Goal: Transaction & Acquisition: Book appointment/travel/reservation

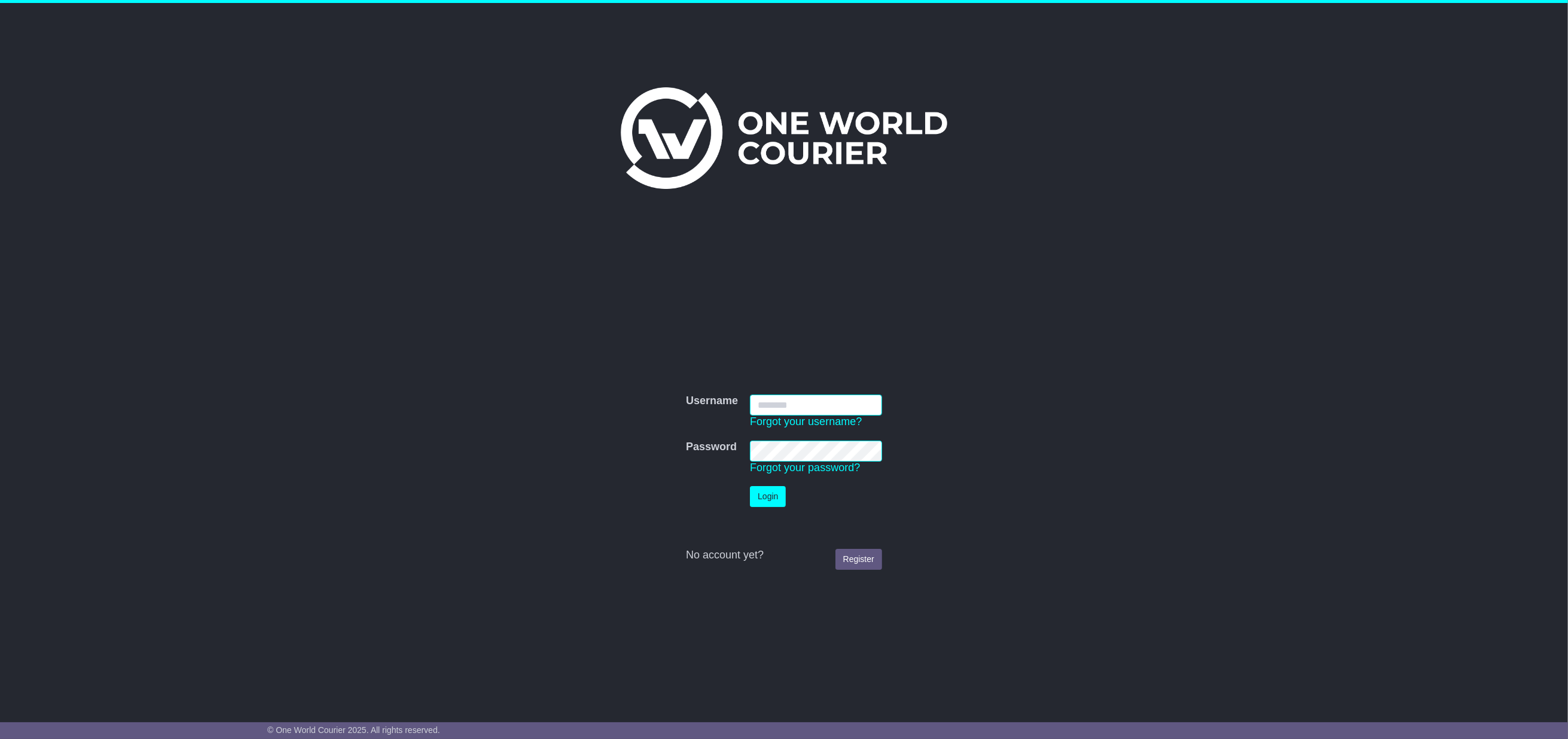
type input "**********"
drag, startPoint x: 750, startPoint y: 495, endPoint x: 777, endPoint y: 372, distance: 125.9
click at [750, 495] on button "Login" at bounding box center [768, 497] width 36 height 21
type input "**********"
click at [767, 497] on button "Login" at bounding box center [768, 497] width 36 height 21
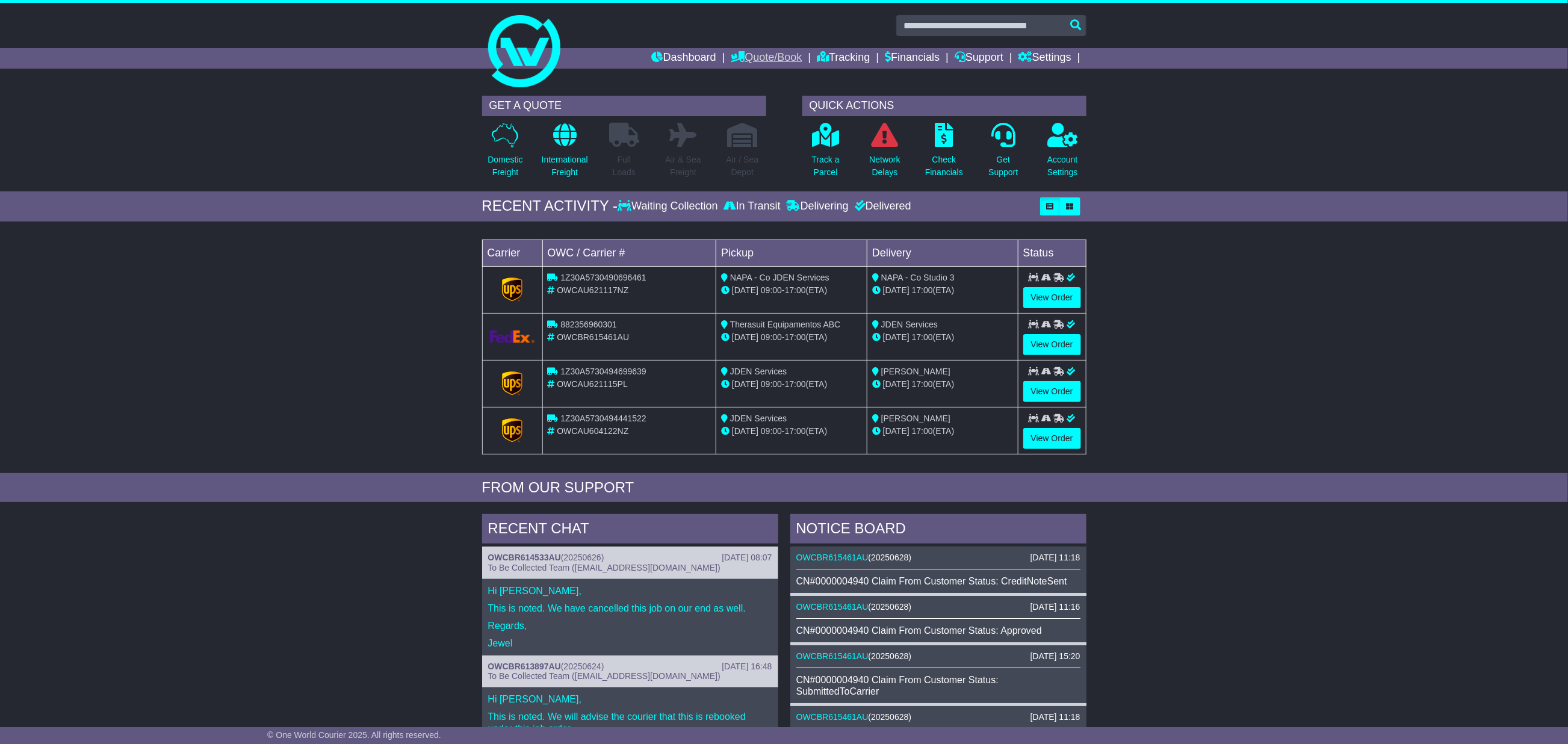
click at [749, 52] on link "Quote/Book" at bounding box center [766, 58] width 71 height 21
click at [744, 101] on link "Saved Quotes" at bounding box center [779, 105] width 95 height 13
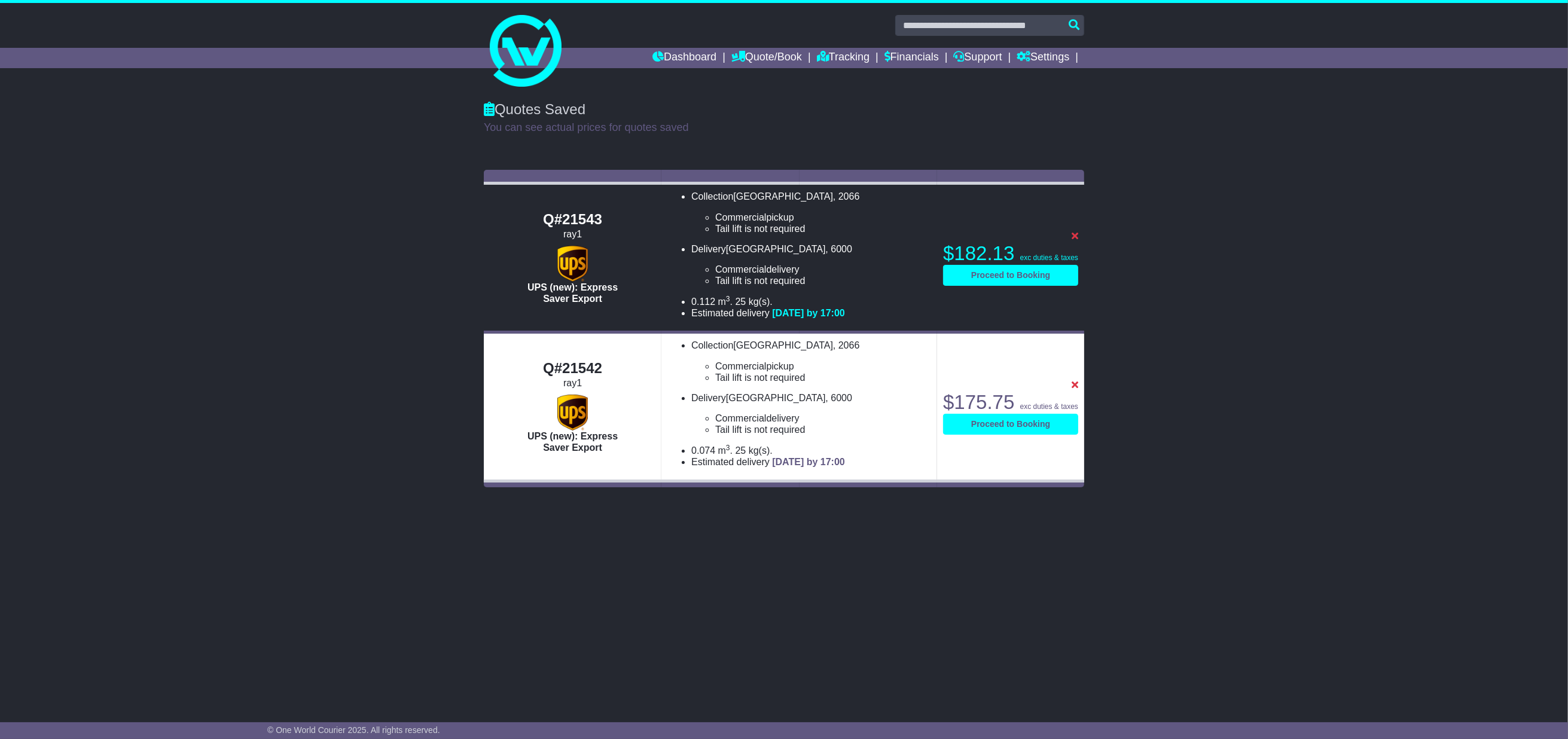
click at [825, 399] on span ", 6000" at bounding box center [838, 398] width 26 height 10
click at [597, 410] on div at bounding box center [572, 413] width 165 height 36
click at [520, 395] on div at bounding box center [572, 413] width 165 height 36
click at [557, 427] on img at bounding box center [572, 413] width 30 height 36
drag, startPoint x: 571, startPoint y: 386, endPoint x: 610, endPoint y: 396, distance: 40.3
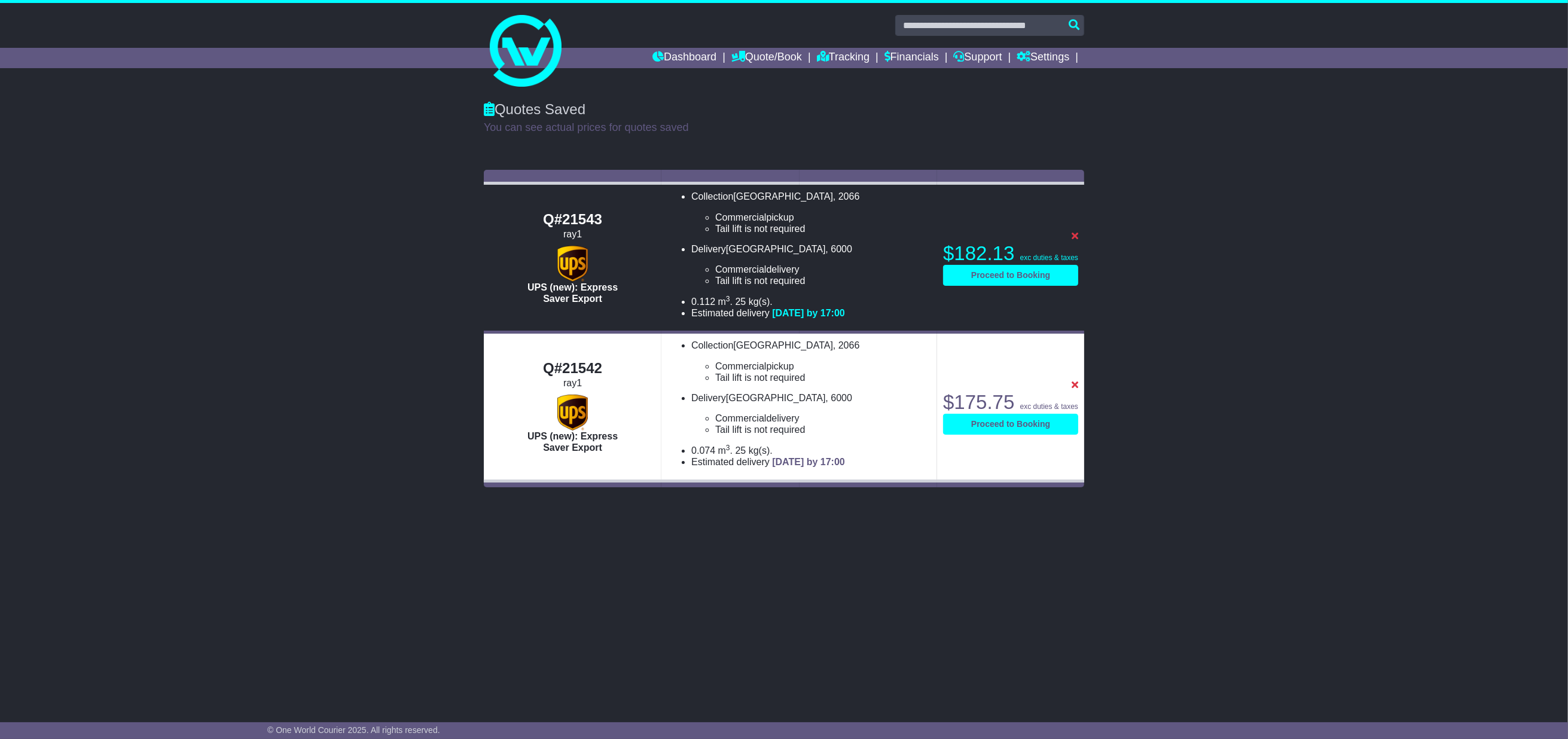
click at [573, 386] on div "ray1" at bounding box center [572, 383] width 165 height 11
click at [780, 441] on ul "Collection LANE COVE WEST , 2066 Commercial pickup Tail lift is not required Ta…" at bounding box center [799, 404] width 263 height 128
drag, startPoint x: 800, startPoint y: 470, endPoint x: 799, endPoint y: 446, distance: 24.0
click at [800, 469] on td "Collection LANE COVE WEST , 2066 Commercial pickup Tail lift is not required Ta…" at bounding box center [799, 407] width 276 height 149
click at [758, 414] on li "Commercial delivery" at bounding box center [823, 418] width 216 height 11
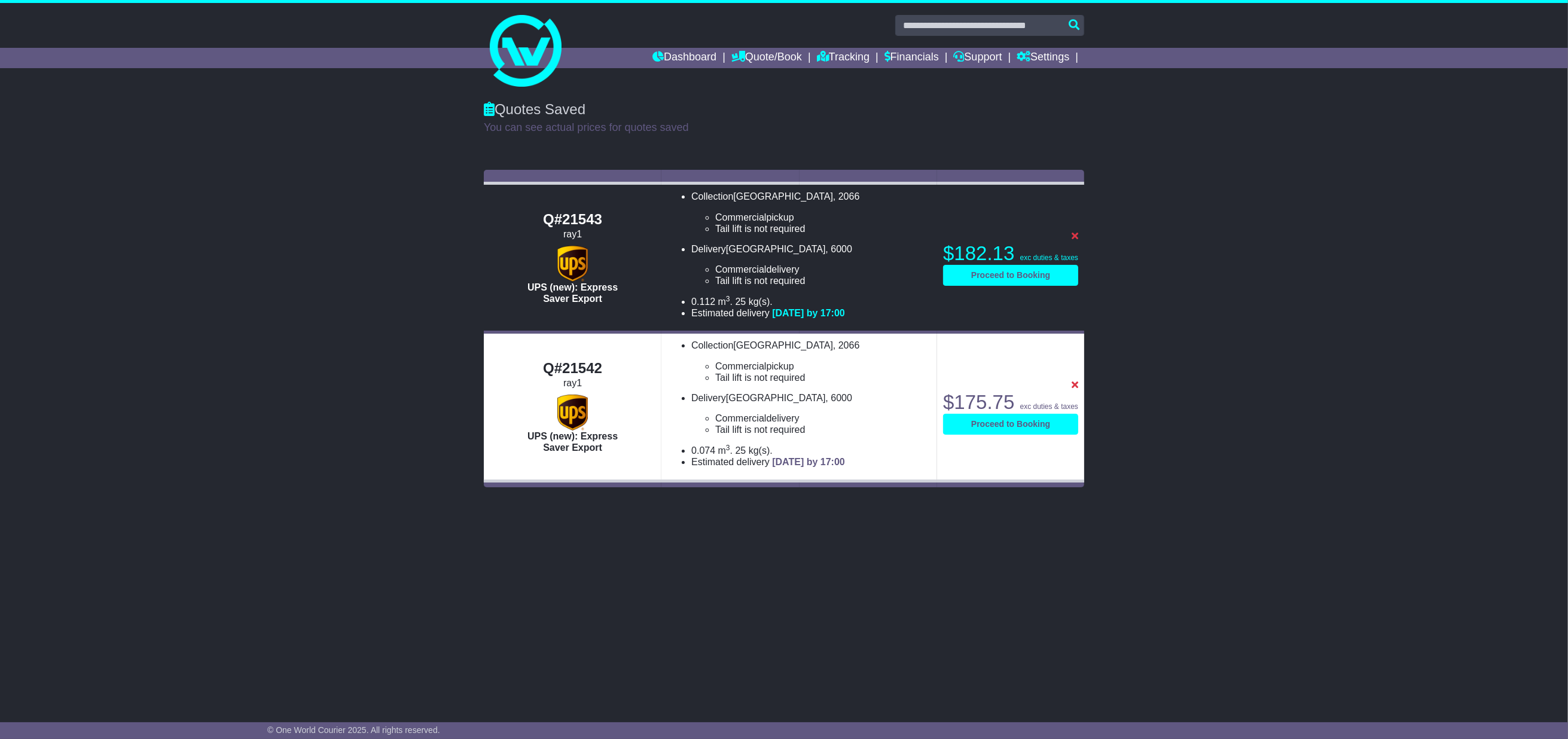
click at [569, 384] on div "ray1" at bounding box center [572, 383] width 165 height 11
click at [565, 368] on div "Q#21542" at bounding box center [572, 369] width 165 height 17
drag, startPoint x: 557, startPoint y: 363, endPoint x: 808, endPoint y: 356, distance: 251.1
click at [558, 363] on div "Q#21542" at bounding box center [572, 369] width 165 height 17
click at [809, 356] on li "Collection LANE COVE WEST , 2066 Commercial pickup Tail lift is not required Ta…" at bounding box center [811, 361] width 240 height 43
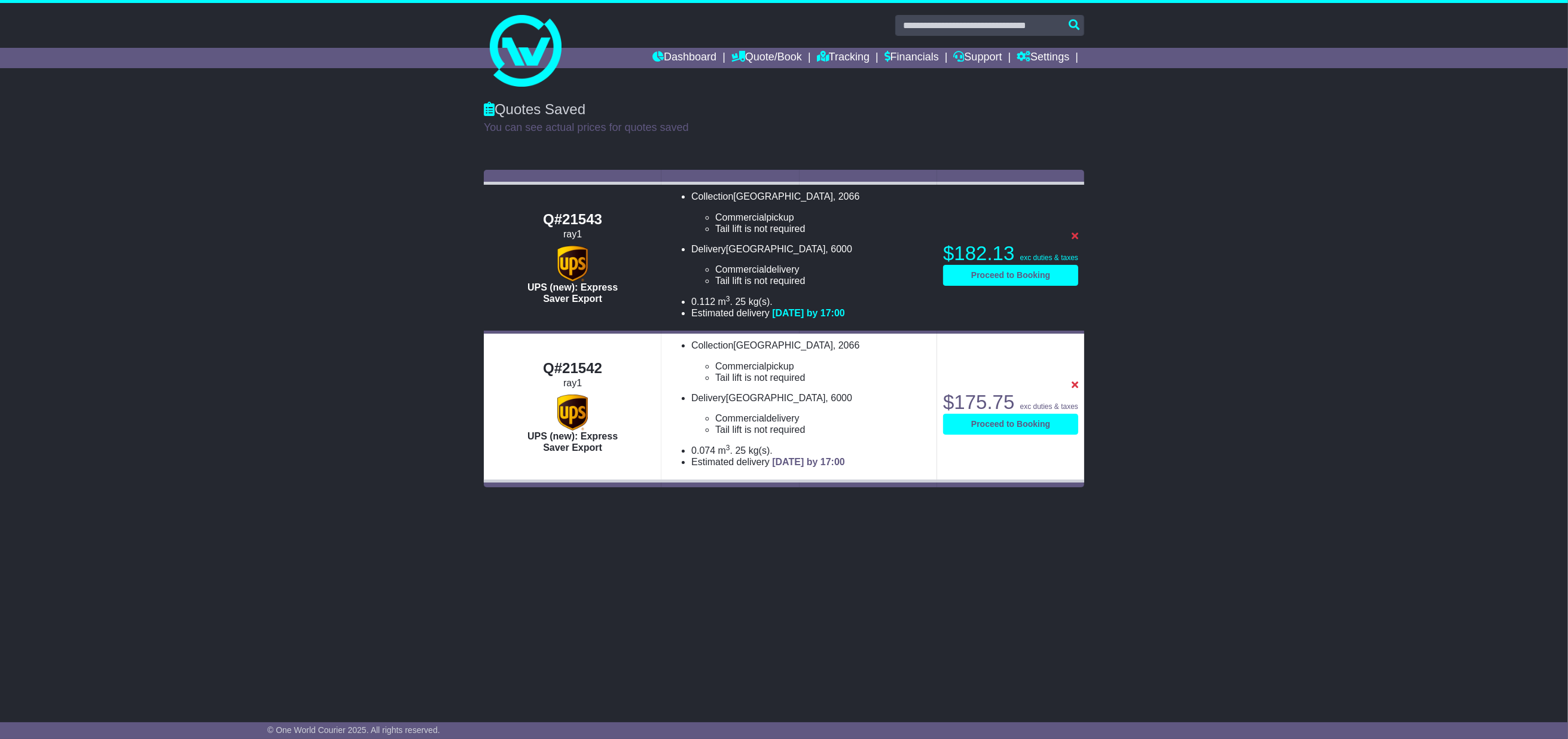
click at [788, 343] on span "LANE COVE WEST" at bounding box center [783, 345] width 100 height 10
click at [763, 372] on li "Tail lift is not required" at bounding box center [823, 378] width 216 height 11
click at [755, 387] on ul "Collection LANE COVE WEST , 2066 Commercial pickup Tail lift is not required Ta…" at bounding box center [799, 404] width 263 height 128
click at [772, 405] on li "Delivery CEBU CITY , 6000 Commercial delivery Tail lift is not required Tail li…" at bounding box center [811, 414] width 240 height 43
click at [769, 382] on li "Tail lift is not required" at bounding box center [823, 378] width 216 height 11
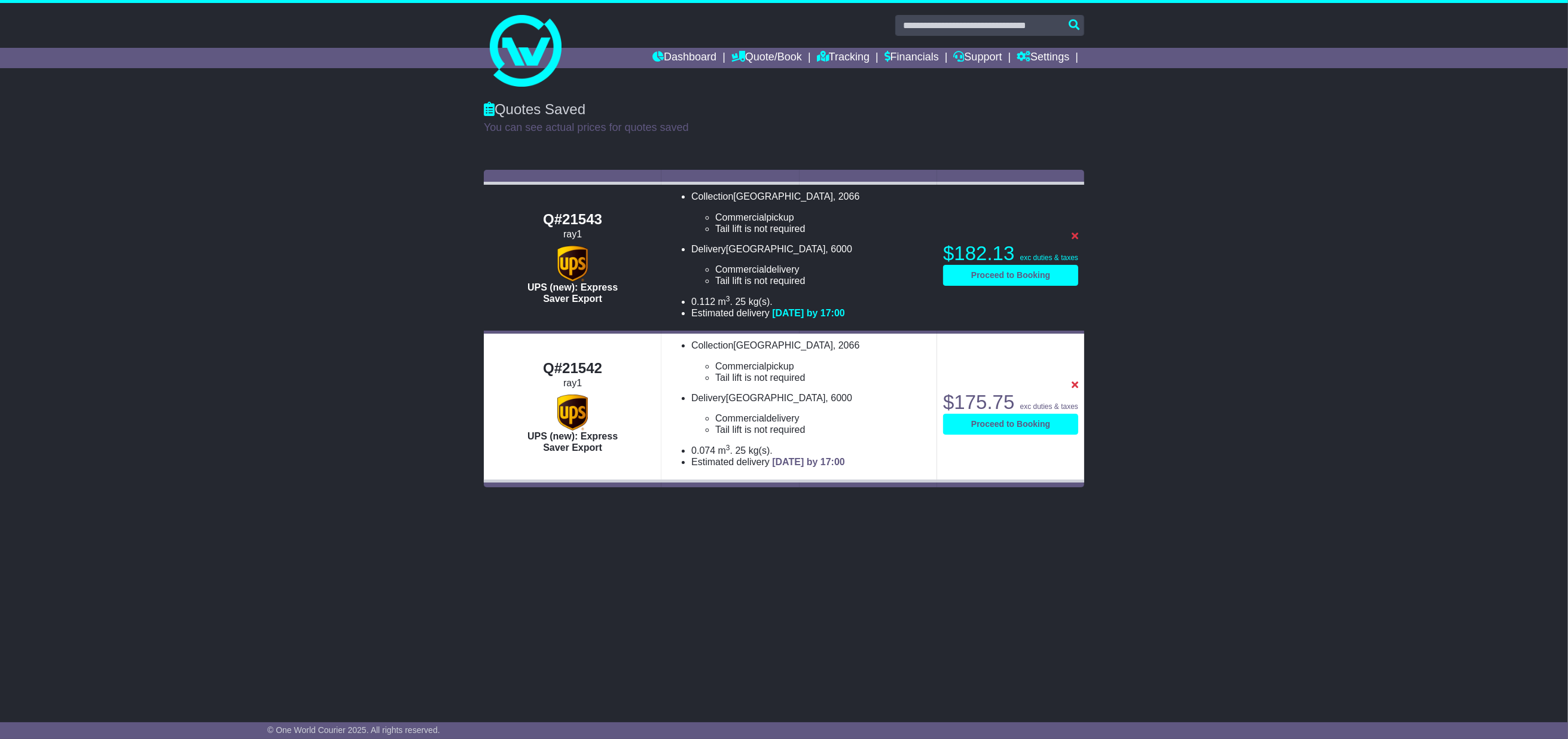
click at [772, 405] on li "Delivery CEBU CITY , 6000 Commercial delivery Tail lift is not required Tail li…" at bounding box center [811, 414] width 240 height 43
click at [816, 389] on ul "Collection LANE COVE WEST , 2066 Commercial pickup Tail lift is not required Ta…" at bounding box center [799, 404] width 263 height 128
click at [982, 425] on link "Proceed to Booking" at bounding box center [1010, 425] width 135 height 21
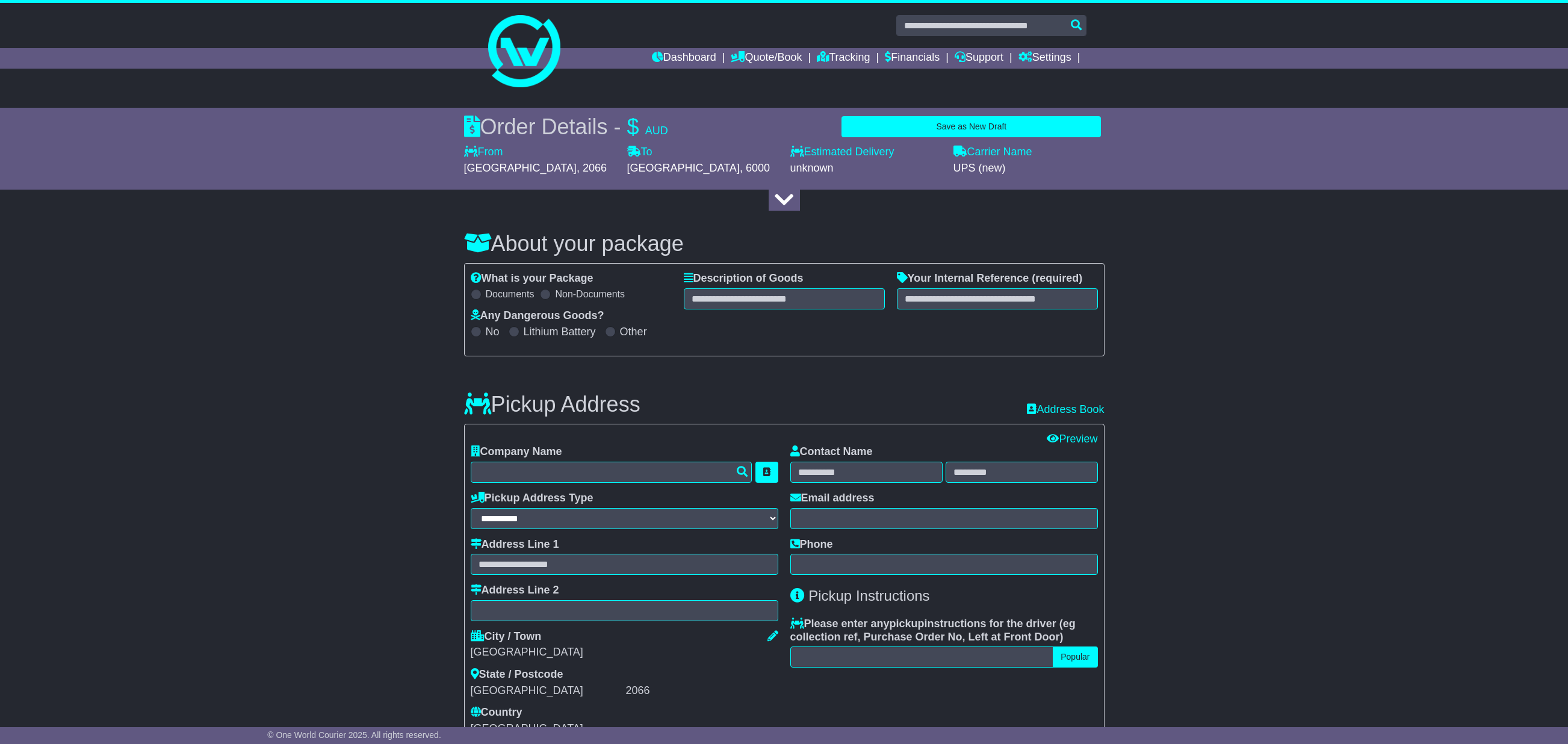
select select "***"
select select "*****"
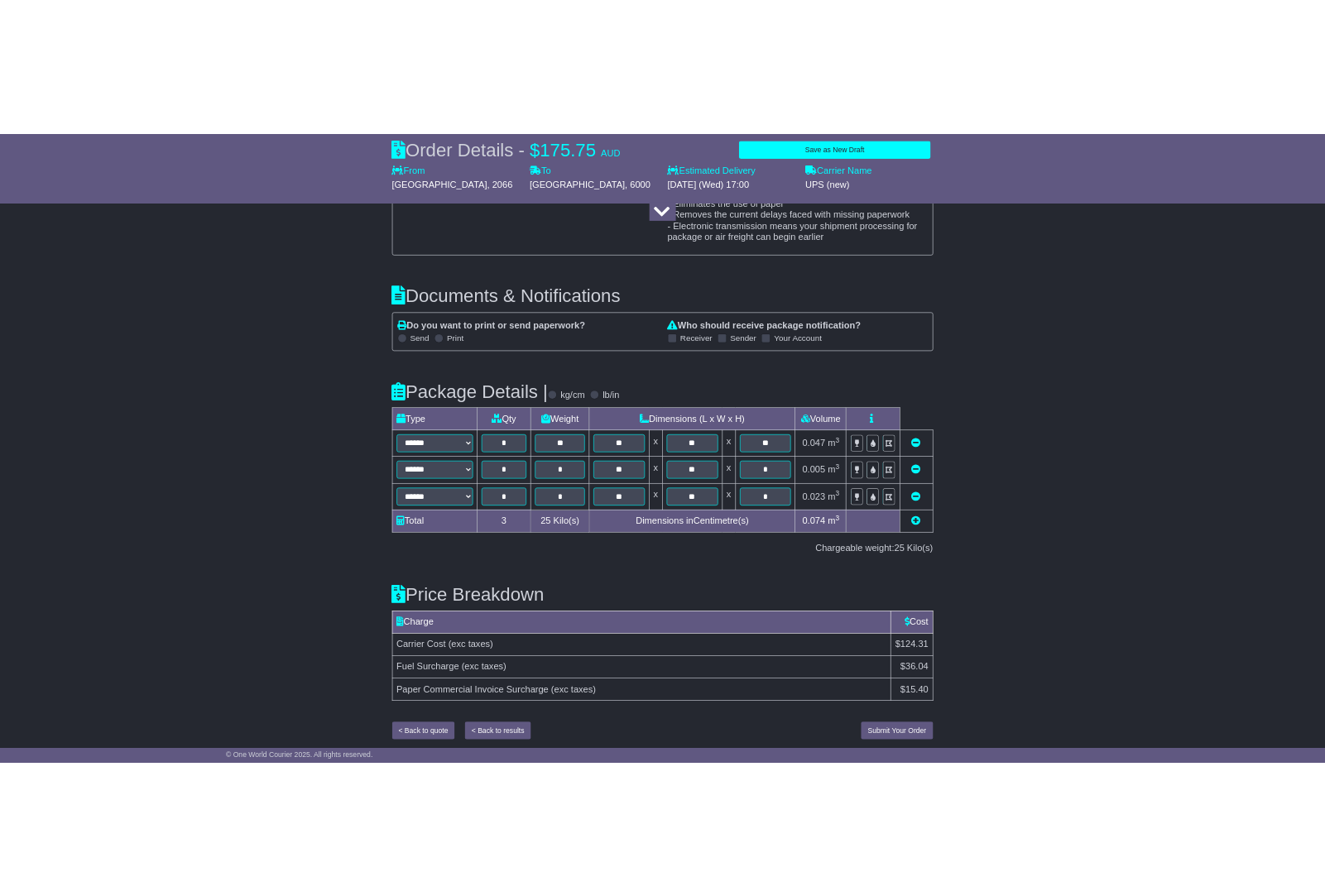
scroll to position [2286, 0]
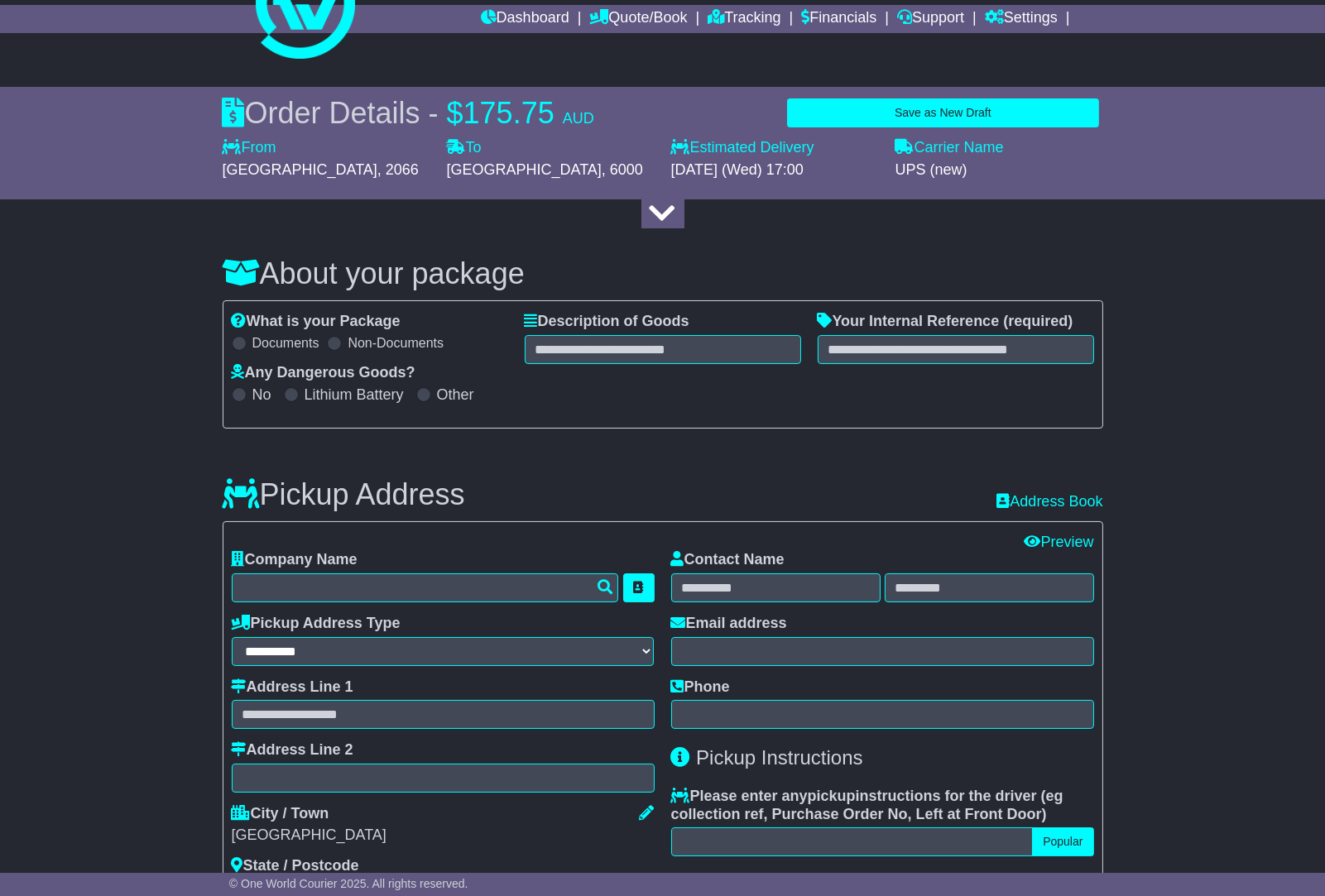
scroll to position [0, 0]
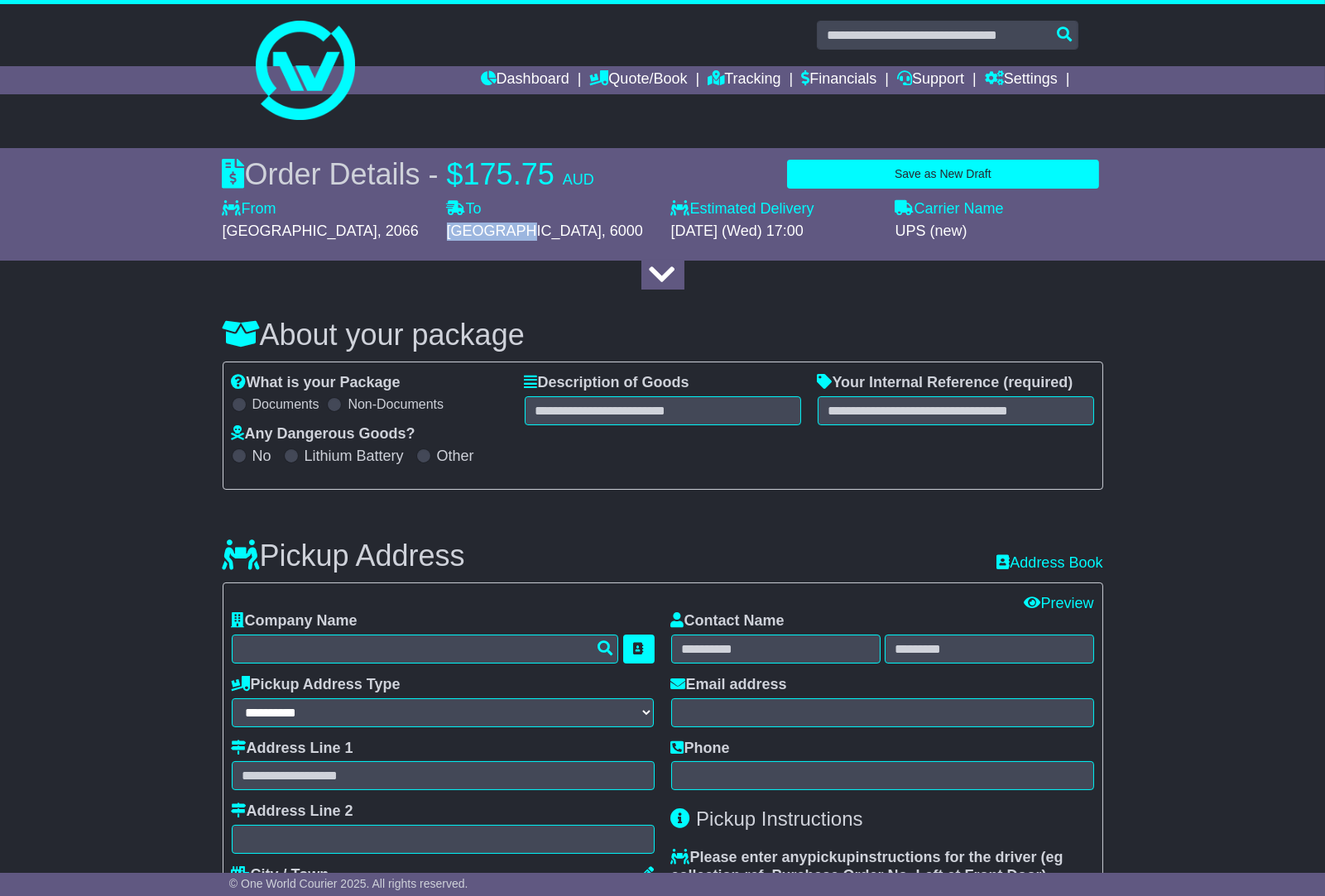
drag, startPoint x: 448, startPoint y: 228, endPoint x: 524, endPoint y: 224, distance: 76.1
click at [524, 224] on div "CEBU CITY , 6000" at bounding box center [551, 232] width 208 height 18
copy span "CEBU CITY"
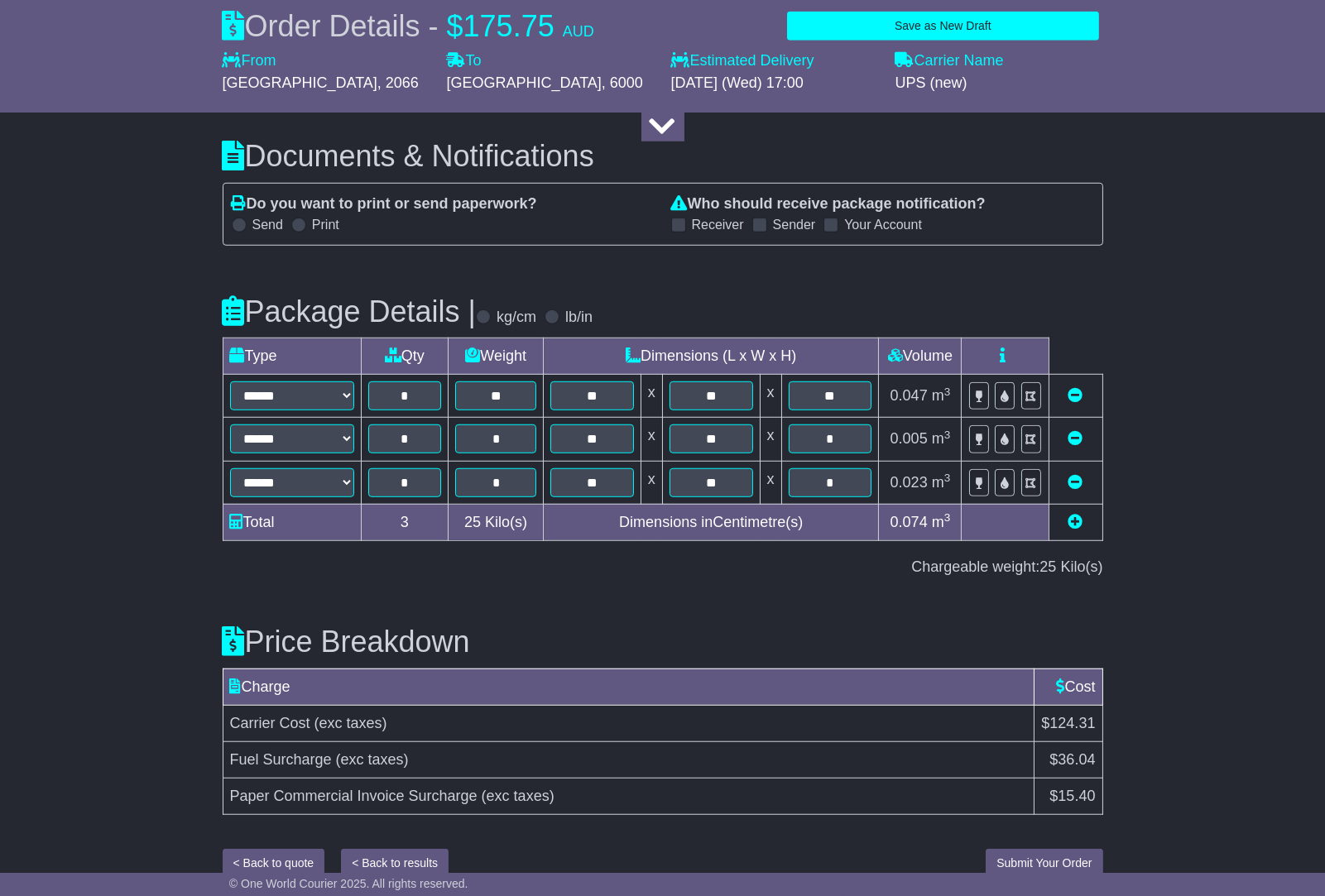
scroll to position [2389, 0]
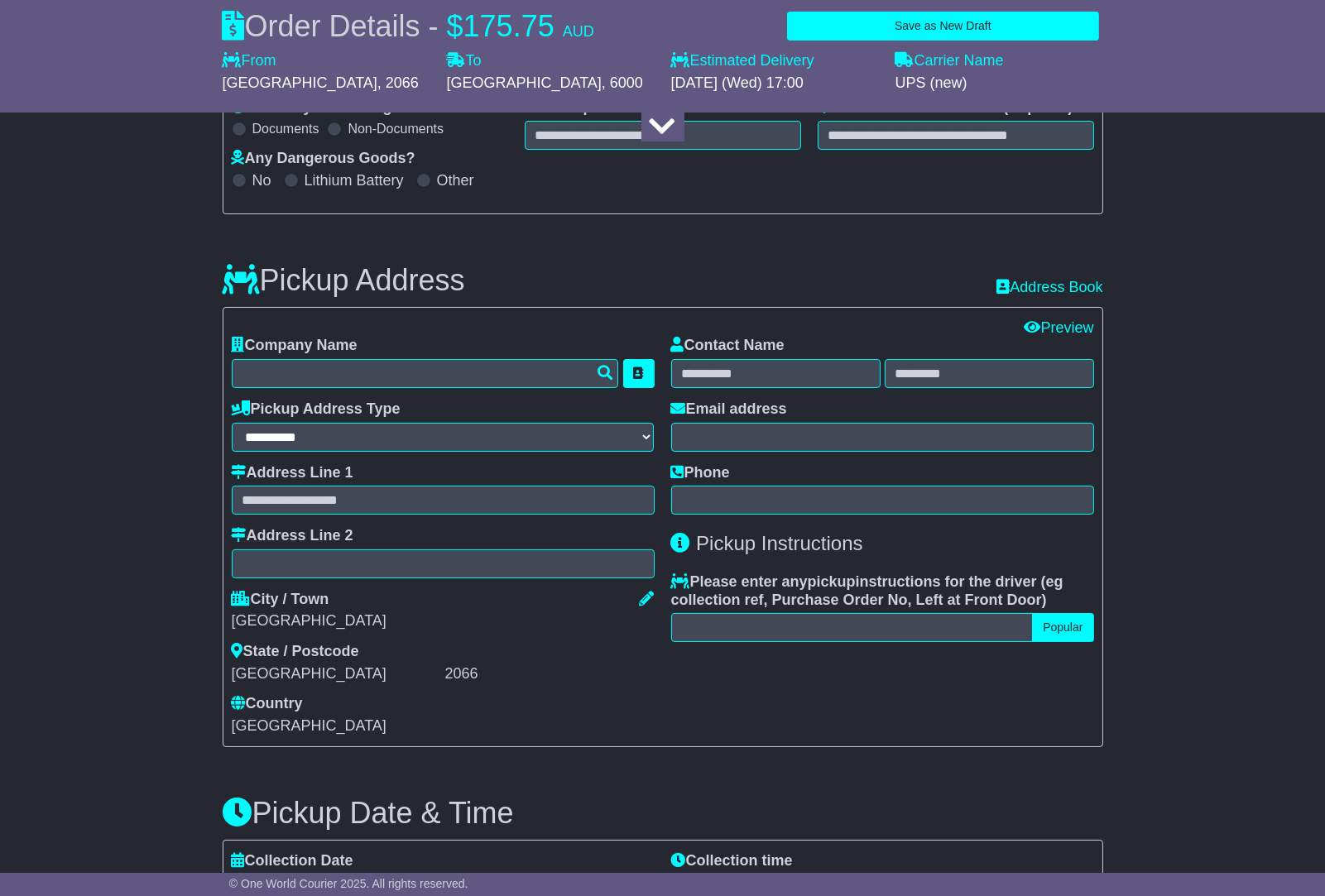
scroll to position [0, 0]
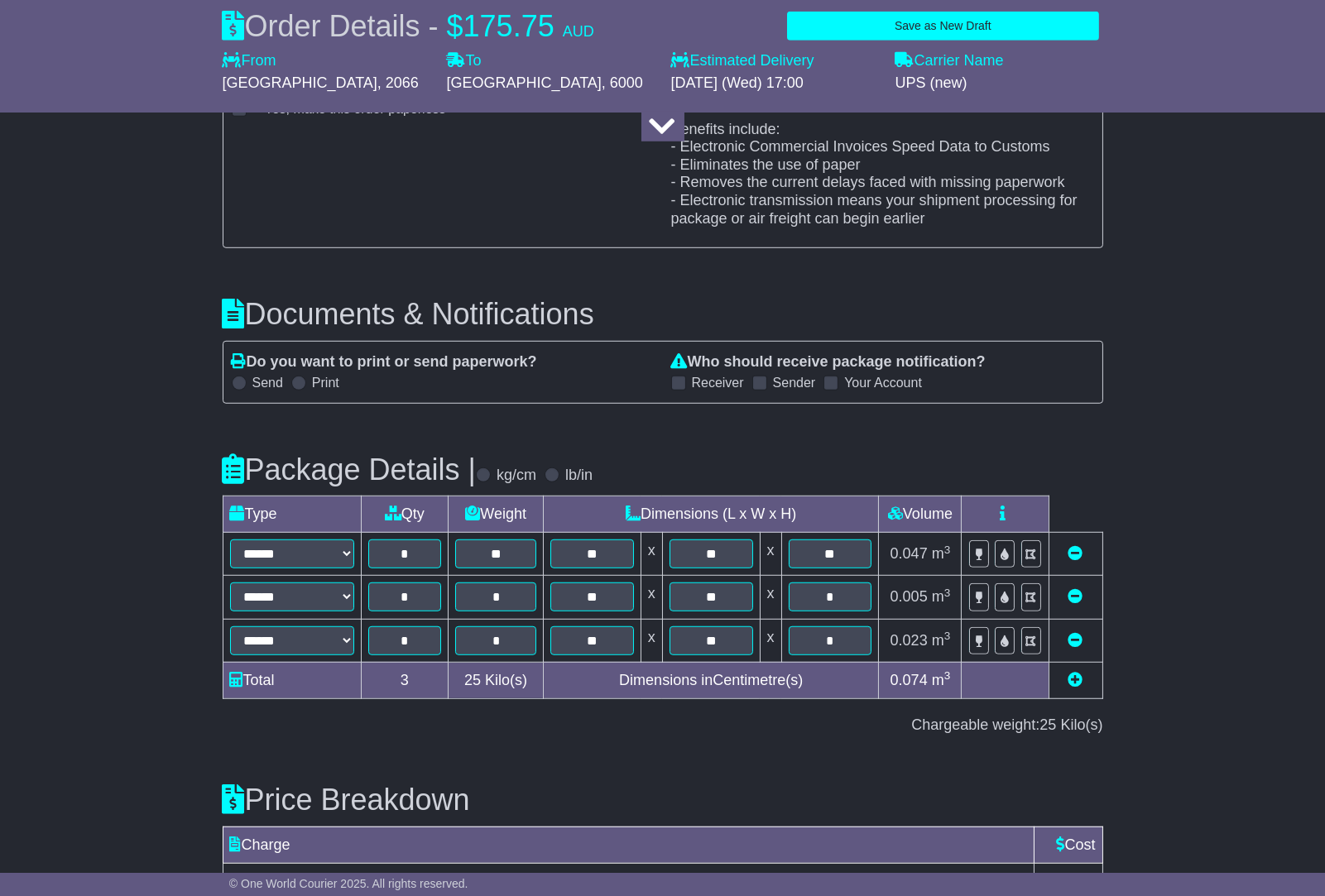
scroll to position [2297, 0]
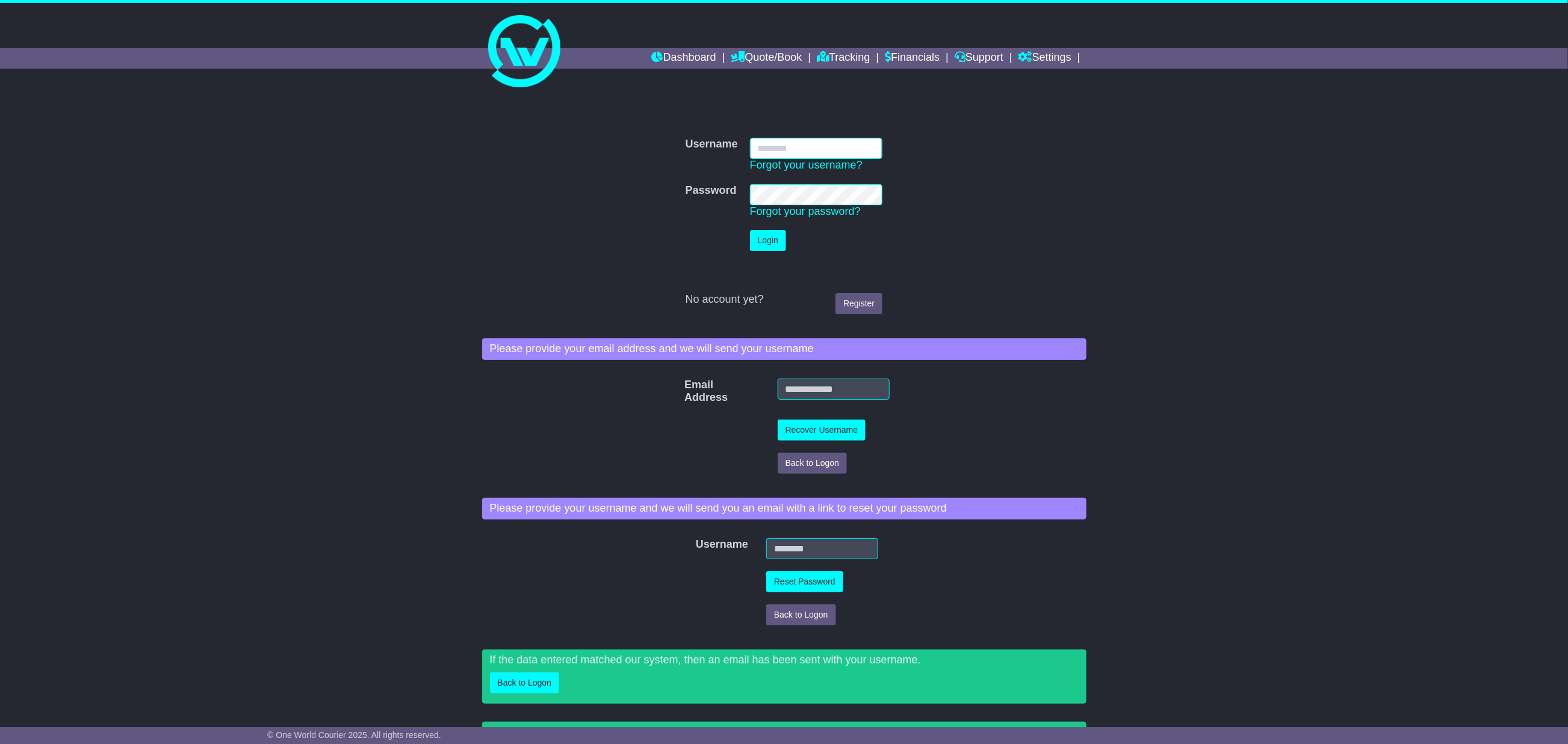
type input "**********"
click at [772, 243] on button "Login" at bounding box center [768, 241] width 36 height 21
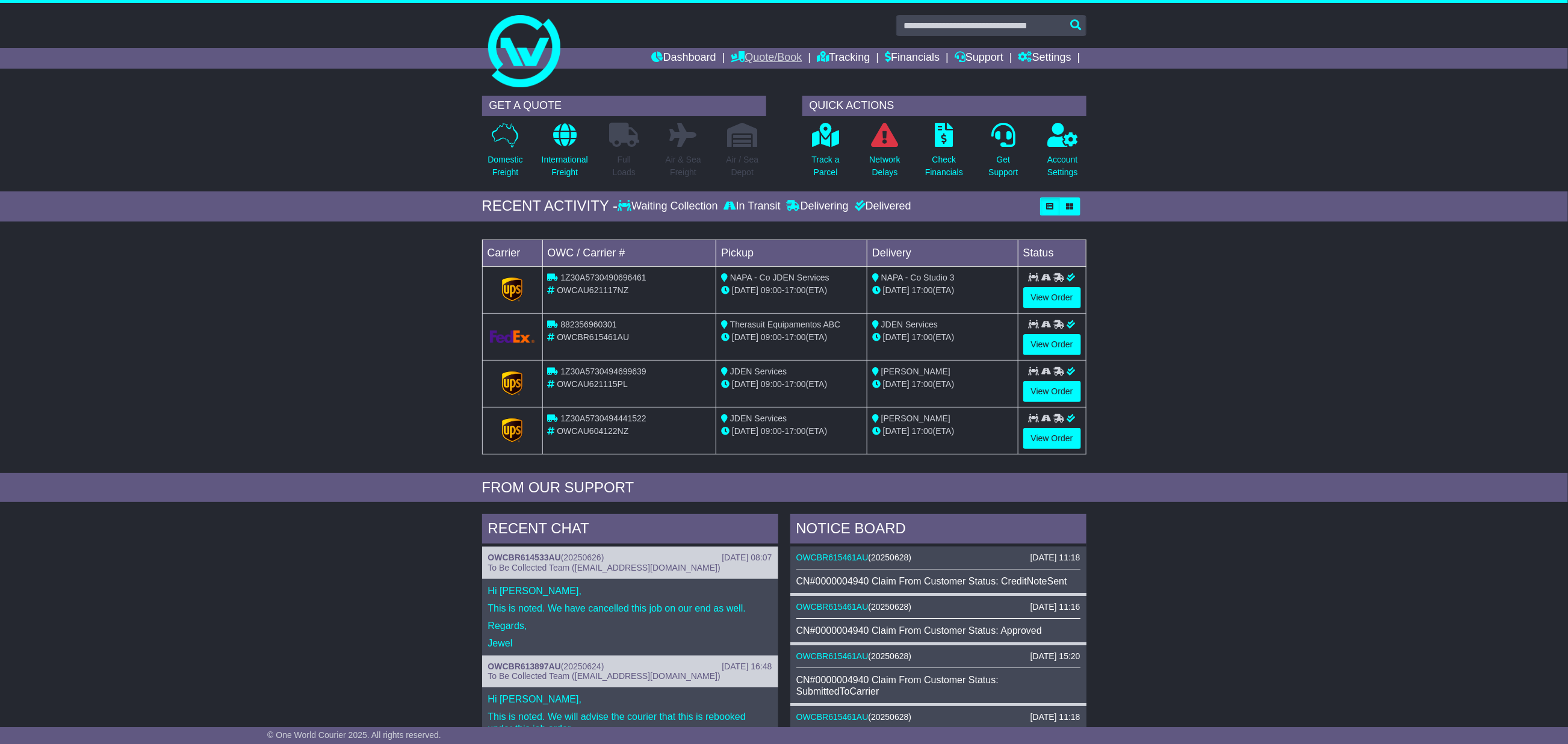
click at [733, 55] on link "Quote/Book" at bounding box center [766, 58] width 71 height 21
click at [741, 92] on link "International" at bounding box center [779, 92] width 95 height 13
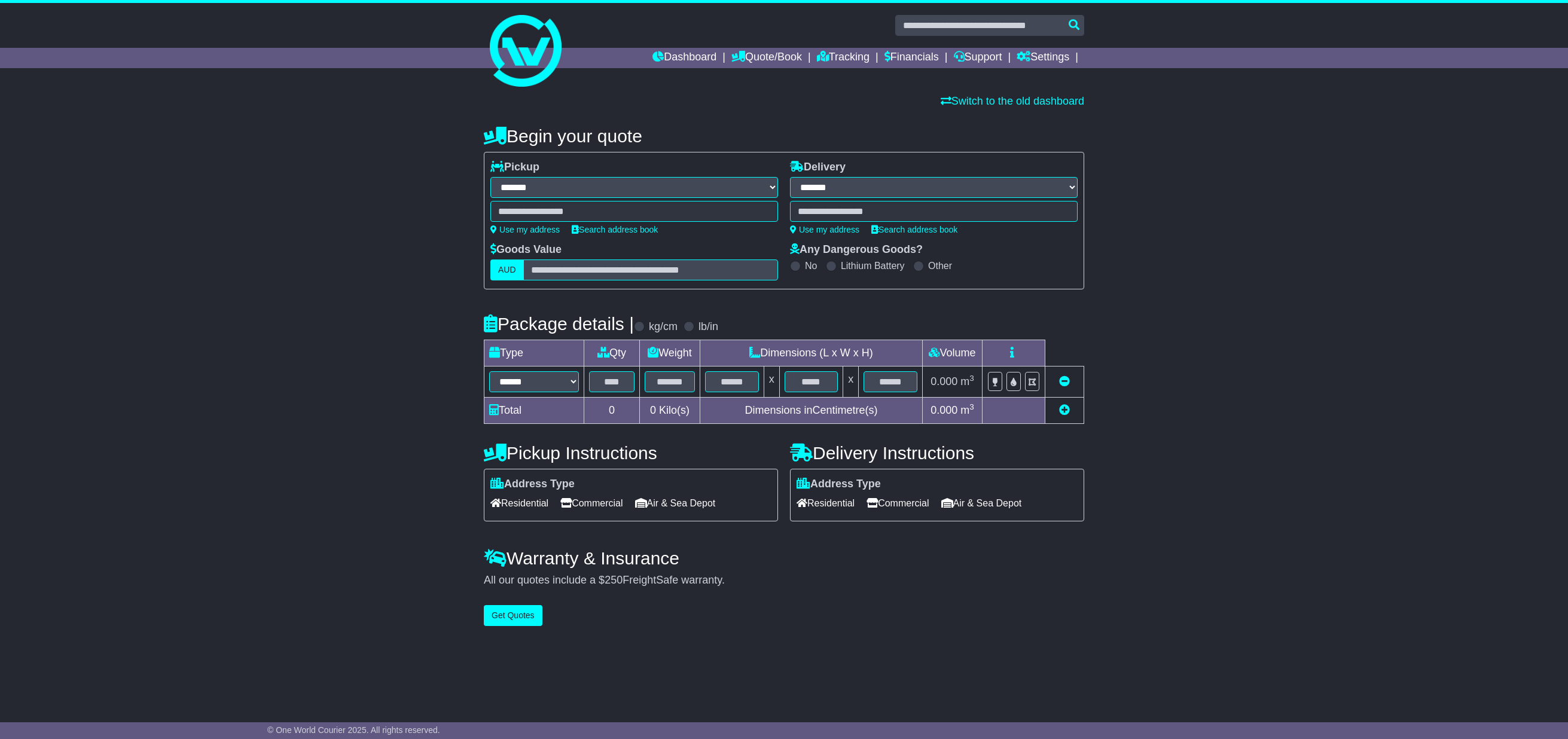
select select "**"
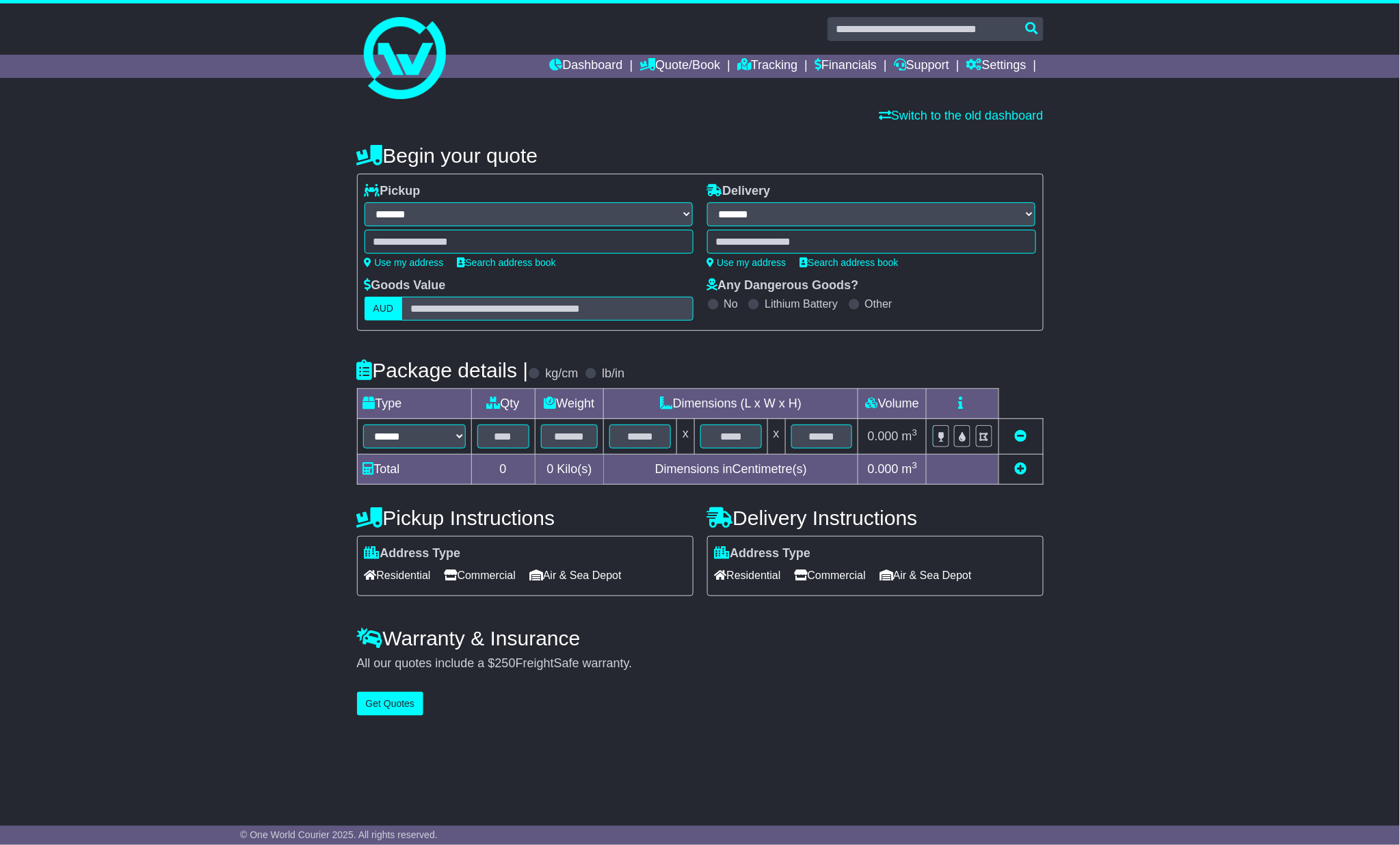
click at [403, 243] on div at bounding box center [529, 242] width 329 height 24
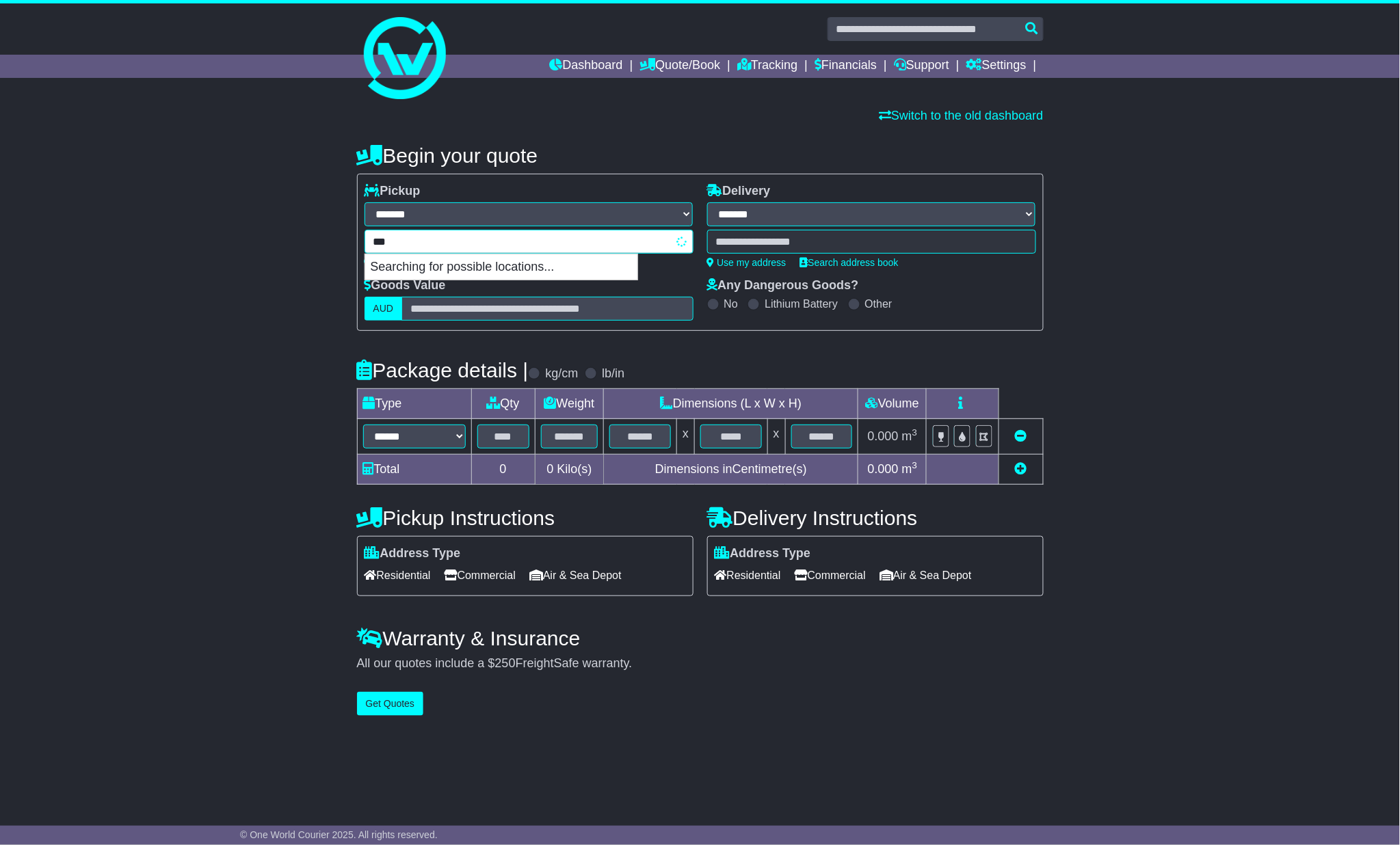
type input "****"
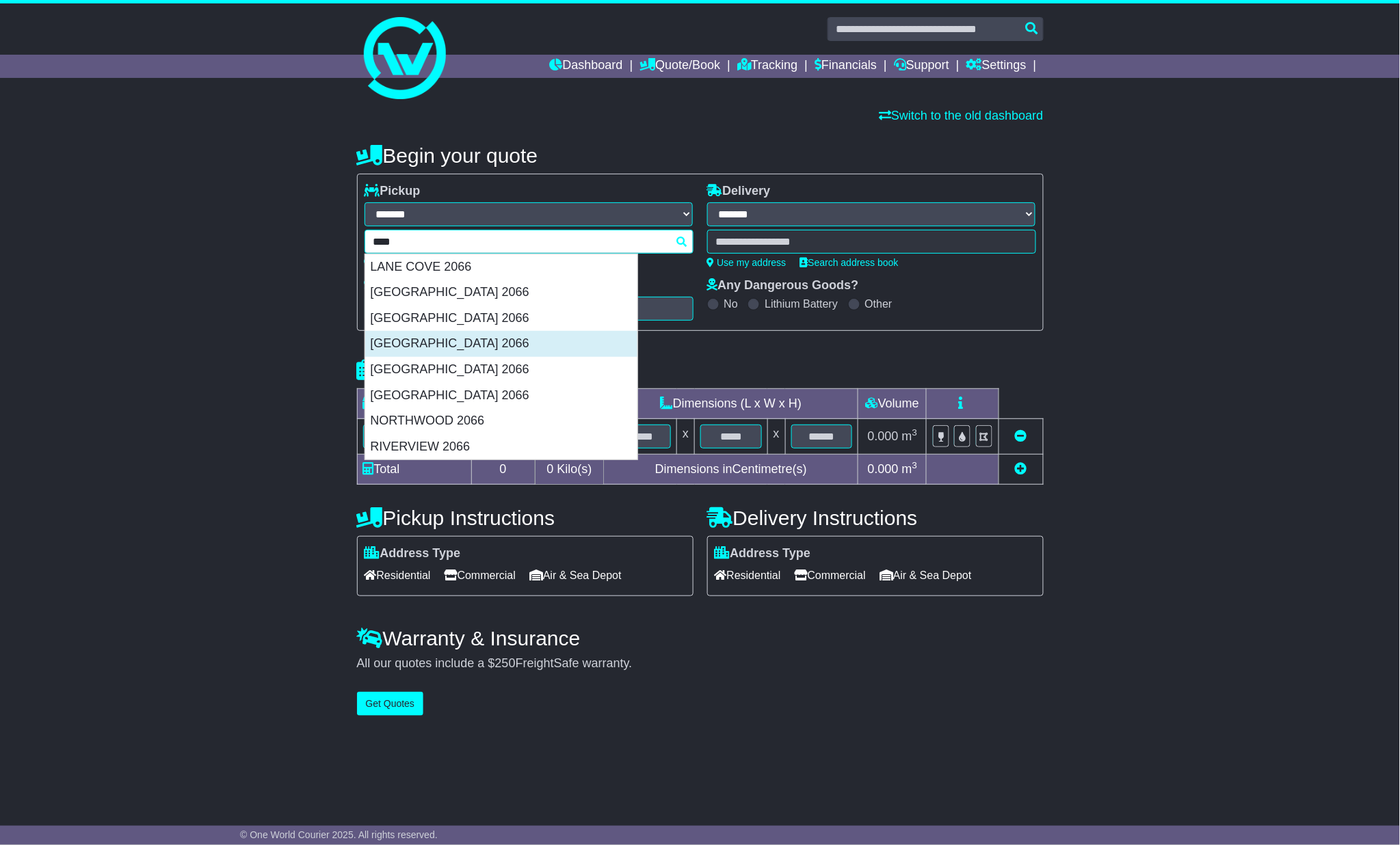
click at [464, 346] on div "LANE COVE WEST 2066" at bounding box center [501, 344] width 272 height 26
type input "**********"
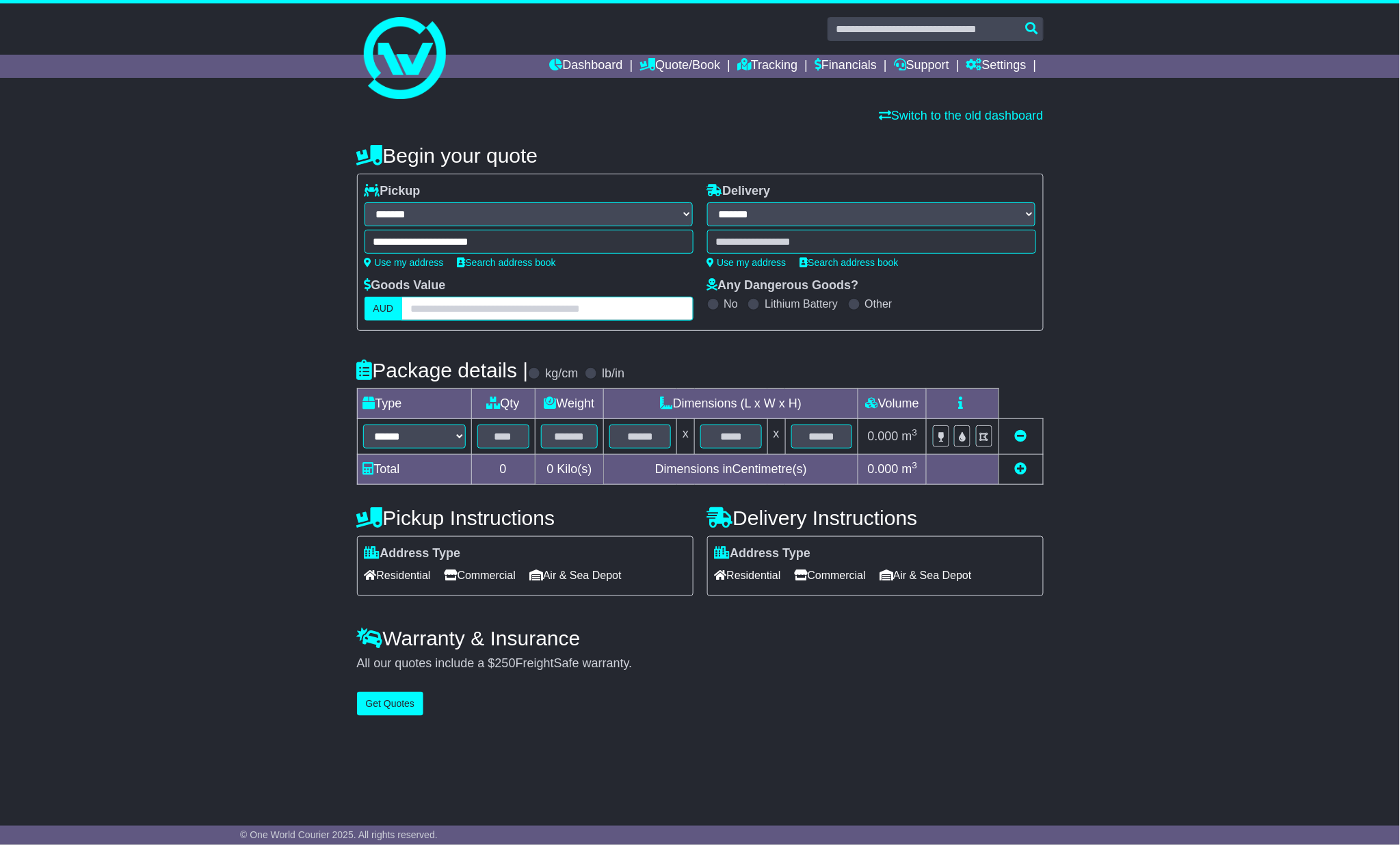
click at [440, 310] on input "text" at bounding box center [547, 309] width 291 height 24
type input "***"
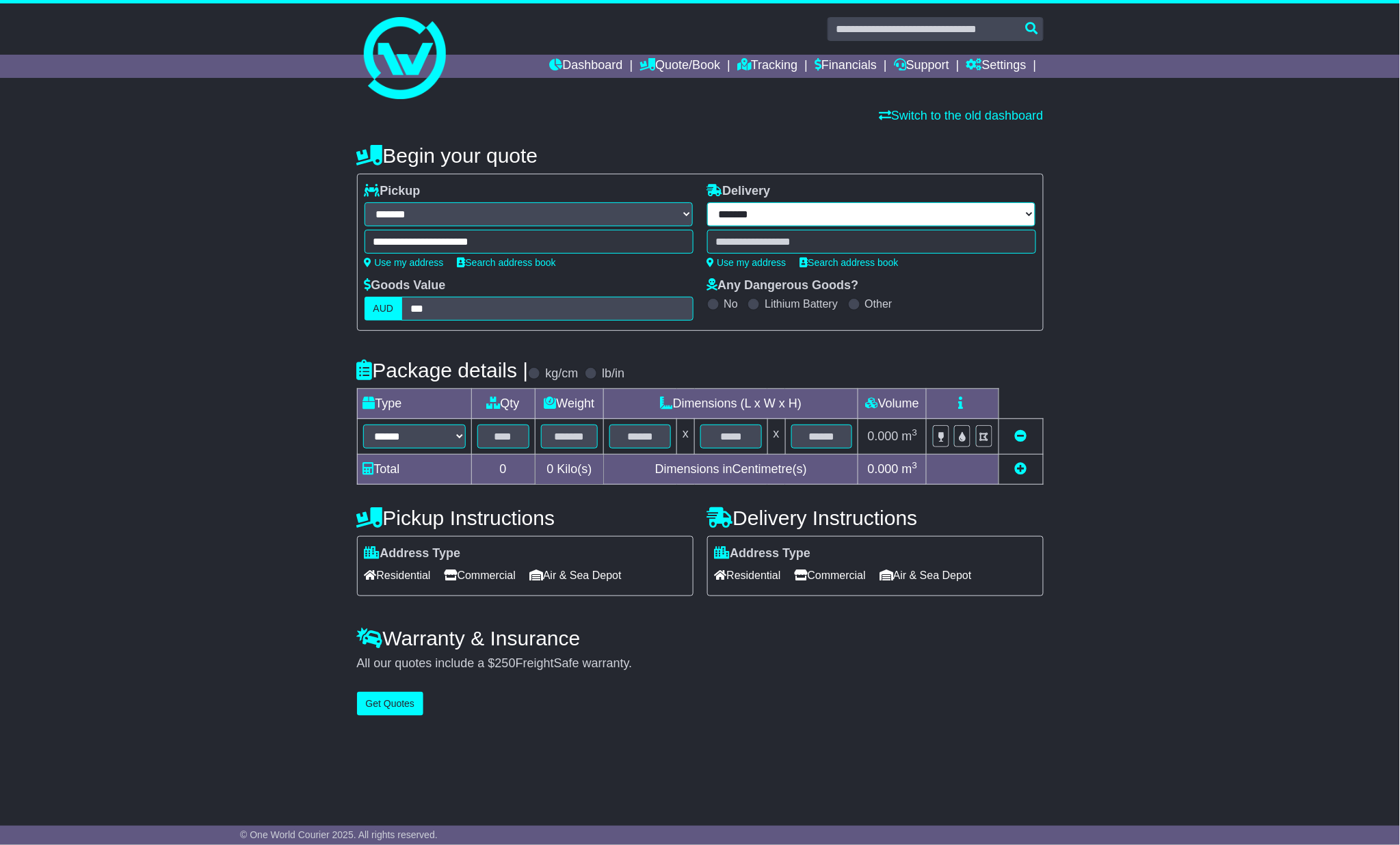
click at [803, 212] on select "**********" at bounding box center [872, 215] width 329 height 24
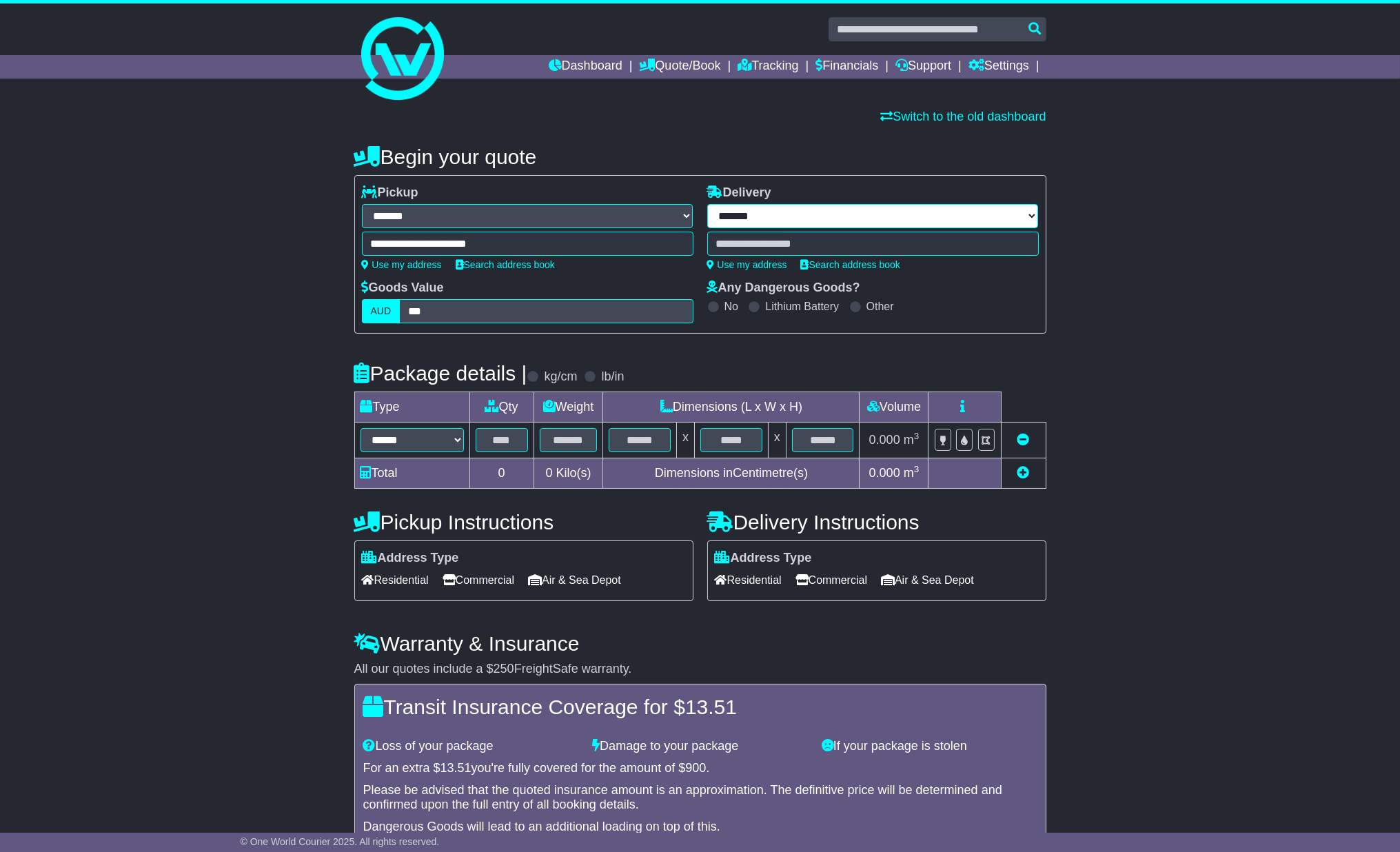
select select "***"
click at [713, 204] on select "**********" at bounding box center [873, 217] width 332 height 24
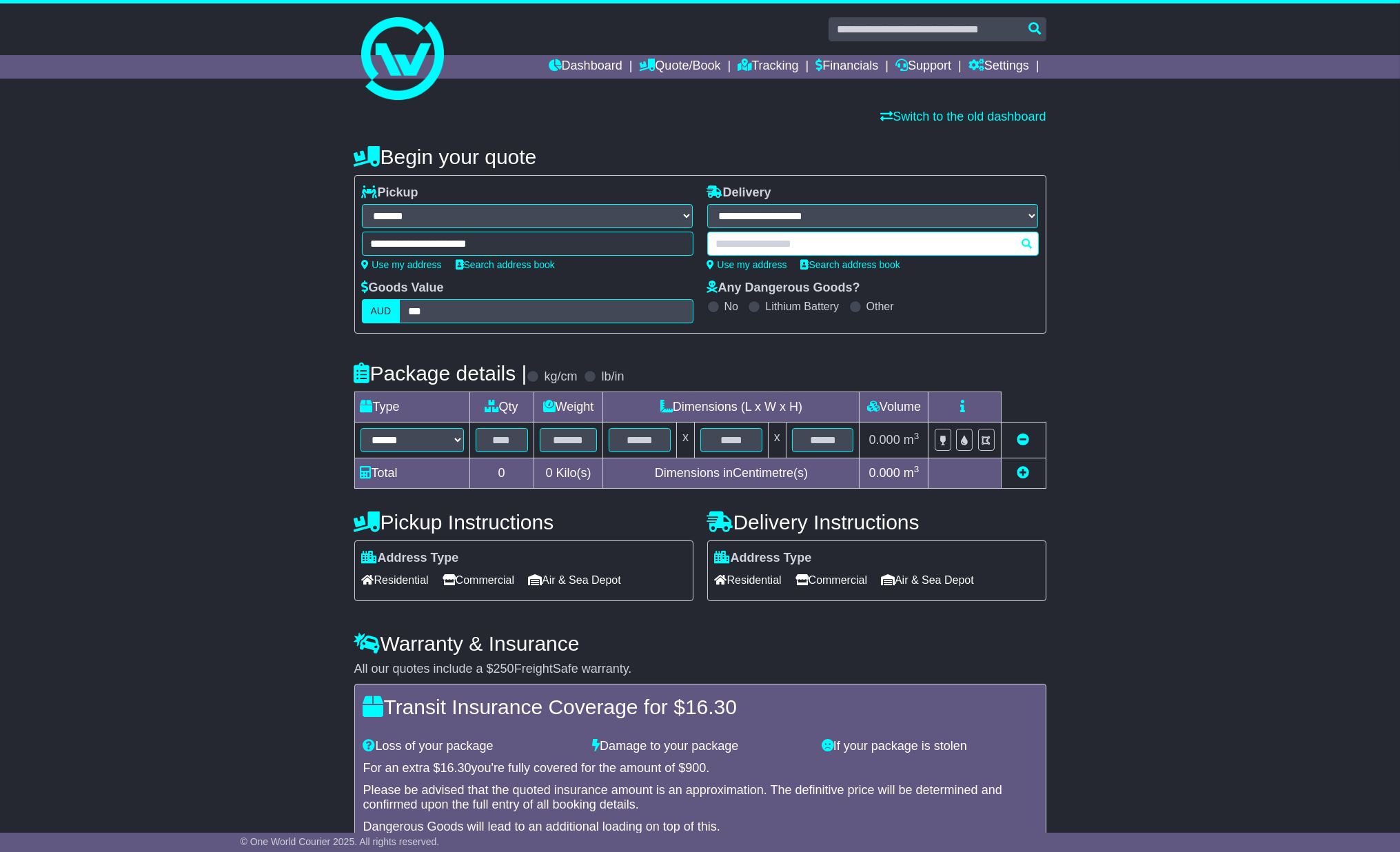
click at [762, 243] on div at bounding box center [873, 244] width 332 height 24
paste input "*********"
type input "*********"
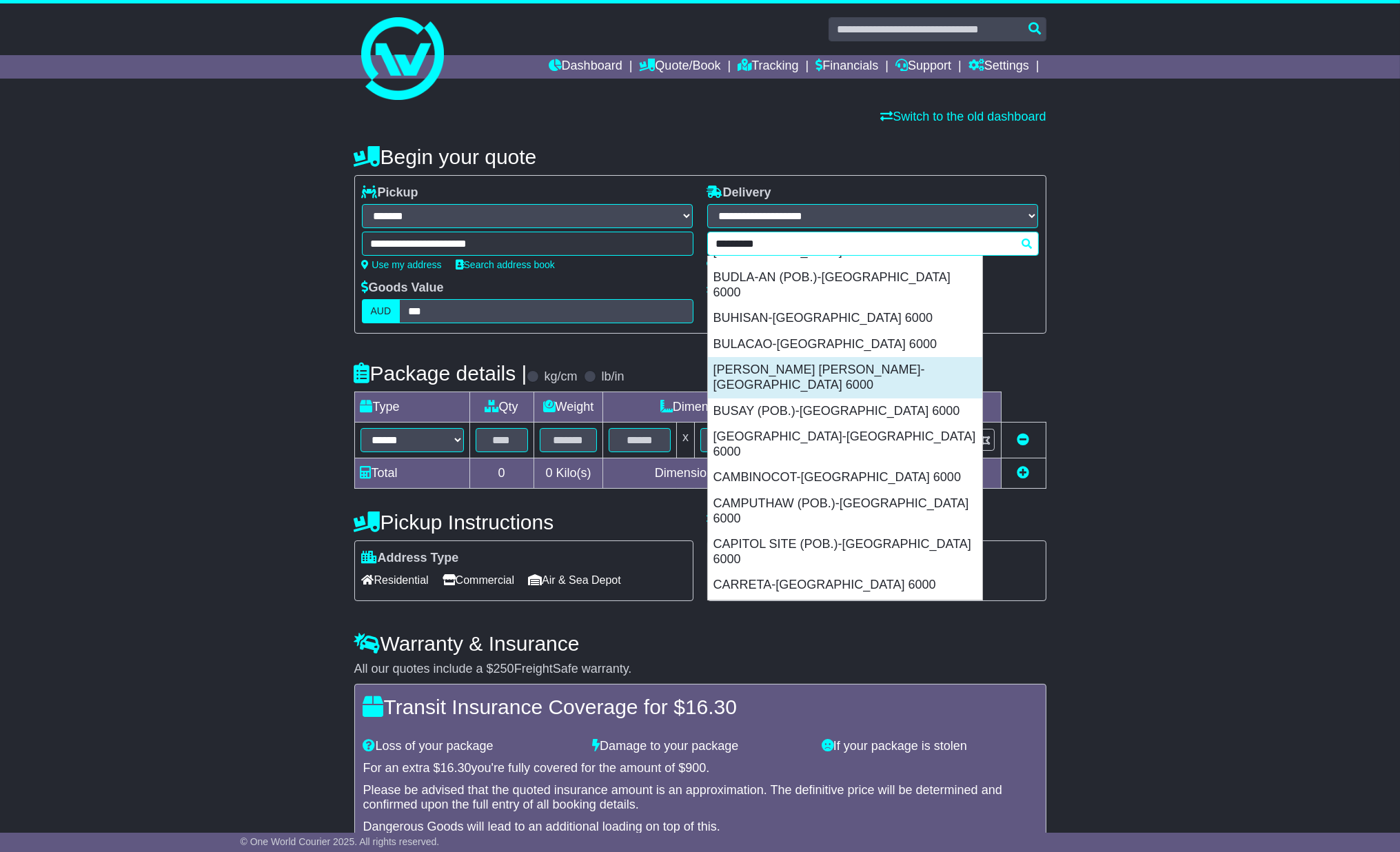
scroll to position [229, 0]
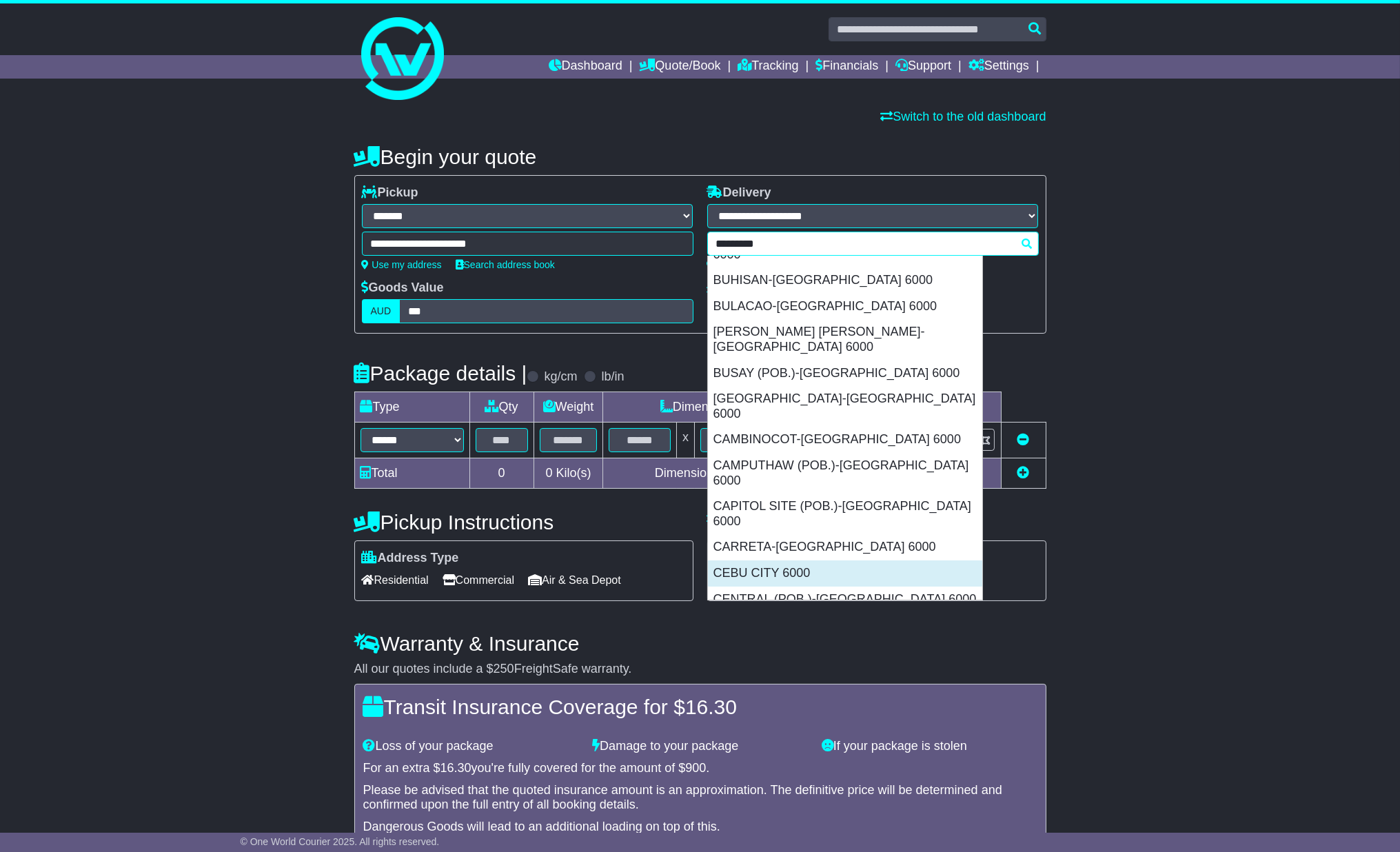
click at [750, 560] on div "CEBU CITY 6000" at bounding box center [845, 573] width 274 height 26
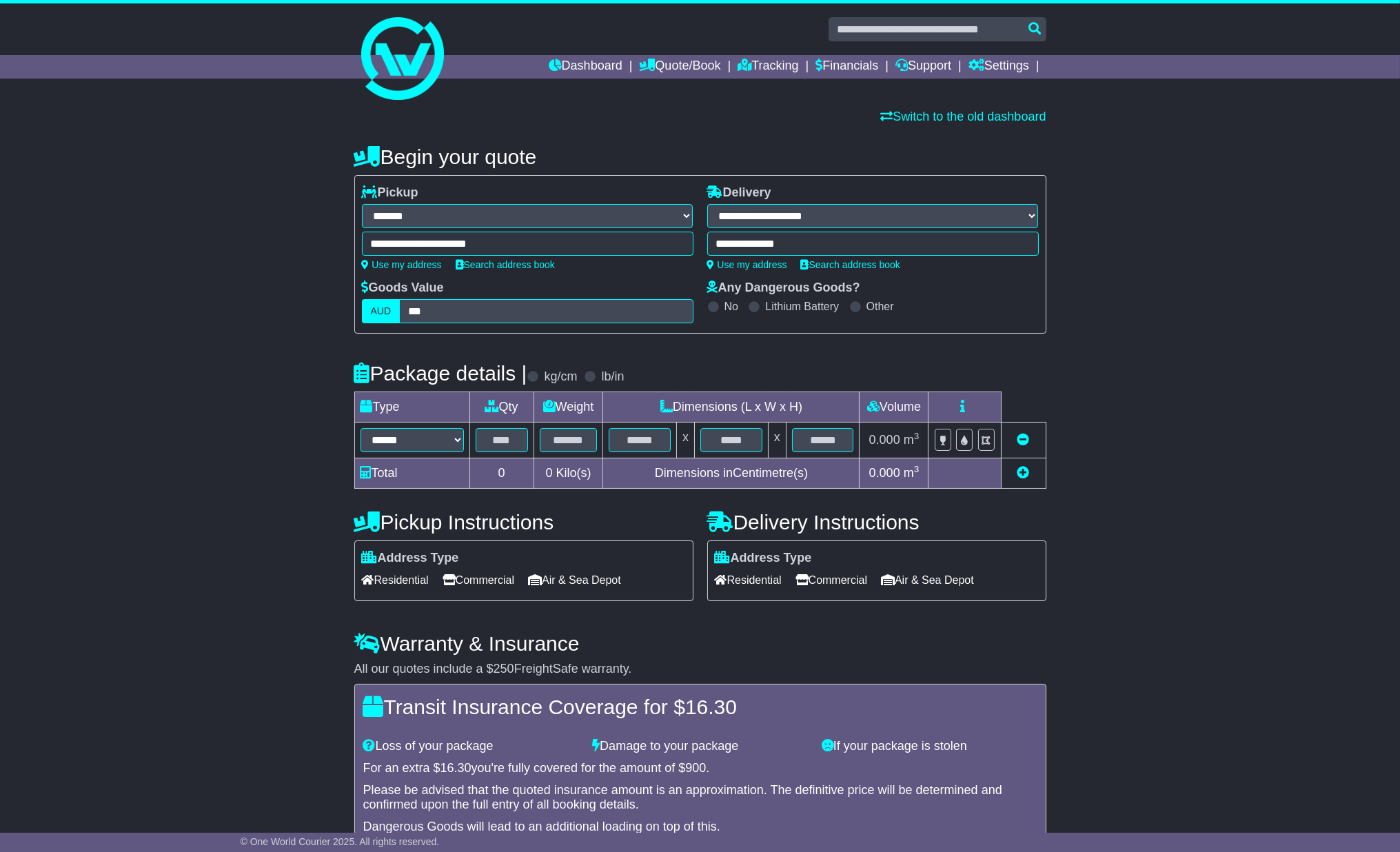
type input "**********"
click at [416, 442] on select "****** ****** *** ******** ***** **** **** ****** *** *******" at bounding box center [412, 440] width 104 height 24
select select "*****"
click at [361, 430] on select "****** ****** *** ******** ***** **** **** ****** *** *******" at bounding box center [412, 440] width 104 height 24
click at [501, 440] on input "text" at bounding box center [502, 440] width 52 height 24
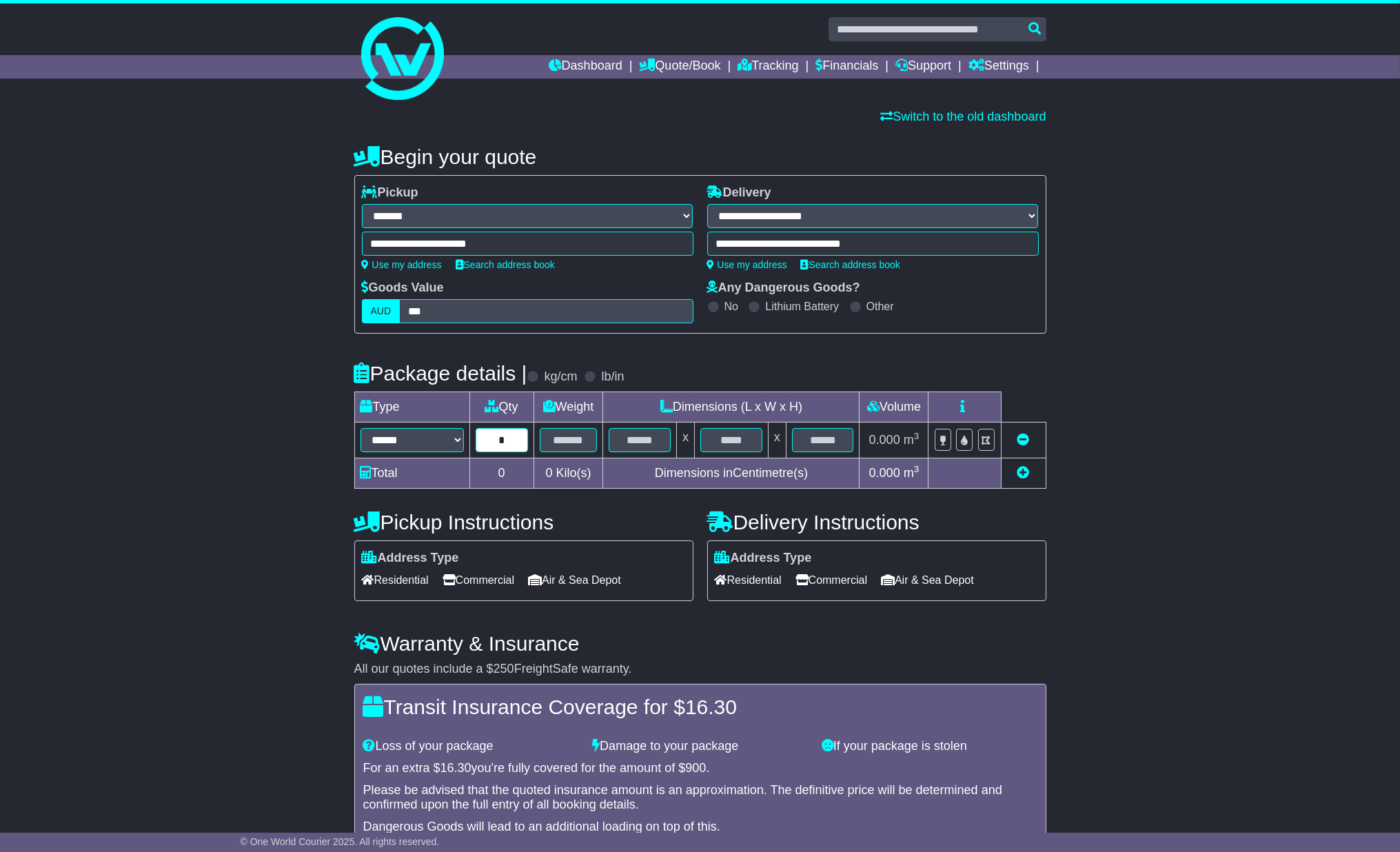
type input "*"
click at [580, 445] on input "text" at bounding box center [568, 440] width 58 height 24
type input "**"
click at [651, 430] on input "text" at bounding box center [640, 440] width 62 height 24
type input "**"
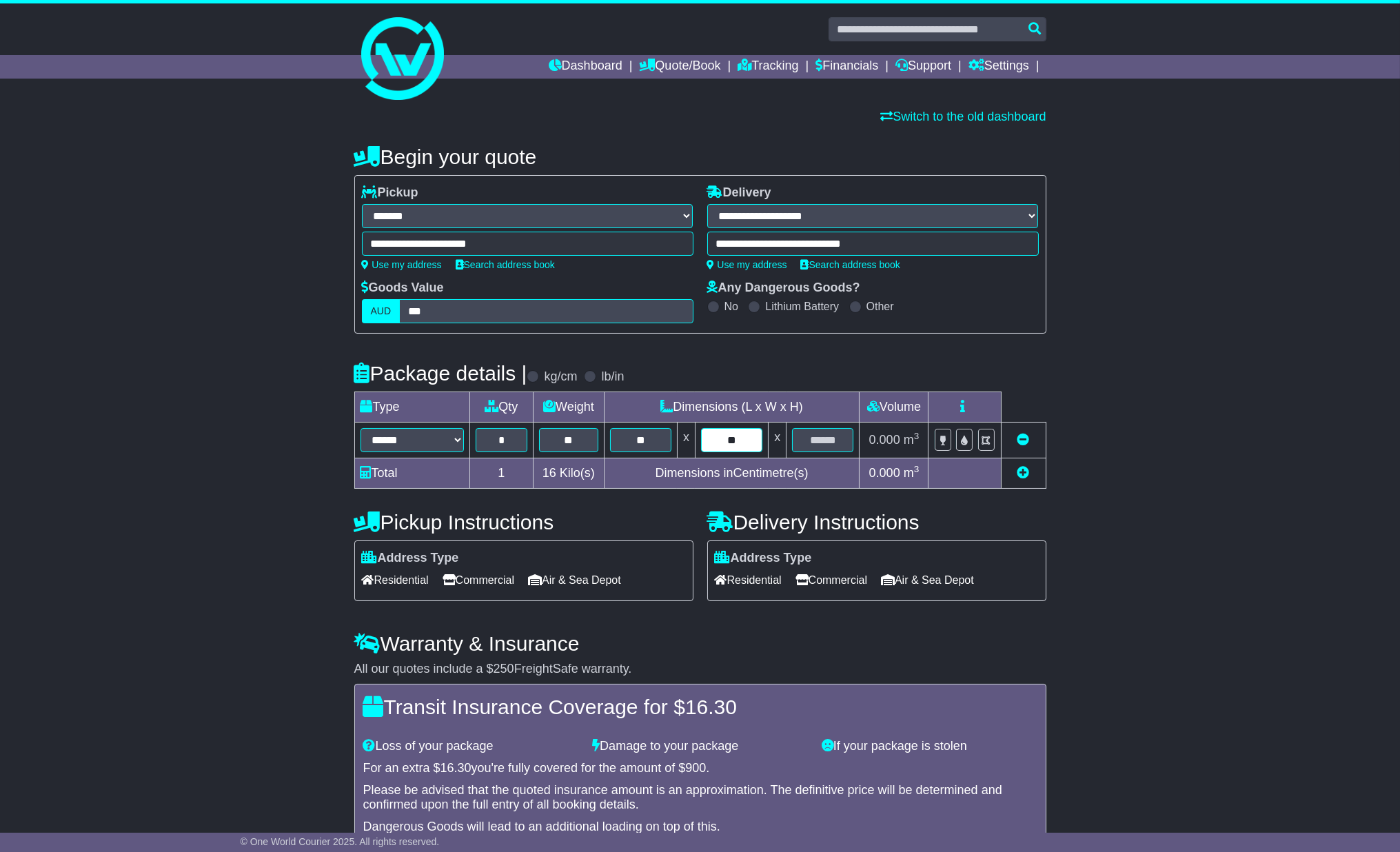
type input "**"
type input "*"
type input "**"
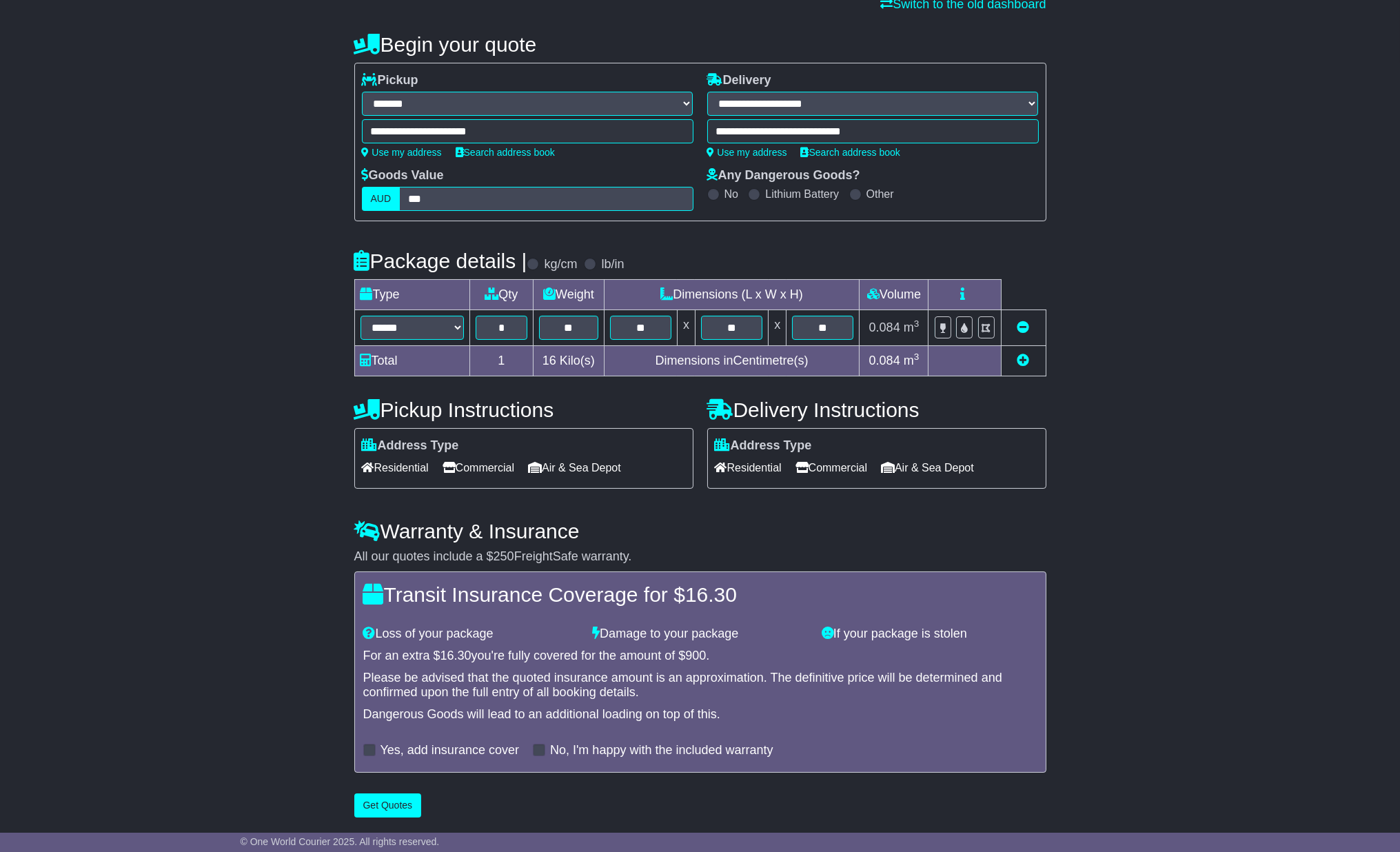
click at [1021, 357] on icon at bounding box center [1023, 360] width 12 height 12
select select "*****"
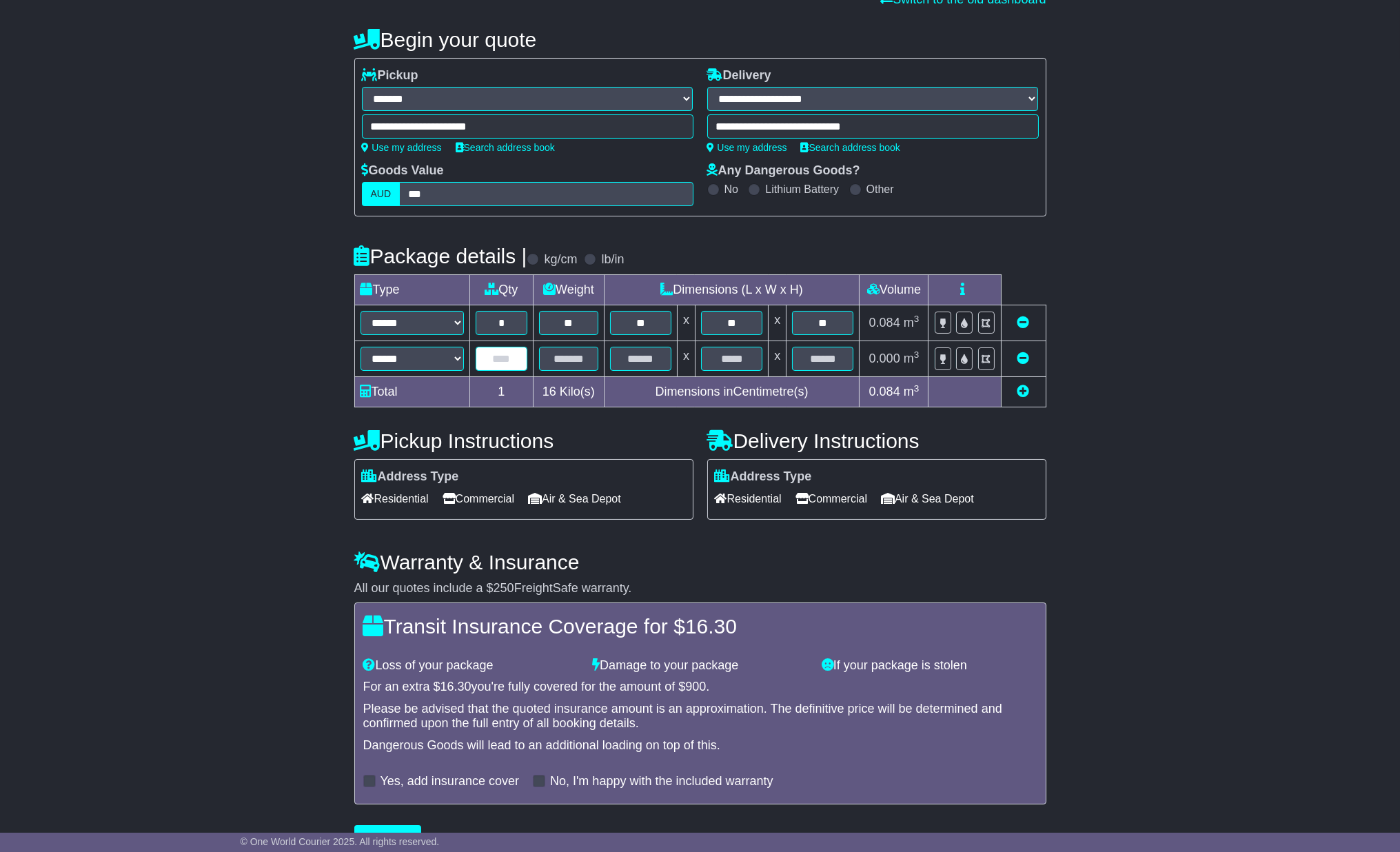
click at [493, 355] on input "text" at bounding box center [502, 359] width 52 height 24
type input "*"
click at [573, 360] on input "text" at bounding box center [568, 359] width 59 height 24
type input "*"
click at [625, 352] on input "text" at bounding box center [641, 359] width 61 height 24
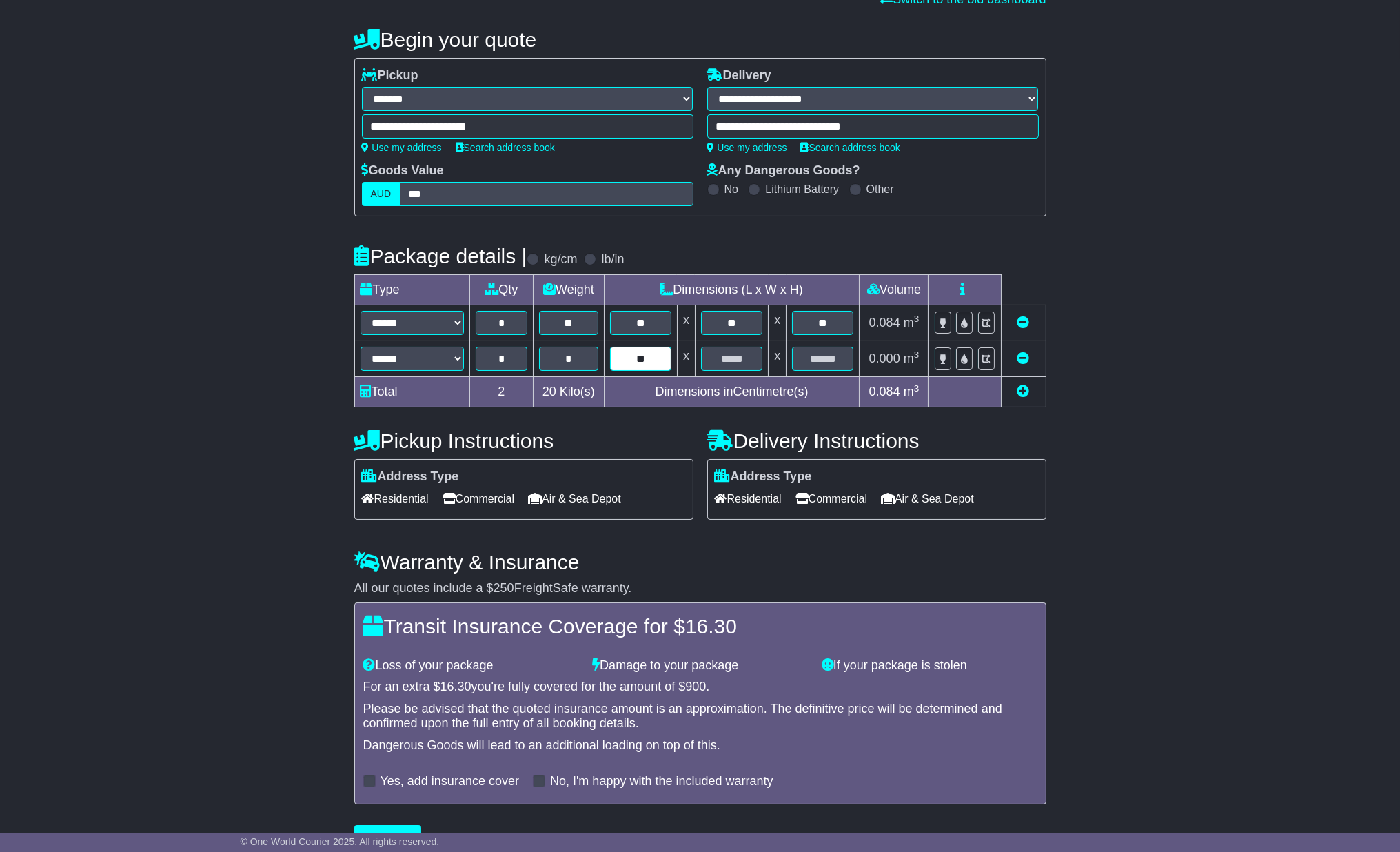
type input "**"
click at [743, 363] on input "text" at bounding box center [732, 359] width 61 height 24
type input "**"
click at [836, 361] on input "text" at bounding box center [823, 359] width 61 height 24
type input "*"
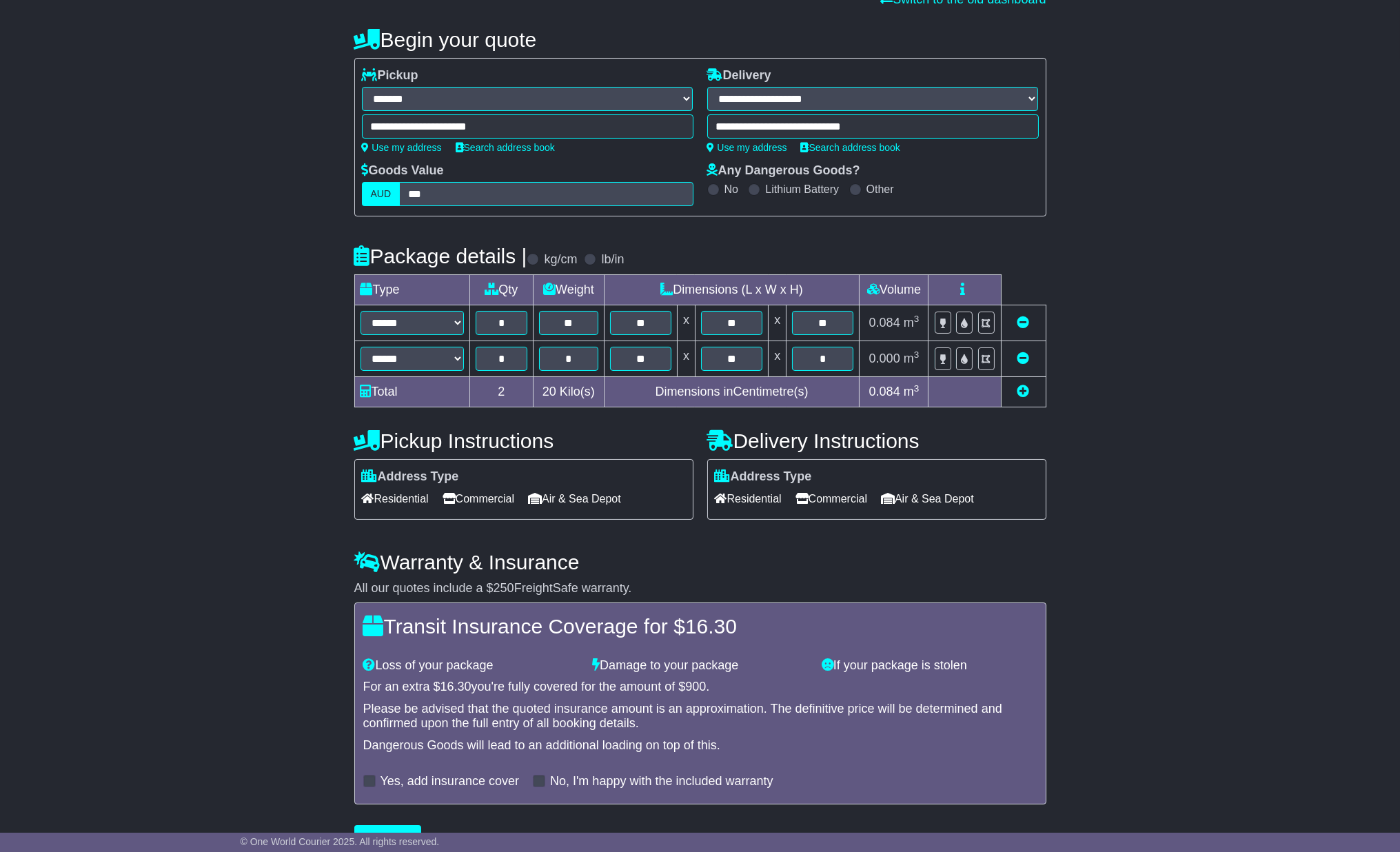
click at [1023, 397] on icon at bounding box center [1023, 390] width 12 height 12
select select "*****"
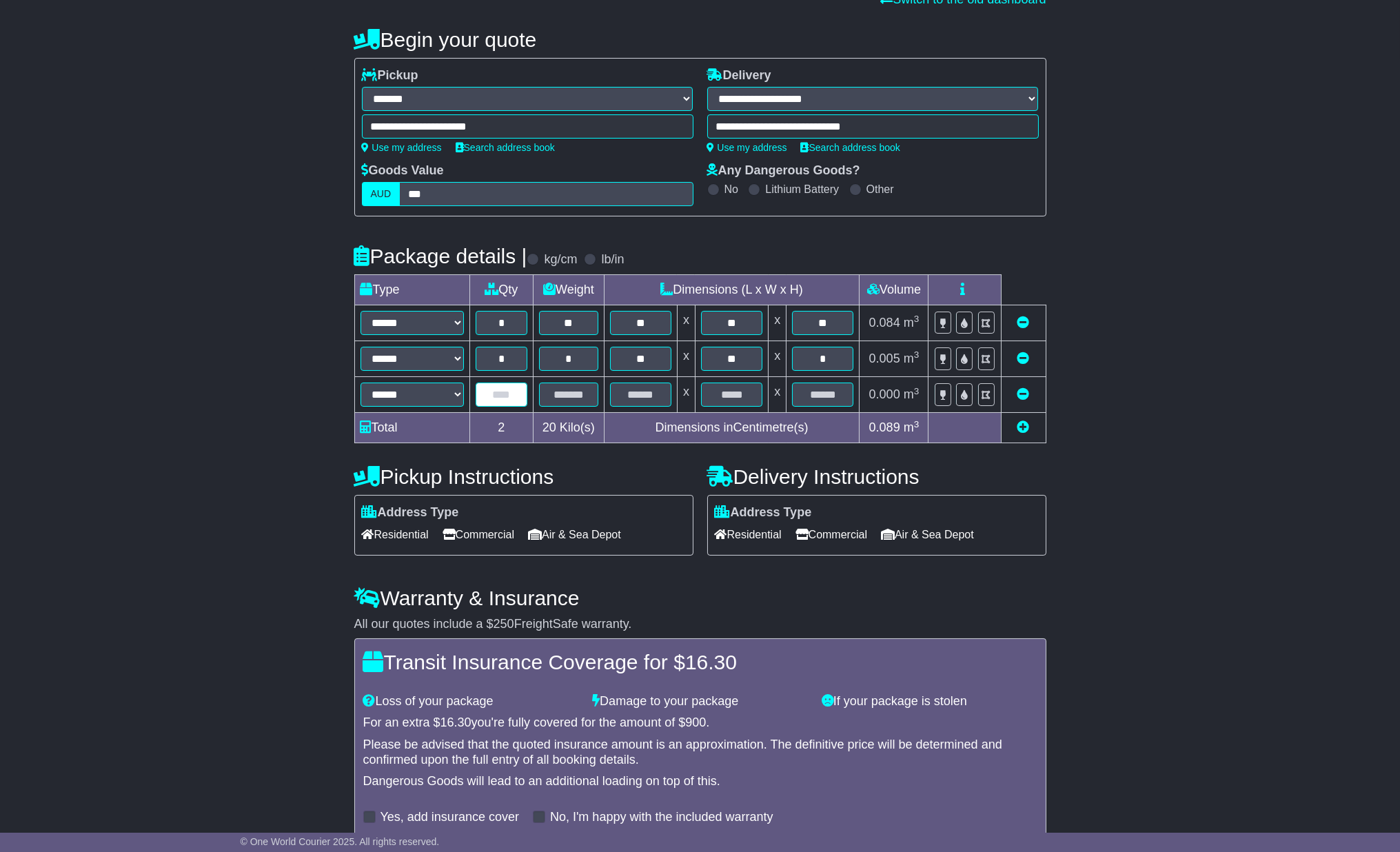
click at [499, 394] on input "text" at bounding box center [502, 395] width 52 height 24
type input "*"
click at [577, 404] on input "text" at bounding box center [568, 395] width 59 height 24
type input "*"
click at [633, 398] on input "text" at bounding box center [641, 395] width 61 height 24
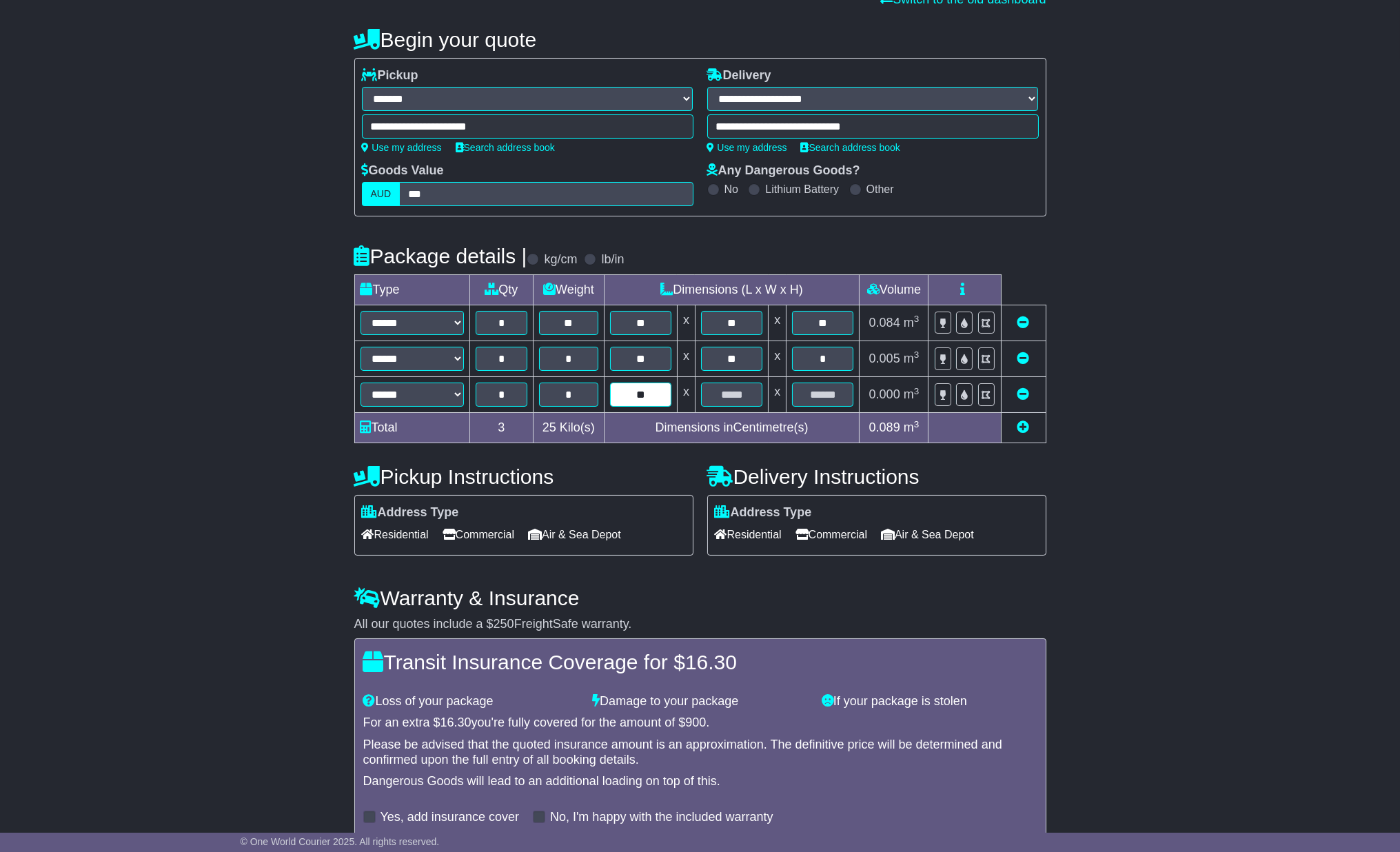
type input "**"
type input "*"
click at [1243, 375] on div "**********" at bounding box center [700, 453] width 1400 height 878
click at [466, 536] on span "Commercial" at bounding box center [478, 535] width 71 height 21
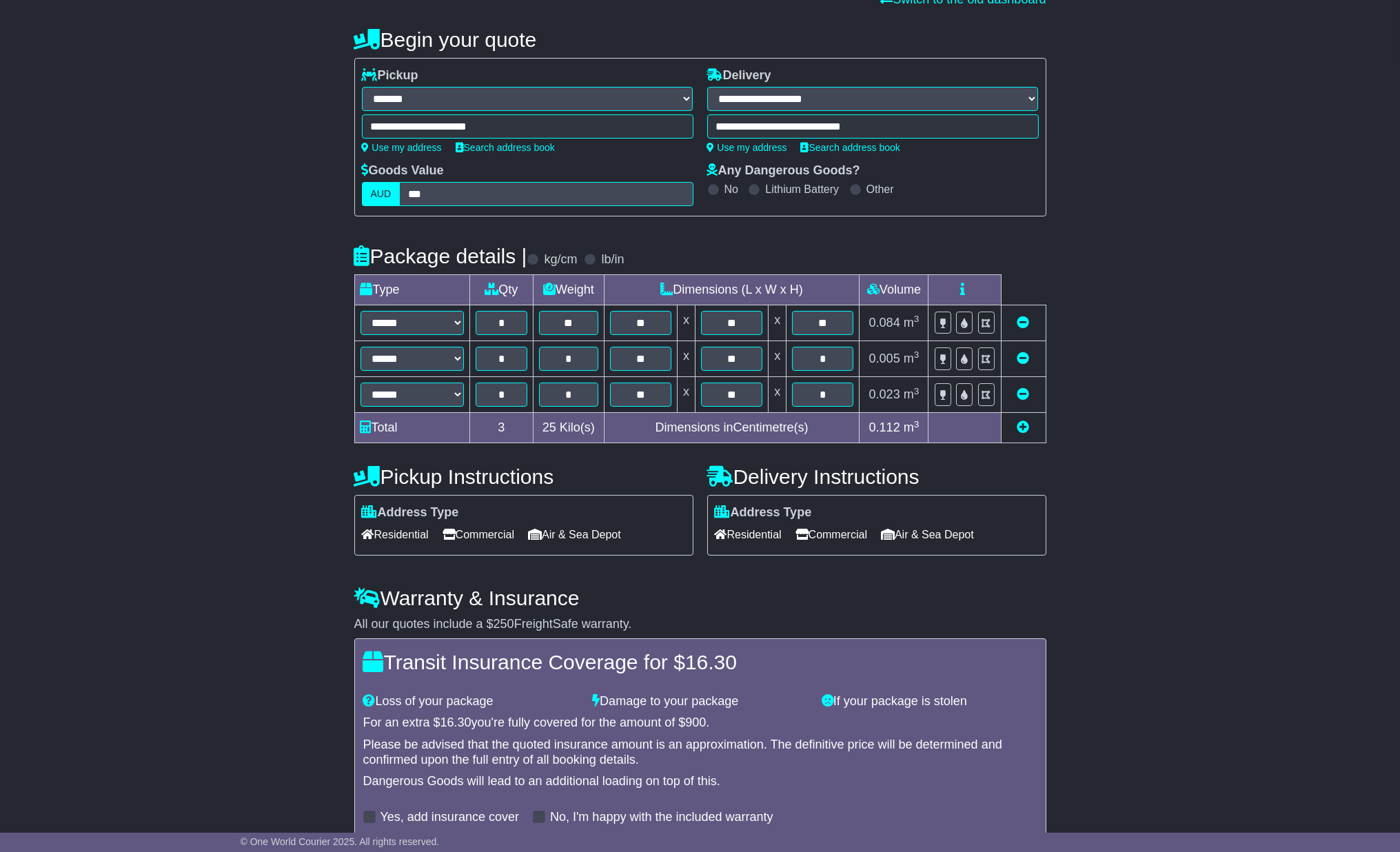
click at [815, 536] on span "Commercial" at bounding box center [831, 535] width 71 height 21
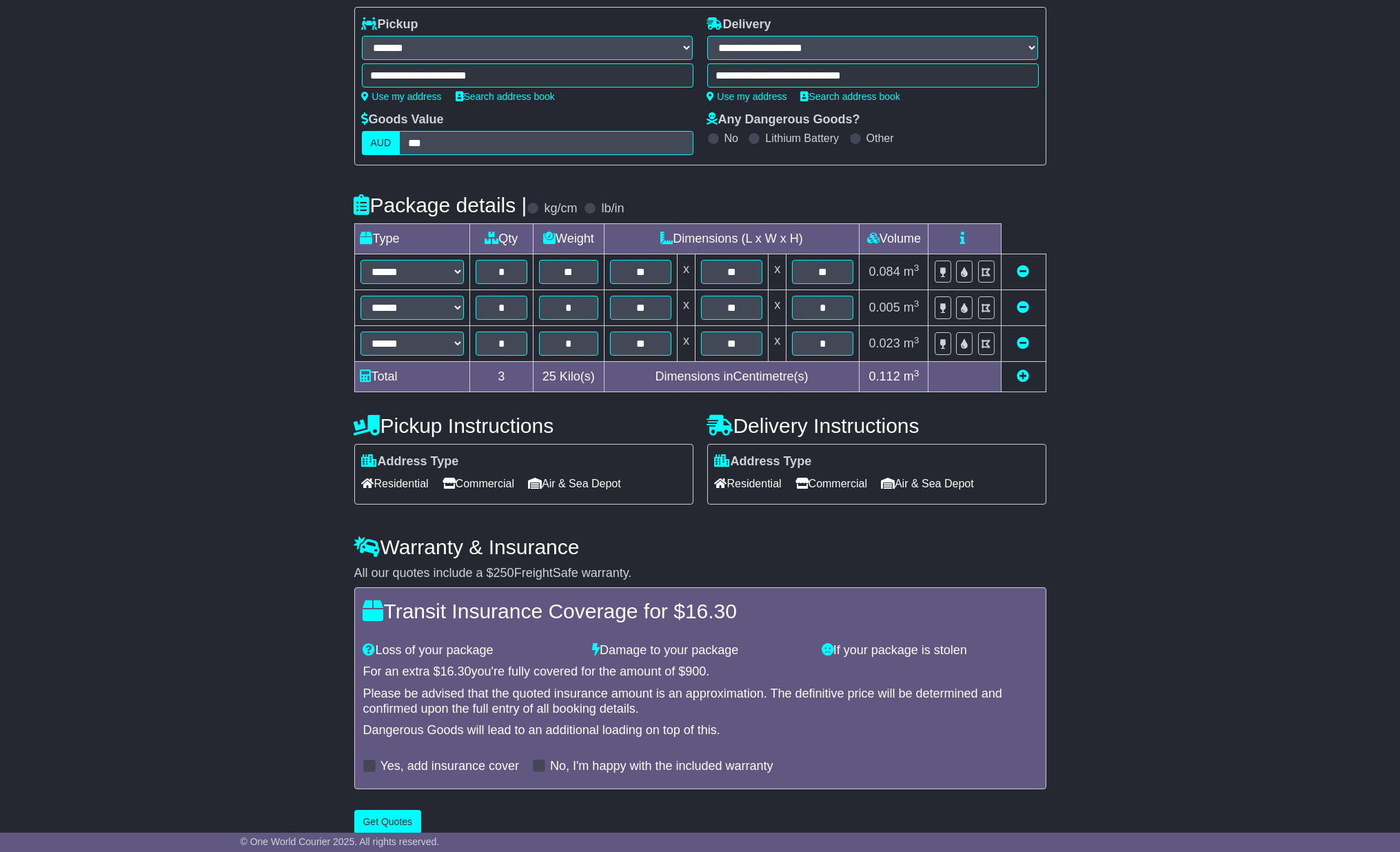
scroll to position [190, 0]
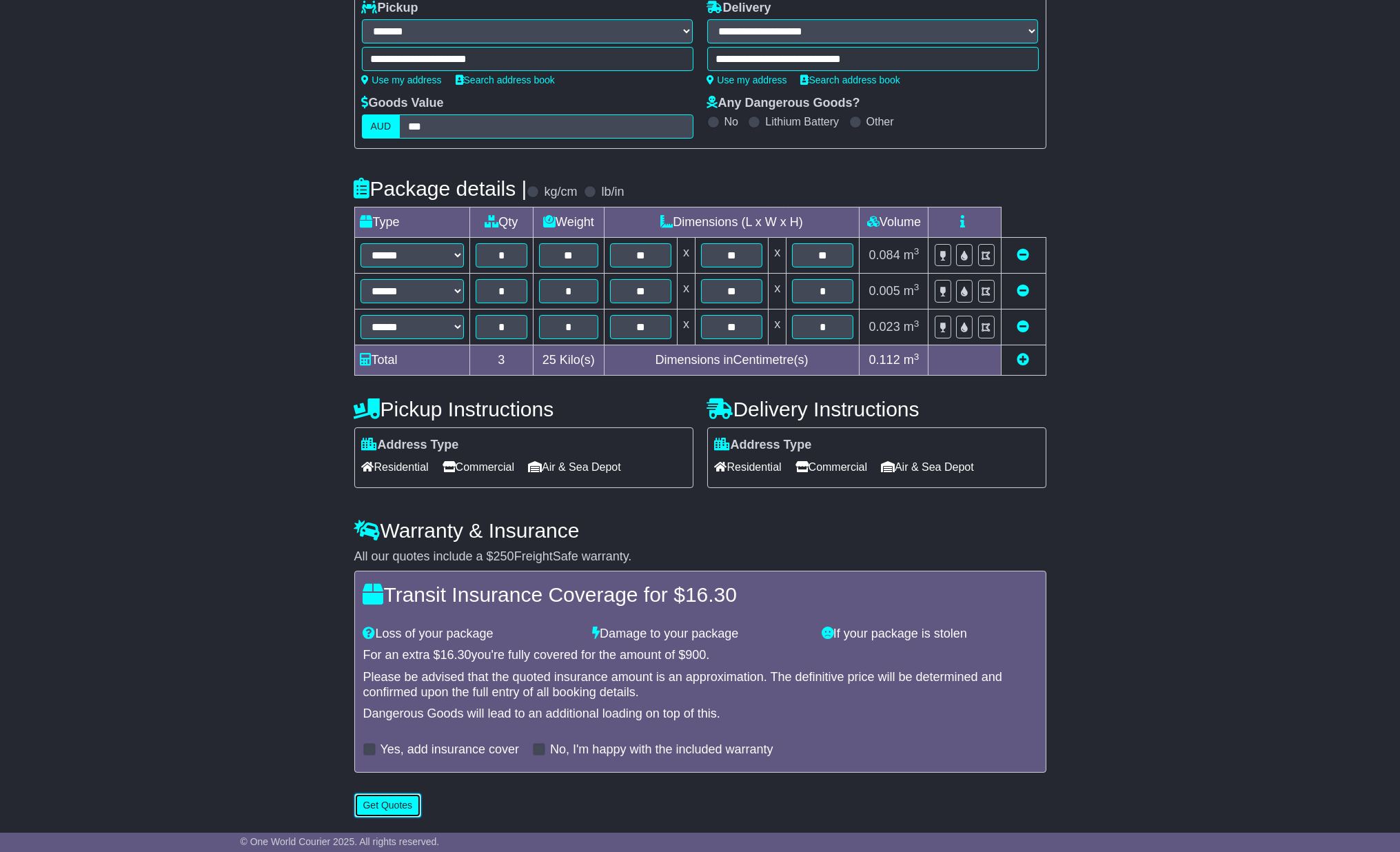
click at [387, 808] on button "Get Quotes" at bounding box center [388, 806] width 68 height 24
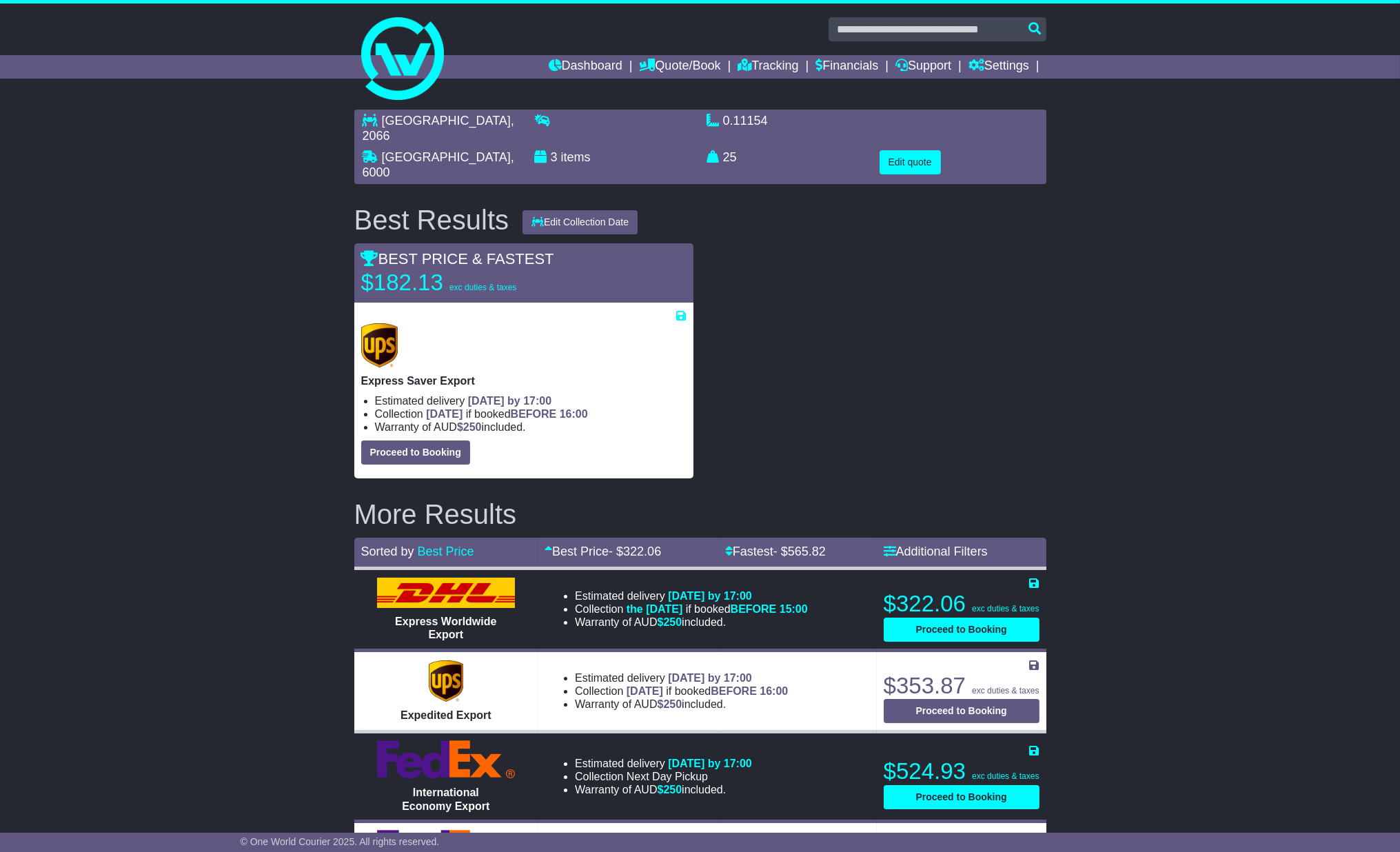
scroll to position [91, 0]
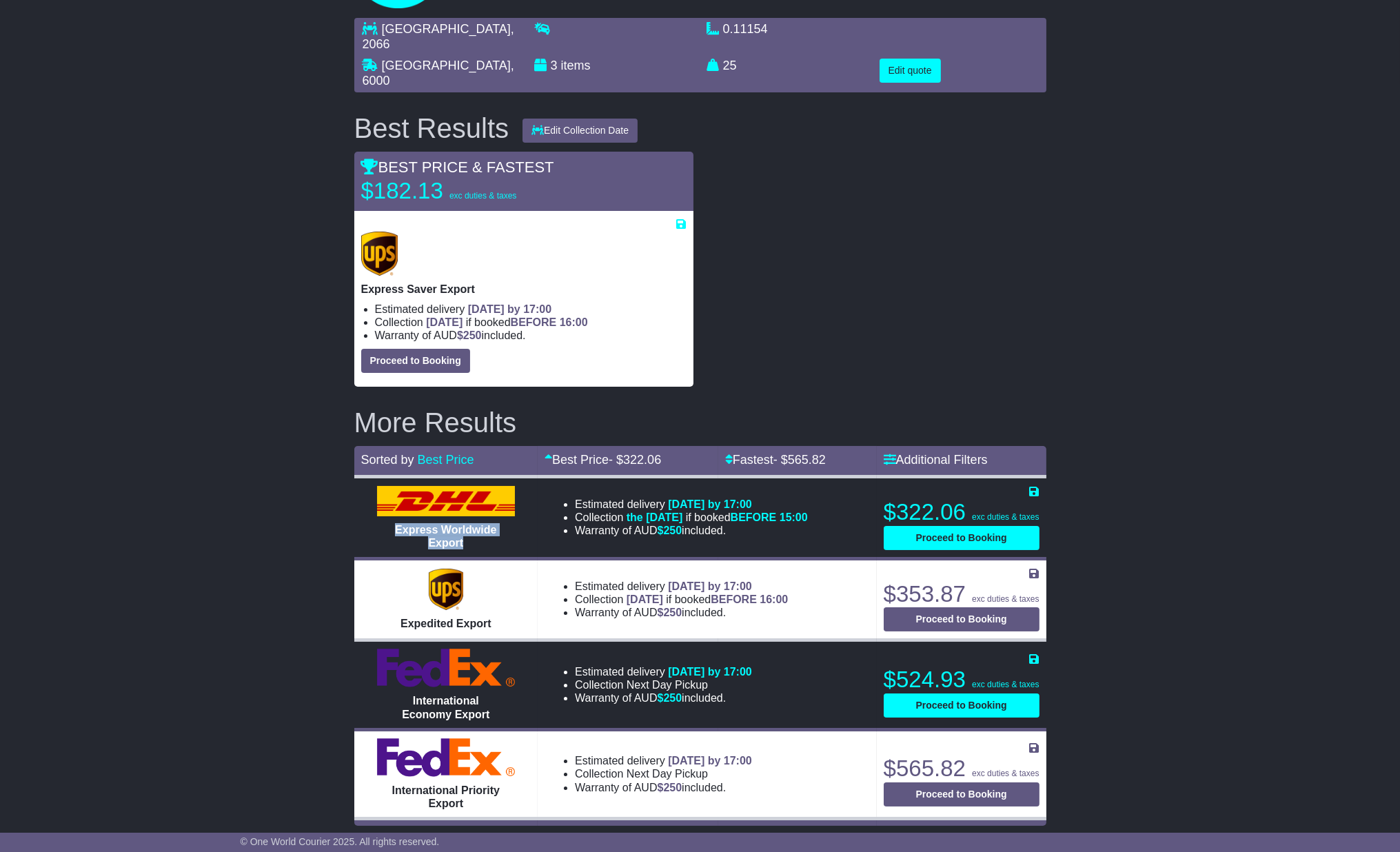
drag, startPoint x: 390, startPoint y: 521, endPoint x: 460, endPoint y: 536, distance: 71.6
click at [460, 536] on div "Express Worldwide Export" at bounding box center [446, 536] width 138 height 26
copy span "Express Worldwide Export"
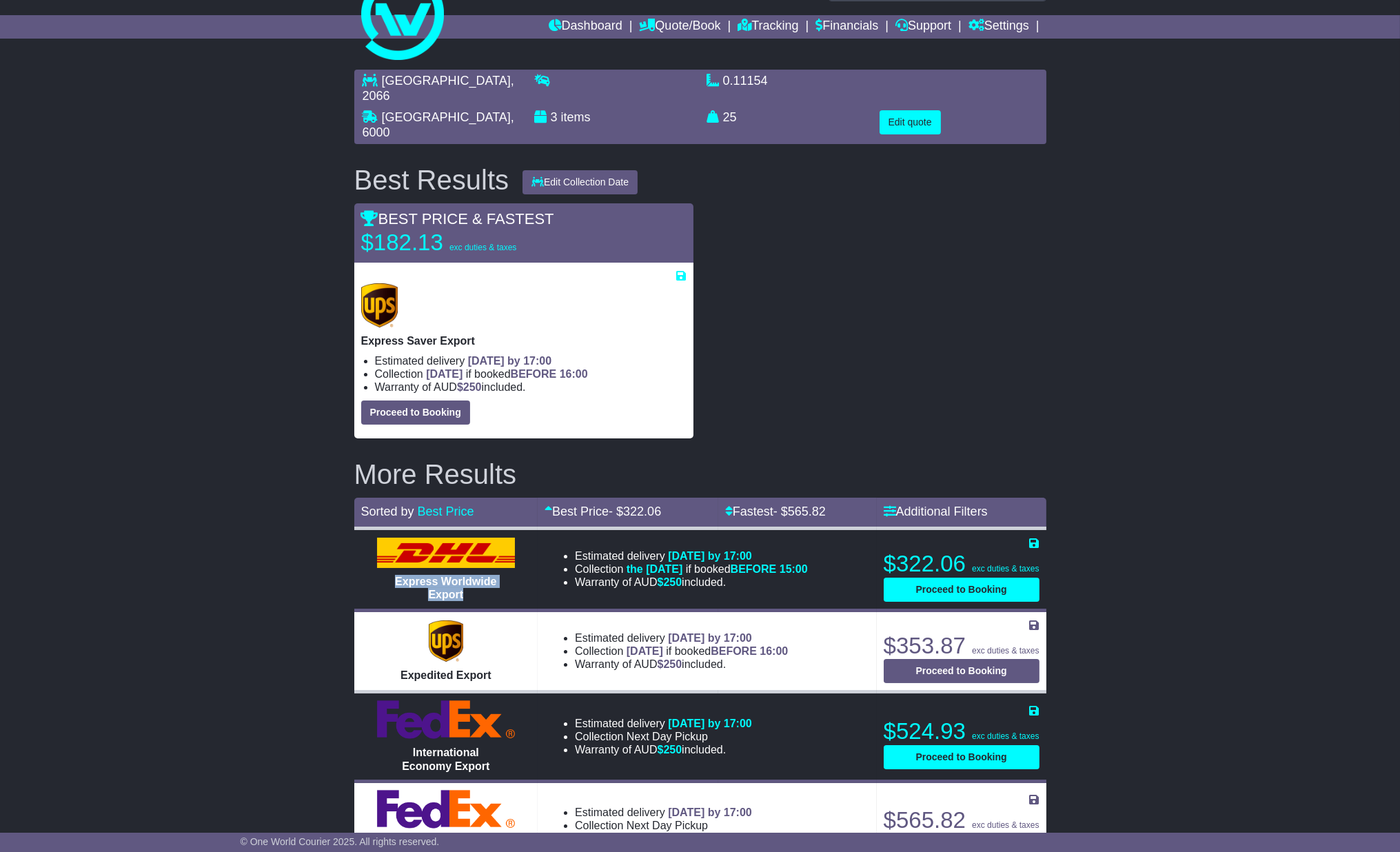
scroll to position [0, 0]
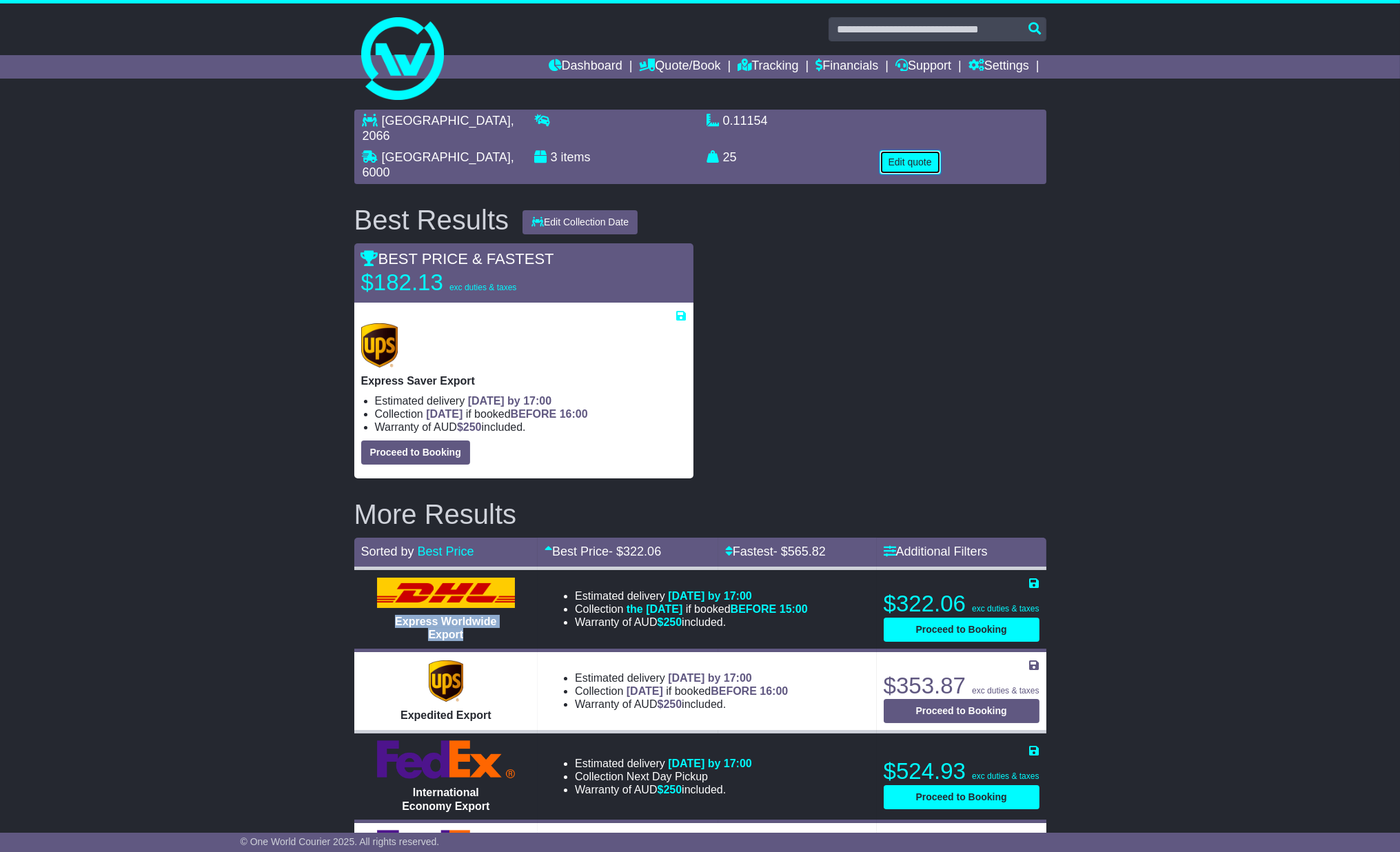
click at [900, 166] on button "Edit quote" at bounding box center [910, 162] width 61 height 24
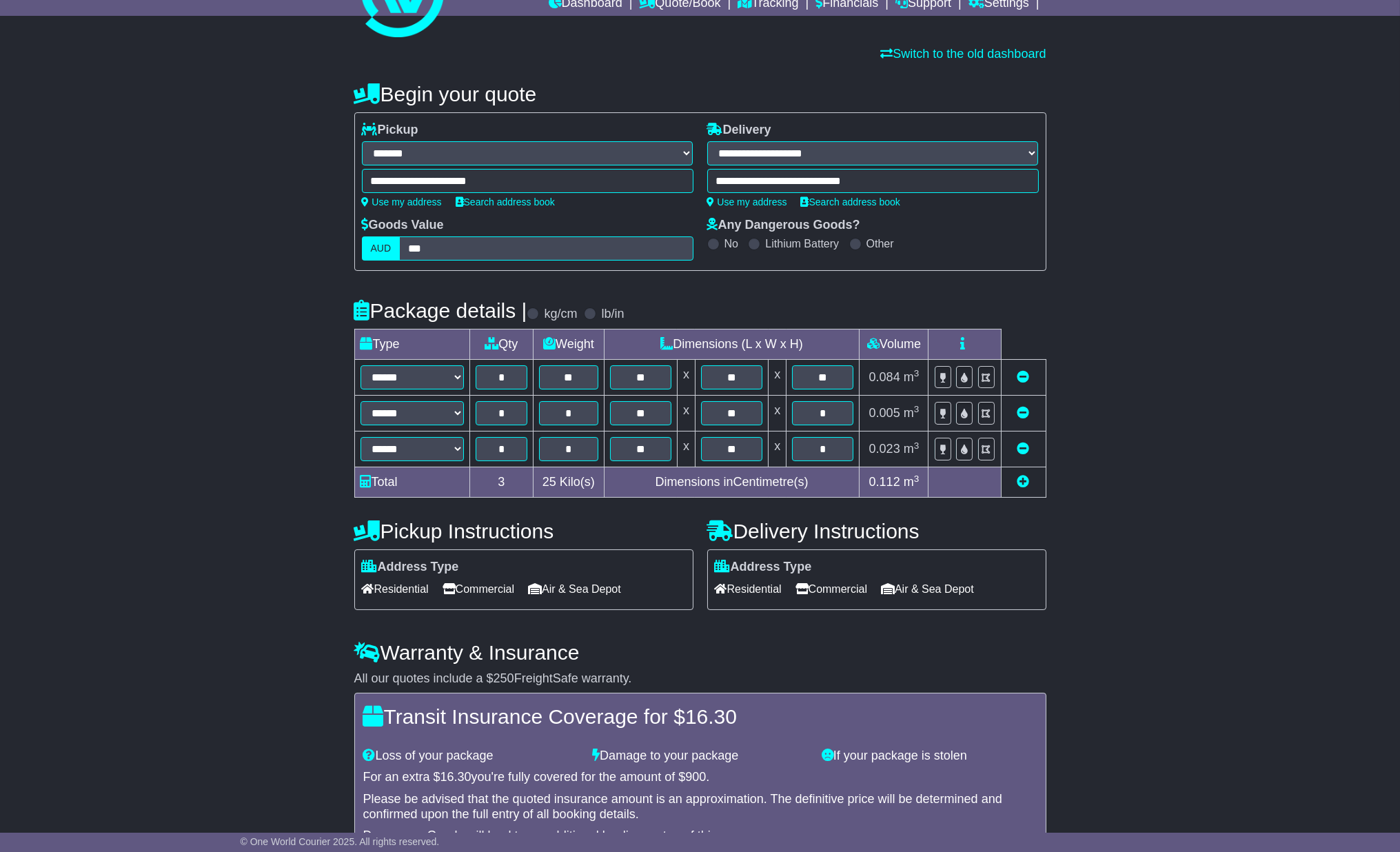
scroll to position [190, 0]
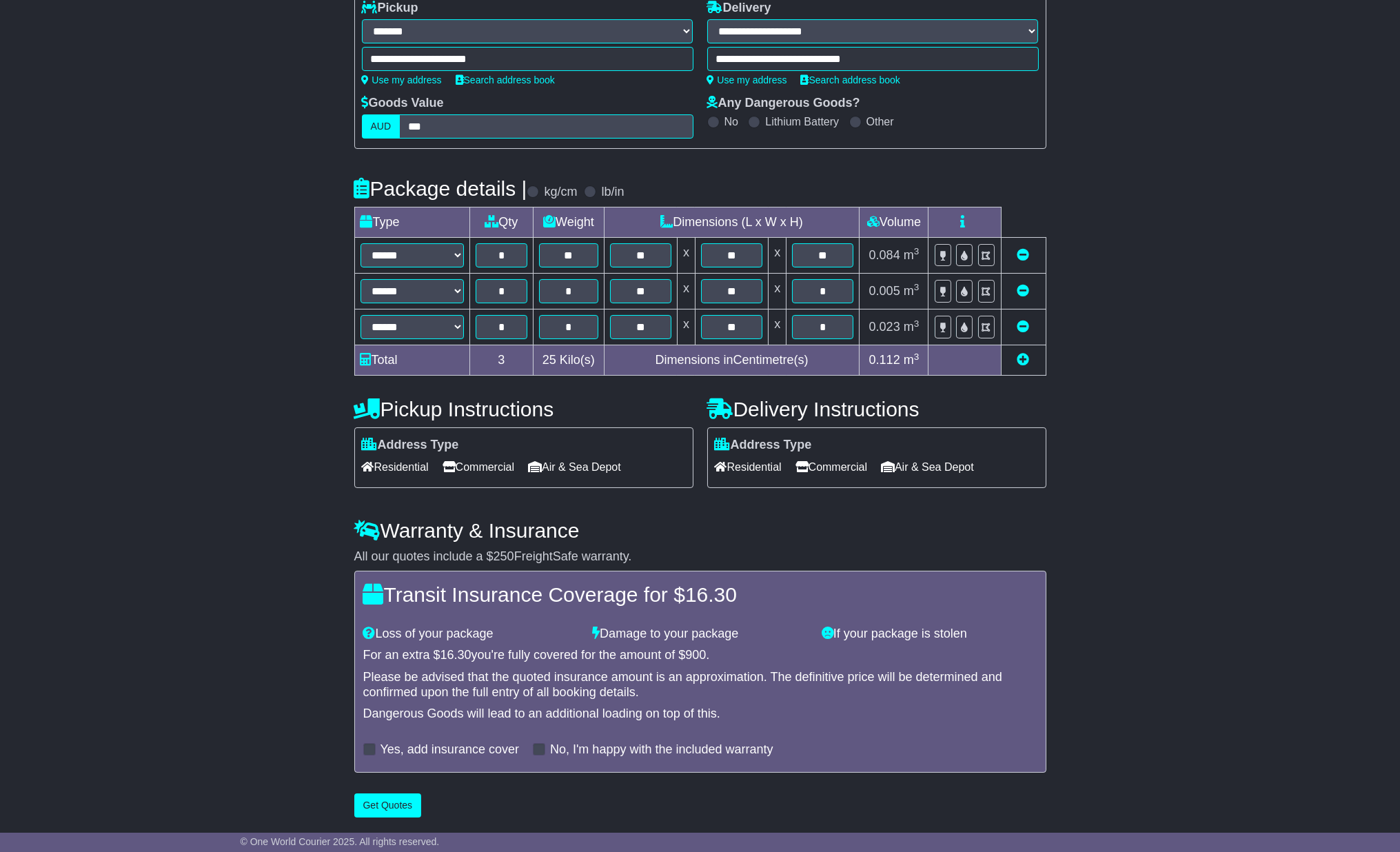
click at [370, 748] on span at bounding box center [369, 749] width 12 height 12
click at [367, 753] on span at bounding box center [369, 749] width 12 height 12
click at [543, 747] on span at bounding box center [539, 749] width 12 height 12
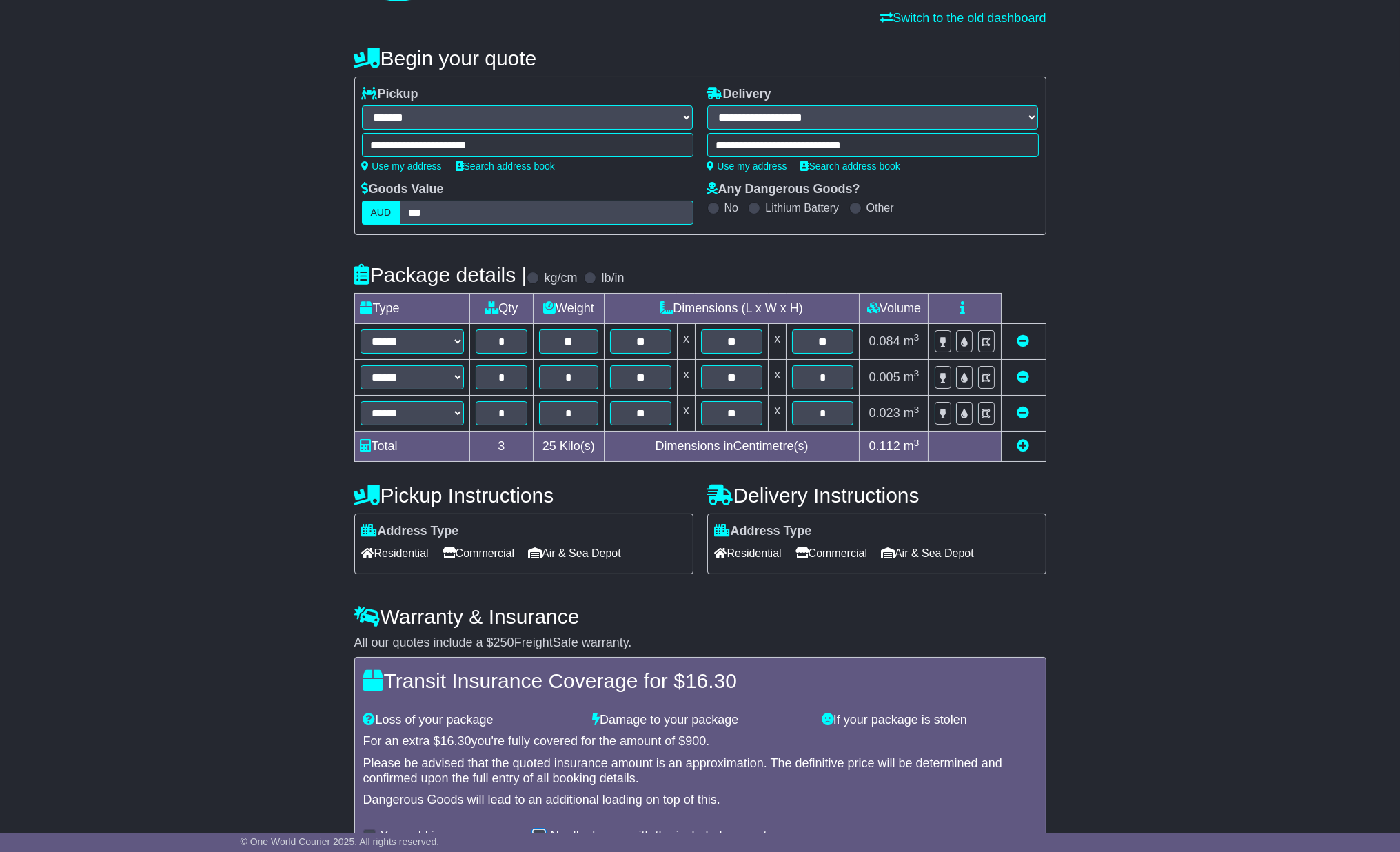
scroll to position [0, 0]
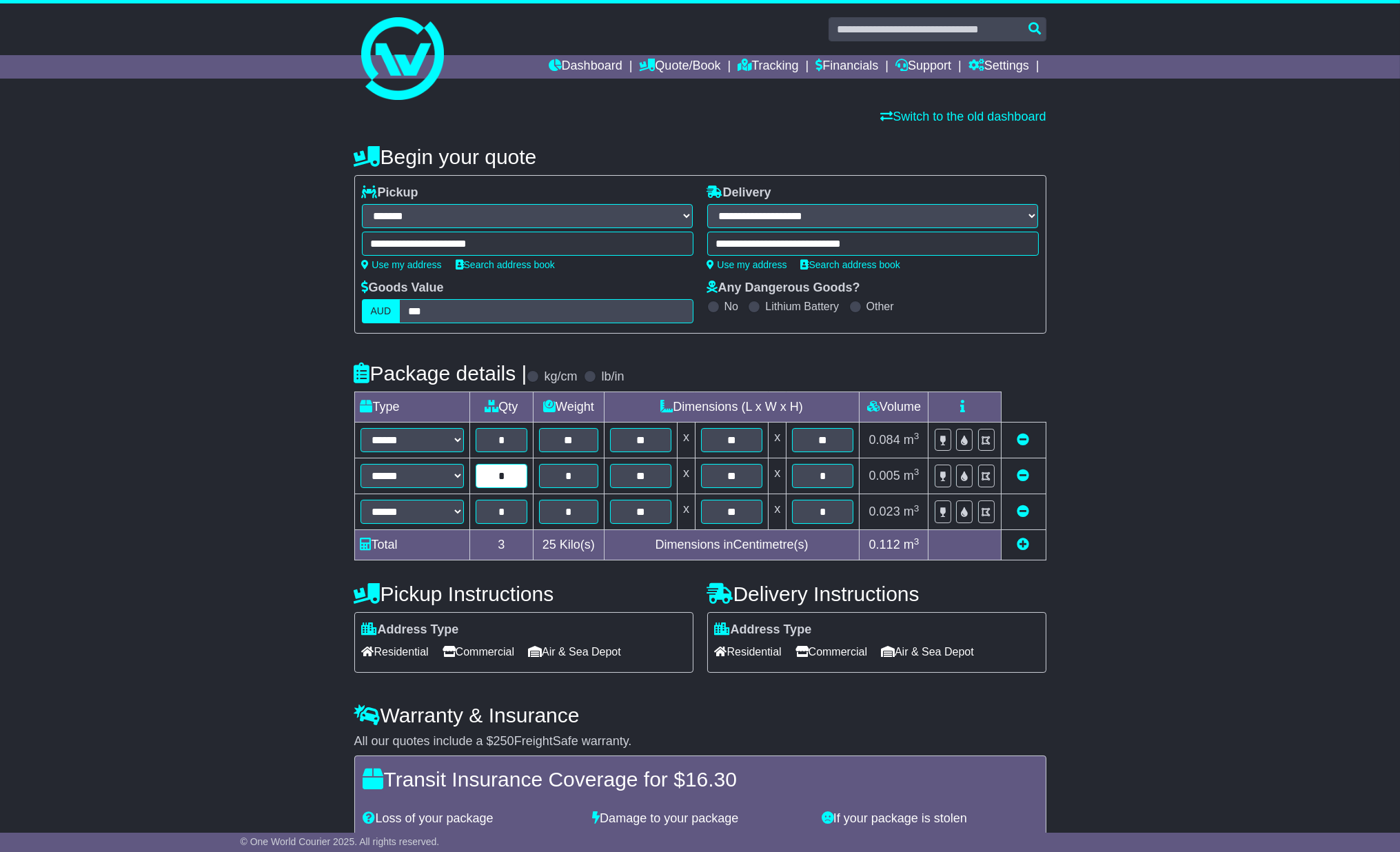
click at [513, 476] on input "*" at bounding box center [502, 476] width 52 height 24
click at [502, 443] on input "*" at bounding box center [502, 440] width 52 height 24
click at [507, 439] on input "*" at bounding box center [502, 440] width 52 height 24
drag, startPoint x: 508, startPoint y: 439, endPoint x: 490, endPoint y: 442, distance: 18.2
click at [490, 442] on input "*" at bounding box center [502, 440] width 52 height 24
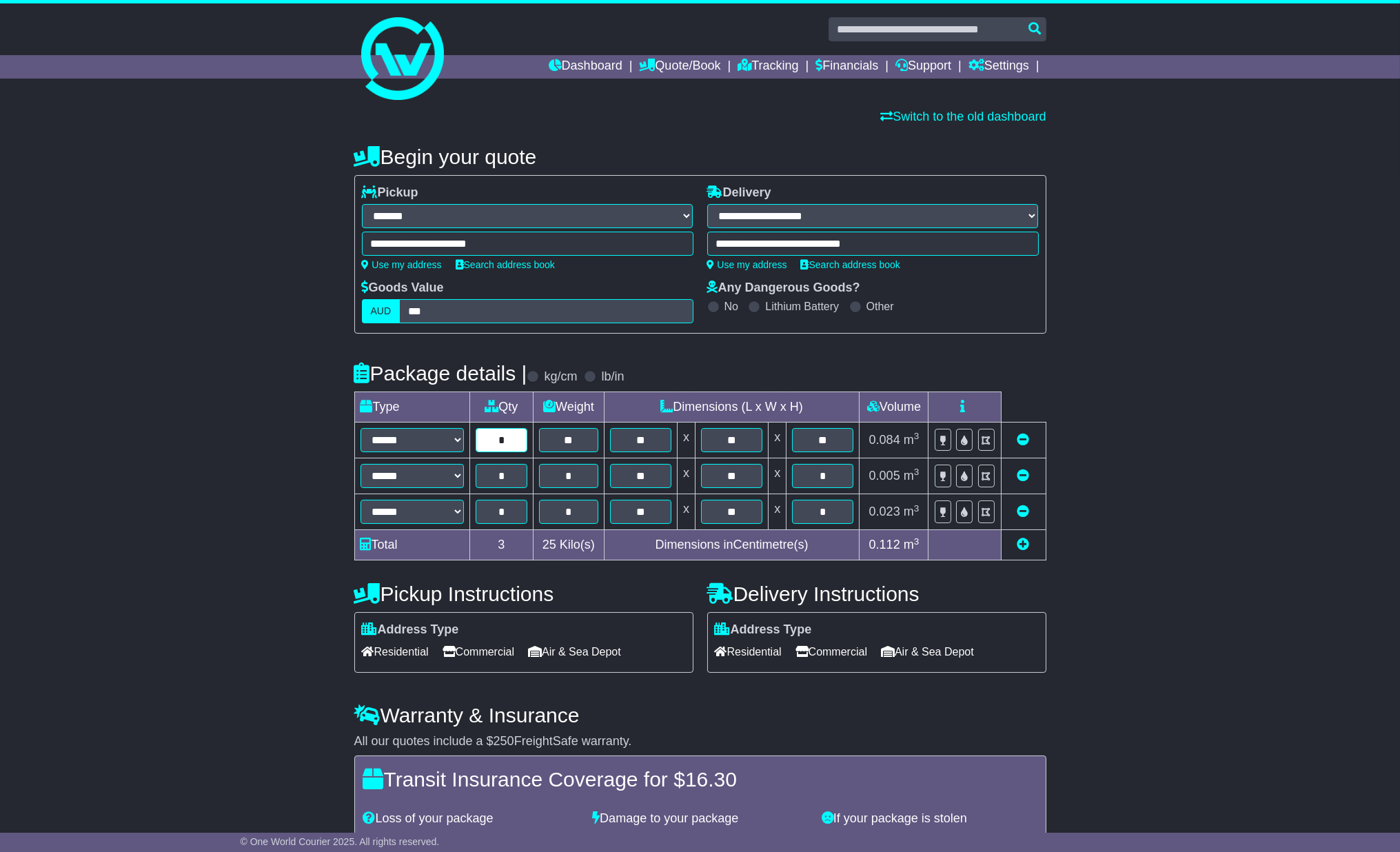
type input "*"
drag, startPoint x: 515, startPoint y: 478, endPoint x: 507, endPoint y: 478, distance: 8.0
click at [507, 478] on input "*" at bounding box center [502, 476] width 52 height 24
drag, startPoint x: 517, startPoint y: 479, endPoint x: 490, endPoint y: 483, distance: 27.3
click at [490, 483] on input "*" at bounding box center [502, 476] width 52 height 24
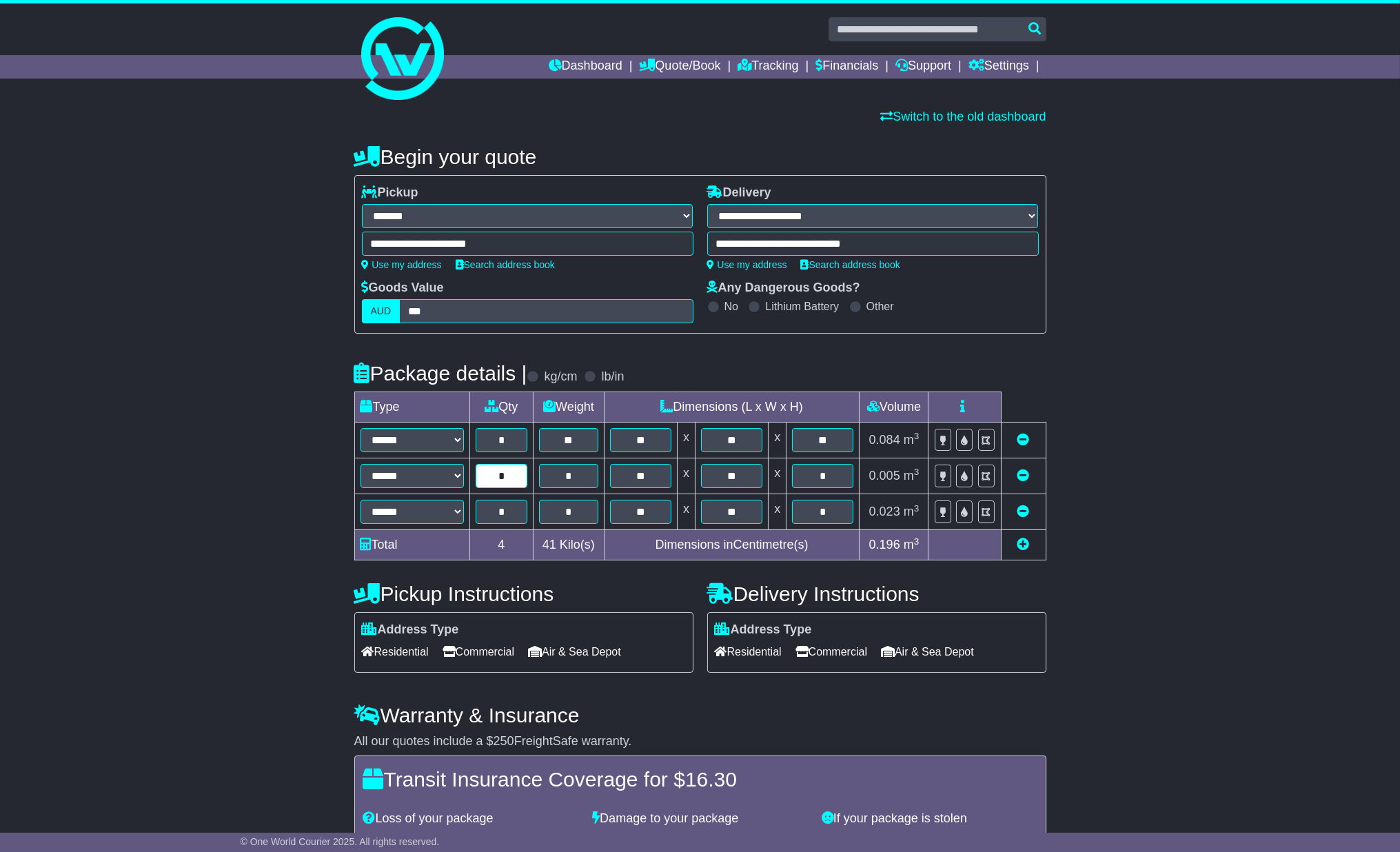
type input "*"
click at [511, 517] on input "*" at bounding box center [502, 512] width 52 height 24
drag, startPoint x: 512, startPoint y: 515, endPoint x: 490, endPoint y: 515, distance: 22.0
click at [490, 515] on input "*" at bounding box center [502, 512] width 52 height 24
type input "*"
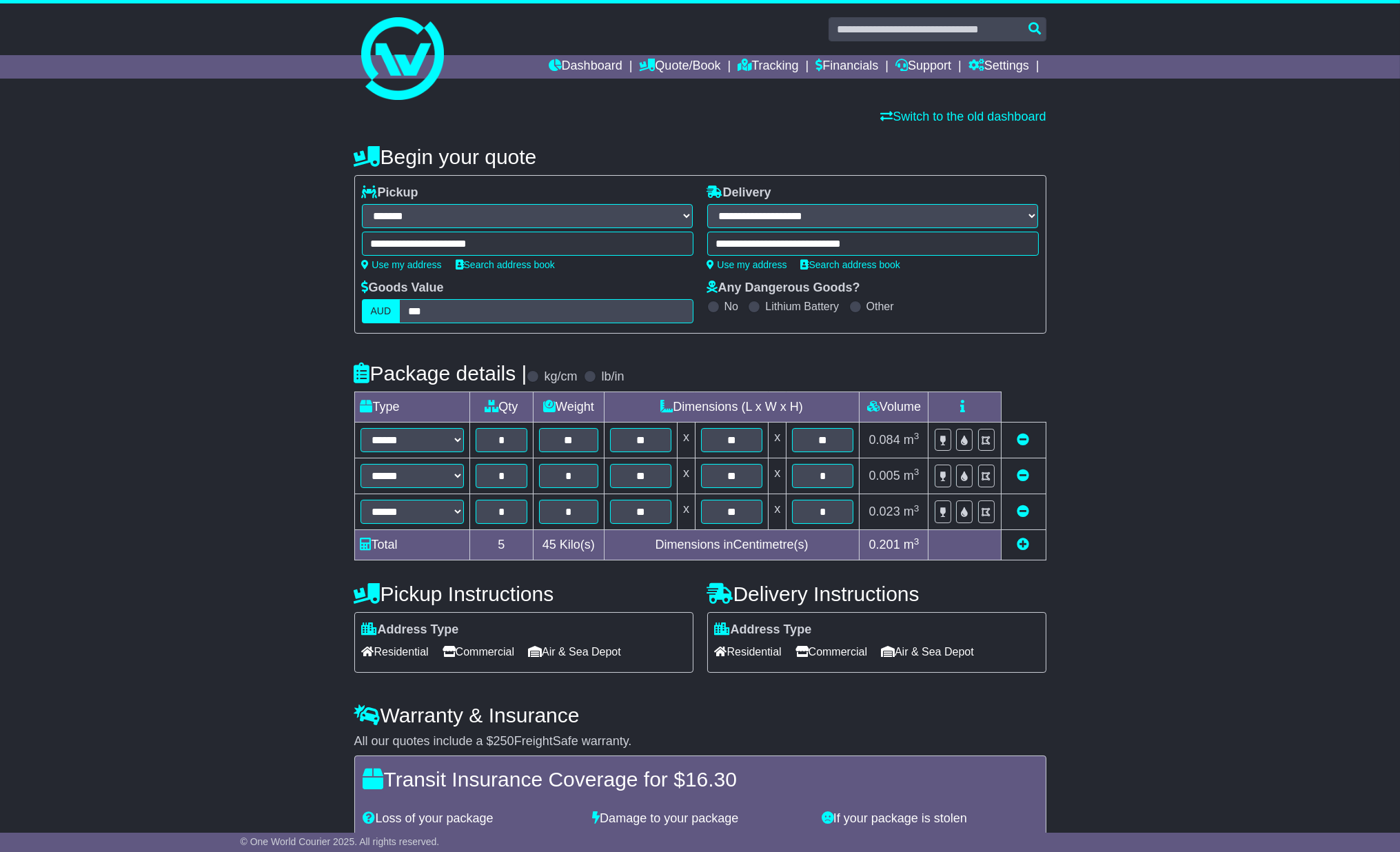
click at [1288, 467] on div "**********" at bounding box center [700, 570] width 1400 height 878
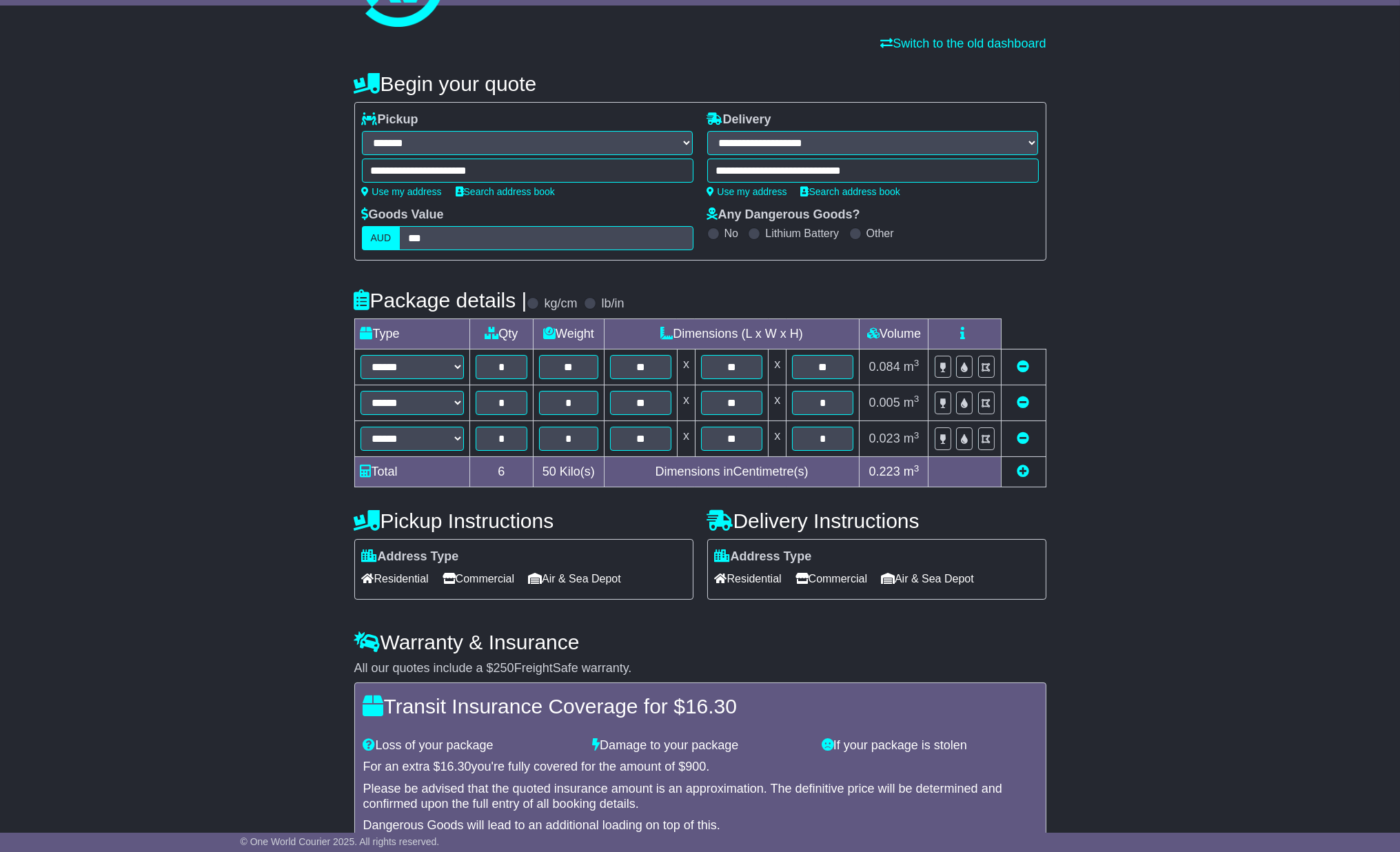
scroll to position [190, 0]
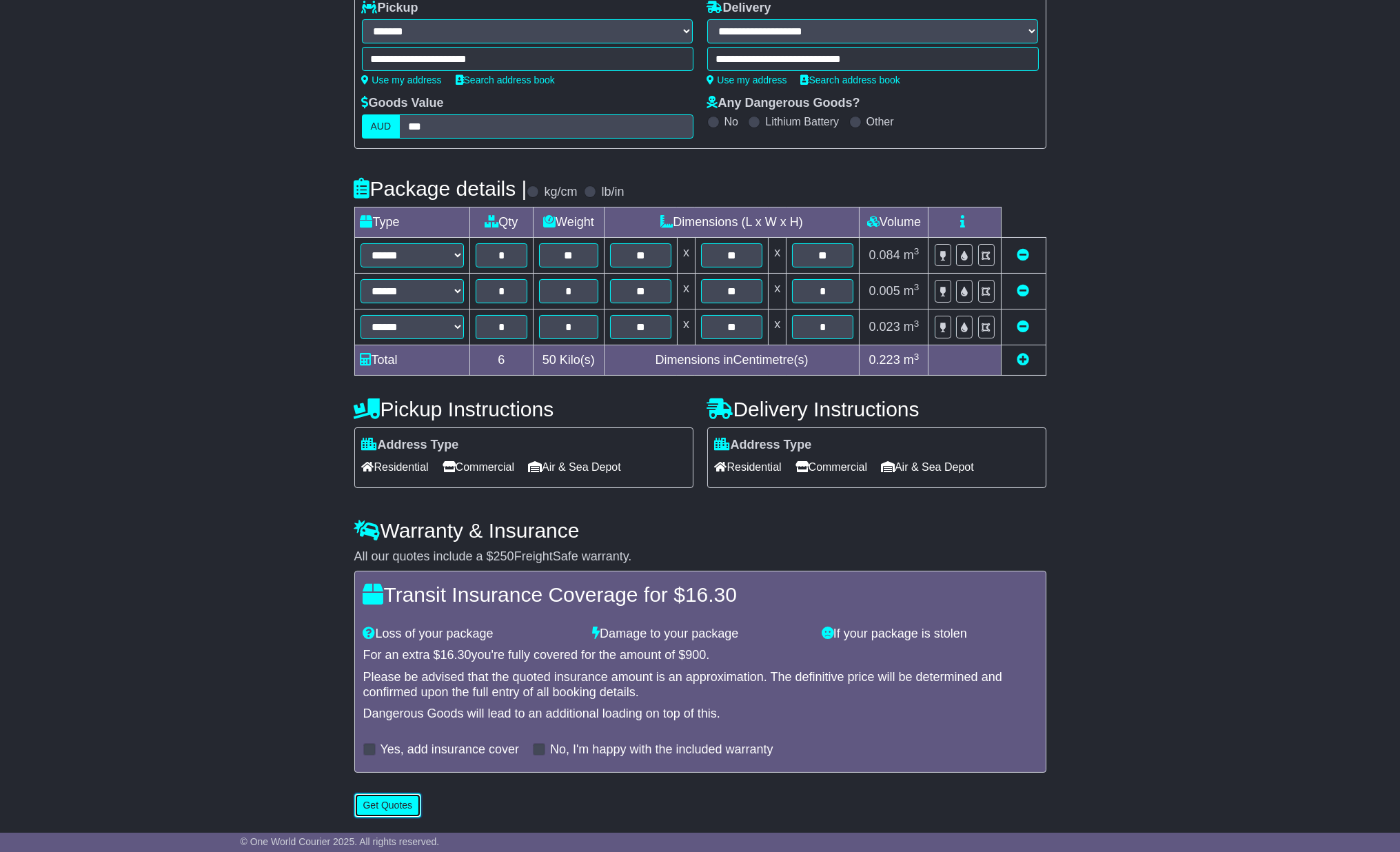
click at [383, 806] on button "Get Quotes" at bounding box center [388, 806] width 68 height 24
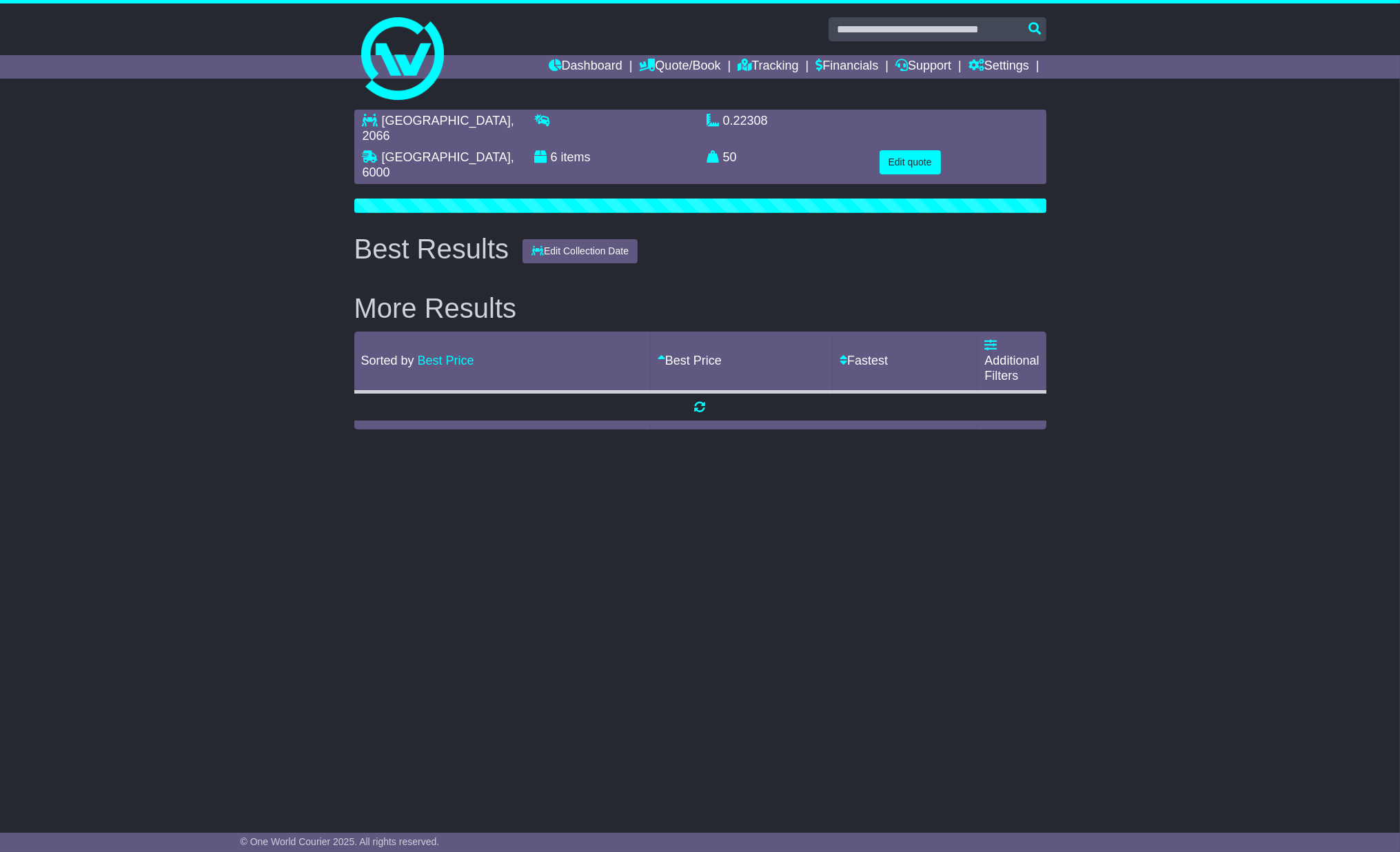
scroll to position [0, 0]
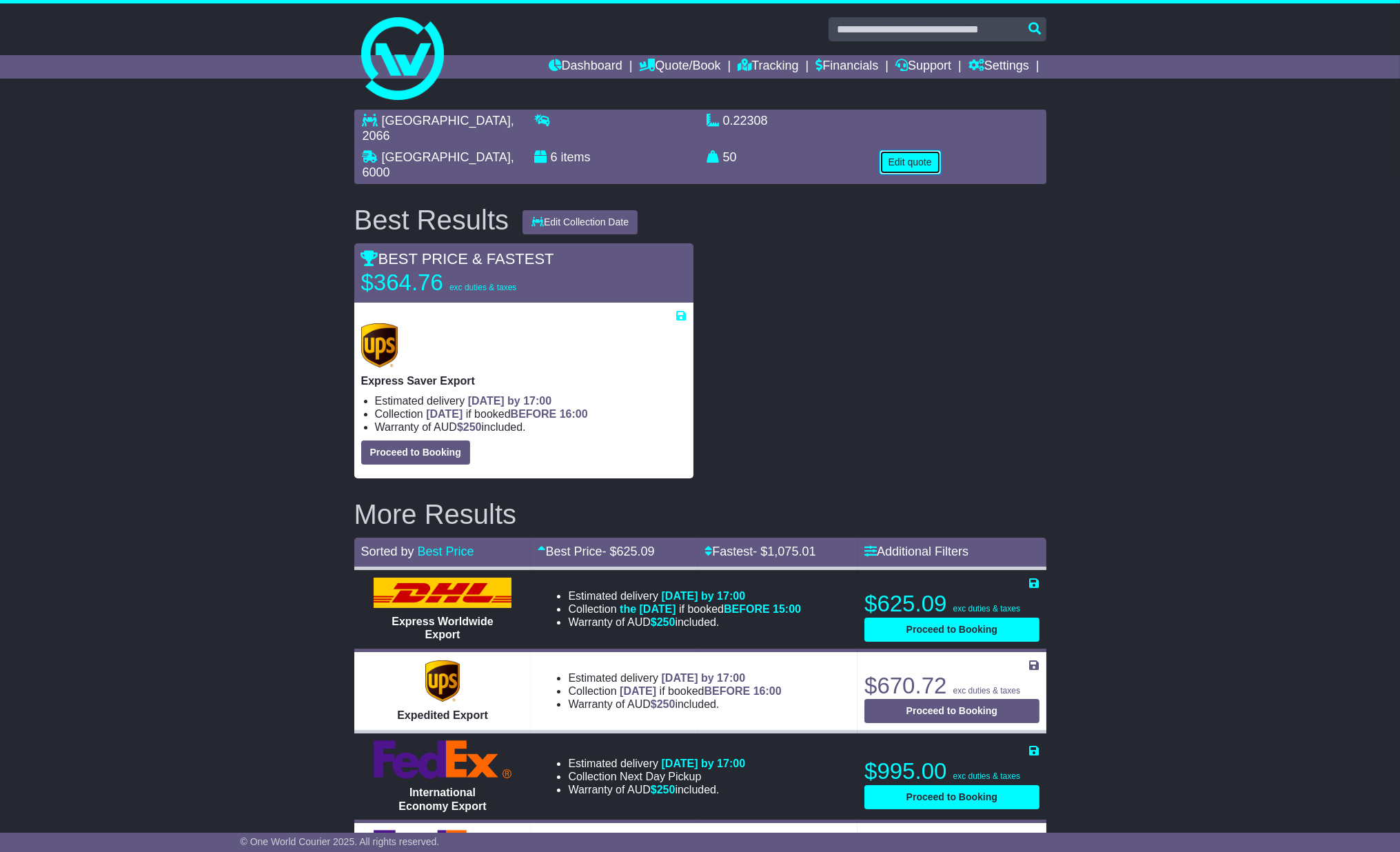
click at [918, 161] on button "Edit quote" at bounding box center [910, 162] width 61 height 24
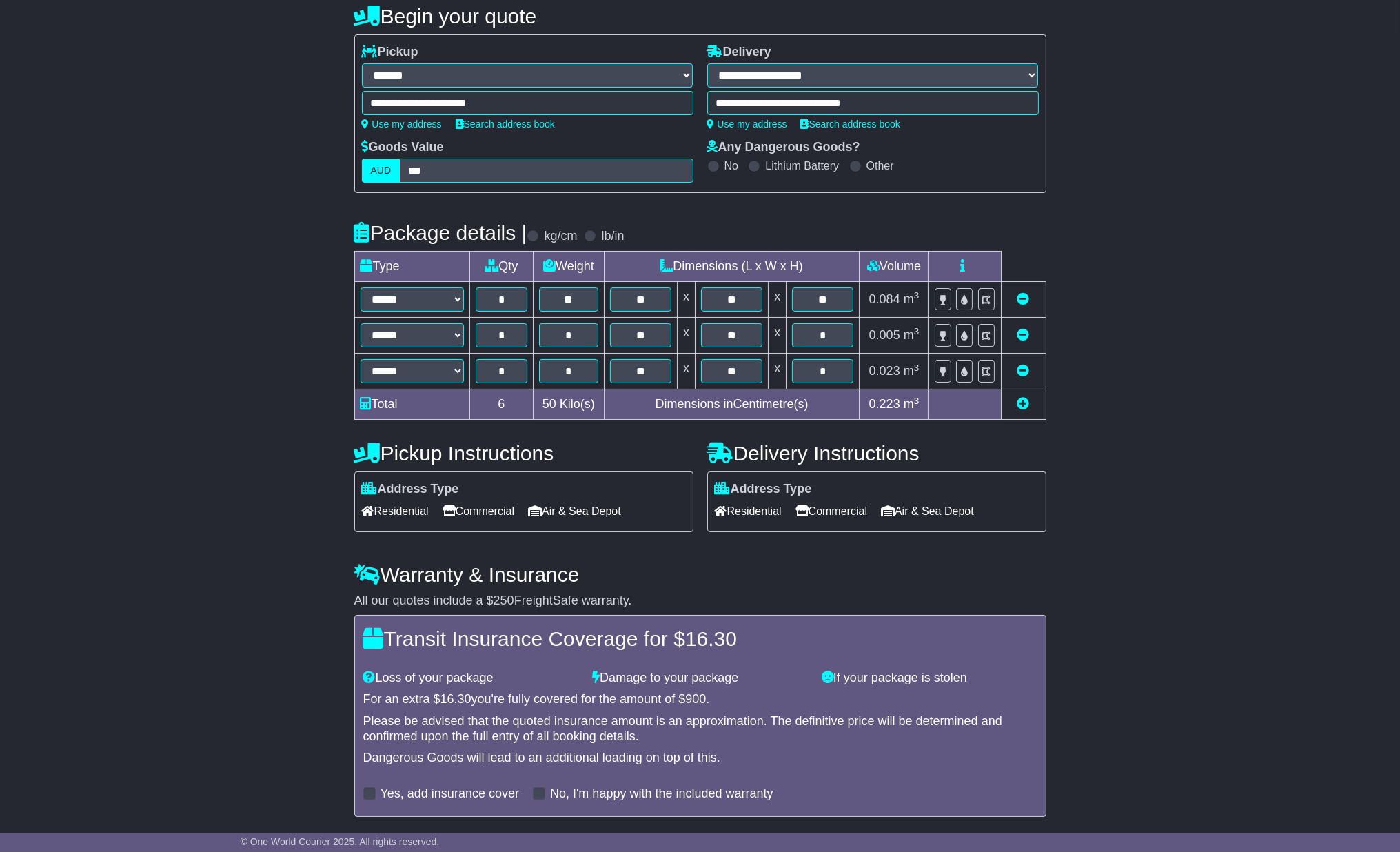
scroll to position [114, 0]
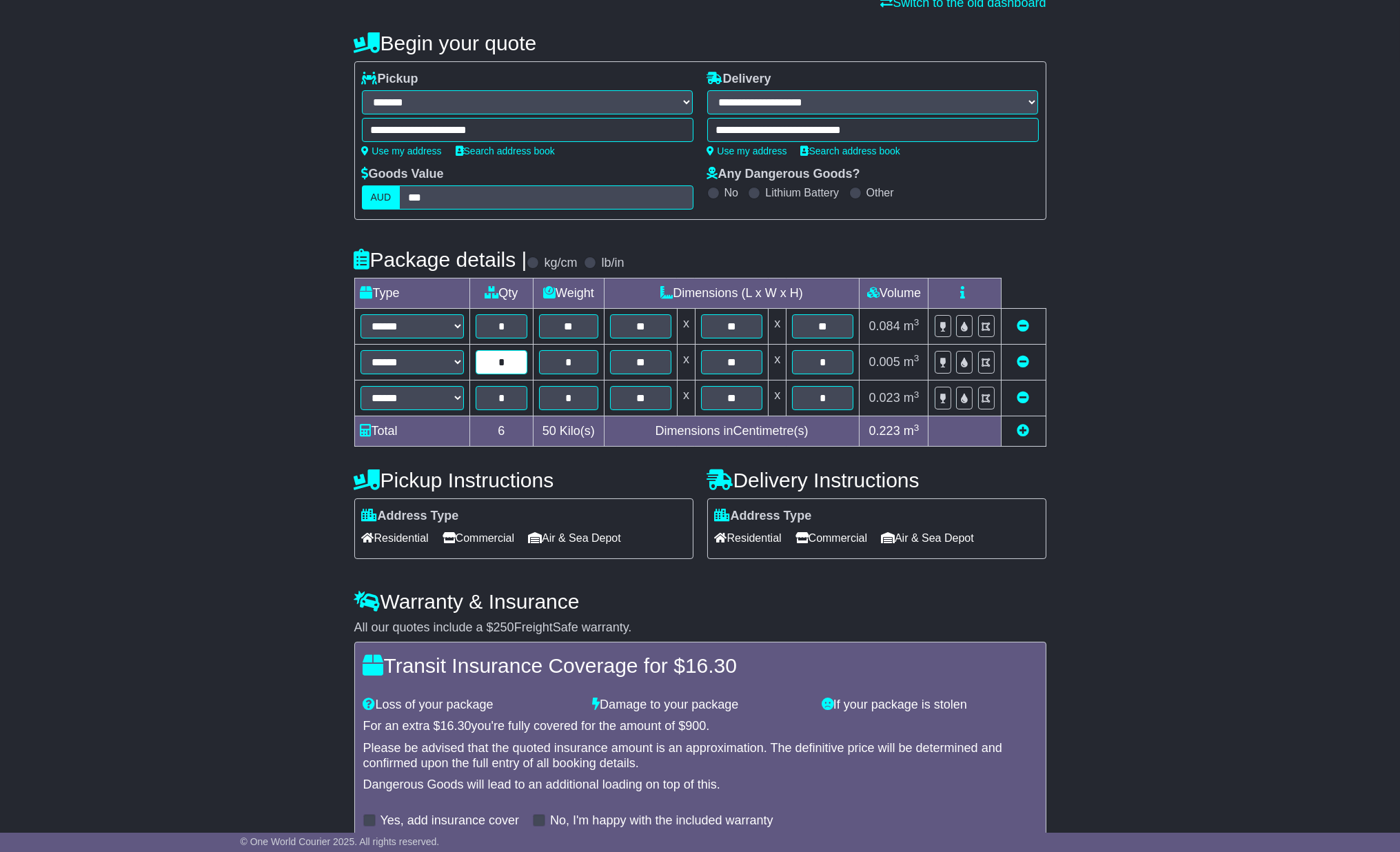
click at [499, 362] on input "*" at bounding box center [502, 362] width 52 height 24
click at [512, 362] on input "*" at bounding box center [502, 362] width 52 height 24
drag, startPoint x: 513, startPoint y: 362, endPoint x: 487, endPoint y: 362, distance: 26.0
click at [487, 362] on input "*" at bounding box center [502, 362] width 52 height 24
type input "*"
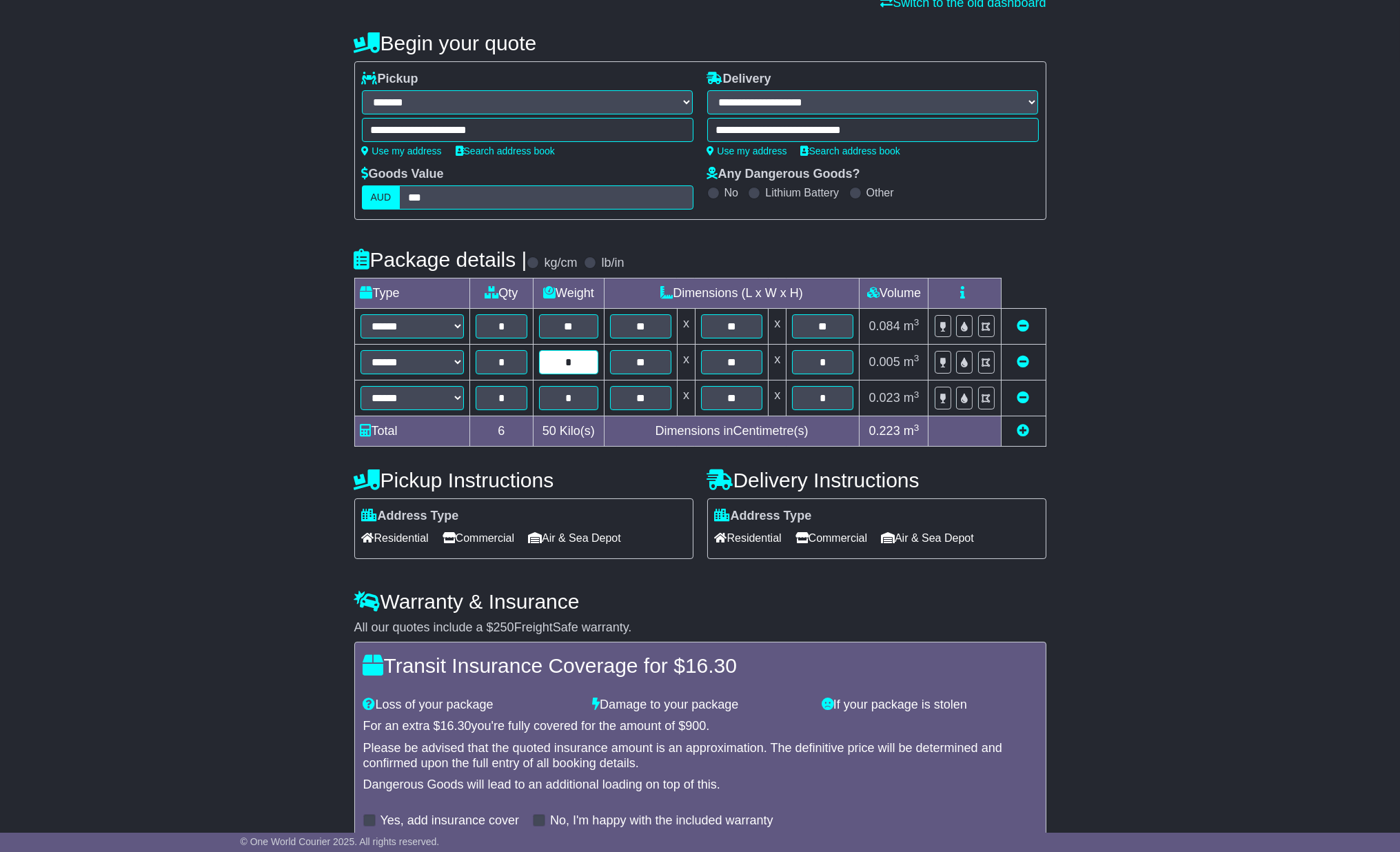
click at [579, 364] on input "*" at bounding box center [568, 362] width 59 height 24
drag, startPoint x: 582, startPoint y: 362, endPoint x: 547, endPoint y: 359, distance: 35.1
click at [547, 359] on input "*" at bounding box center [568, 362] width 59 height 24
drag, startPoint x: 580, startPoint y: 363, endPoint x: 549, endPoint y: 363, distance: 31.0
click at [549, 363] on input "*" at bounding box center [568, 362] width 59 height 24
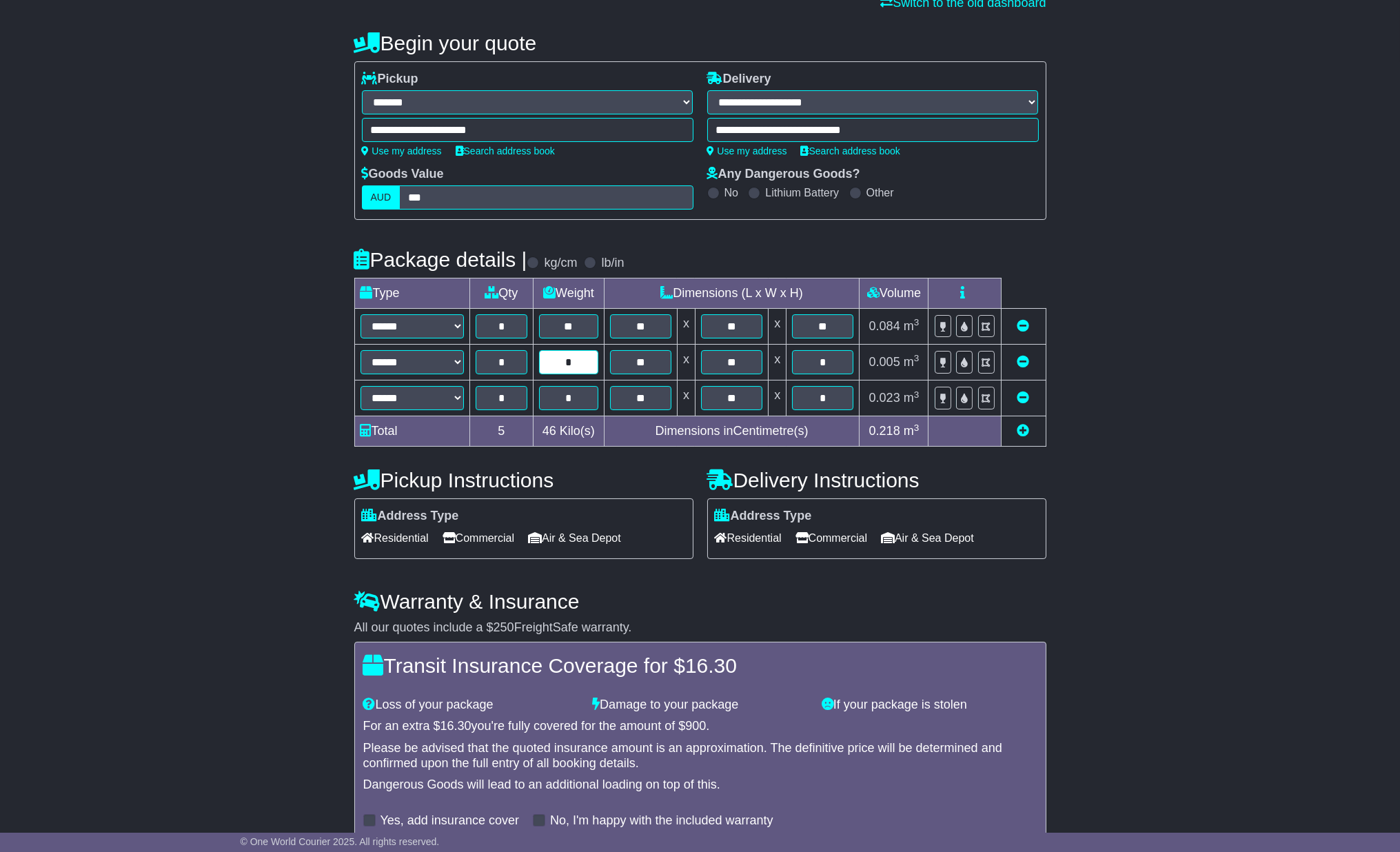
type input "*"
drag, startPoint x: 836, startPoint y: 357, endPoint x: 793, endPoint y: 359, distance: 43.0
click at [793, 359] on input "*" at bounding box center [823, 362] width 61 height 24
type input "*"
click at [507, 397] on input "*" at bounding box center [502, 398] width 52 height 24
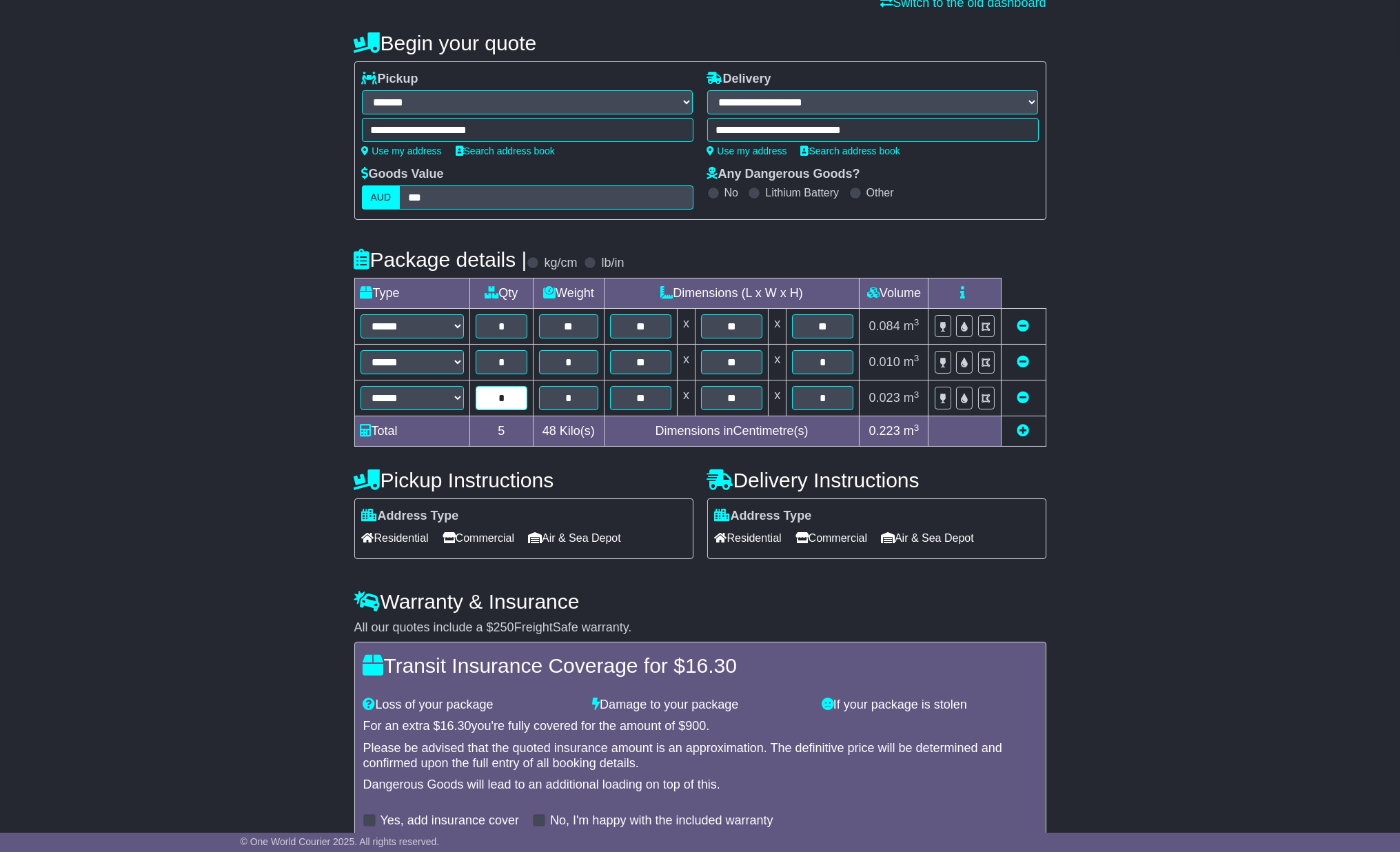
drag, startPoint x: 512, startPoint y: 395, endPoint x: 497, endPoint y: 395, distance: 15.0
click at [497, 395] on input "*" at bounding box center [502, 398] width 52 height 24
type input "*"
drag, startPoint x: 582, startPoint y: 401, endPoint x: 543, endPoint y: 401, distance: 39.0
click at [543, 401] on input "*" at bounding box center [568, 398] width 59 height 24
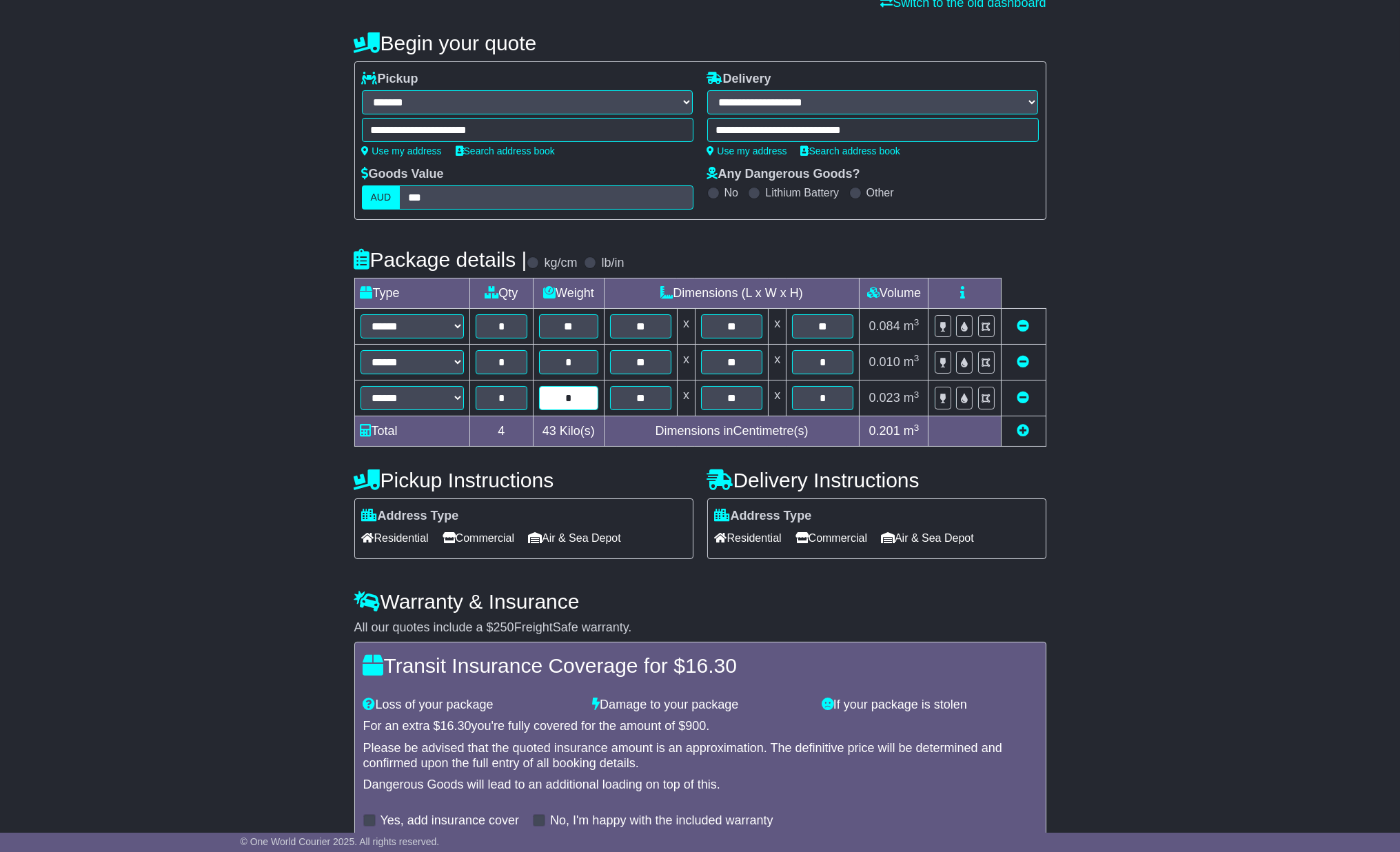
type input "*"
drag, startPoint x: 837, startPoint y: 401, endPoint x: 813, endPoint y: 402, distance: 24.0
click at [813, 402] on input "*" at bounding box center [823, 398] width 61 height 24
type input "*"
click at [1204, 378] on div "**********" at bounding box center [700, 457] width 1400 height 878
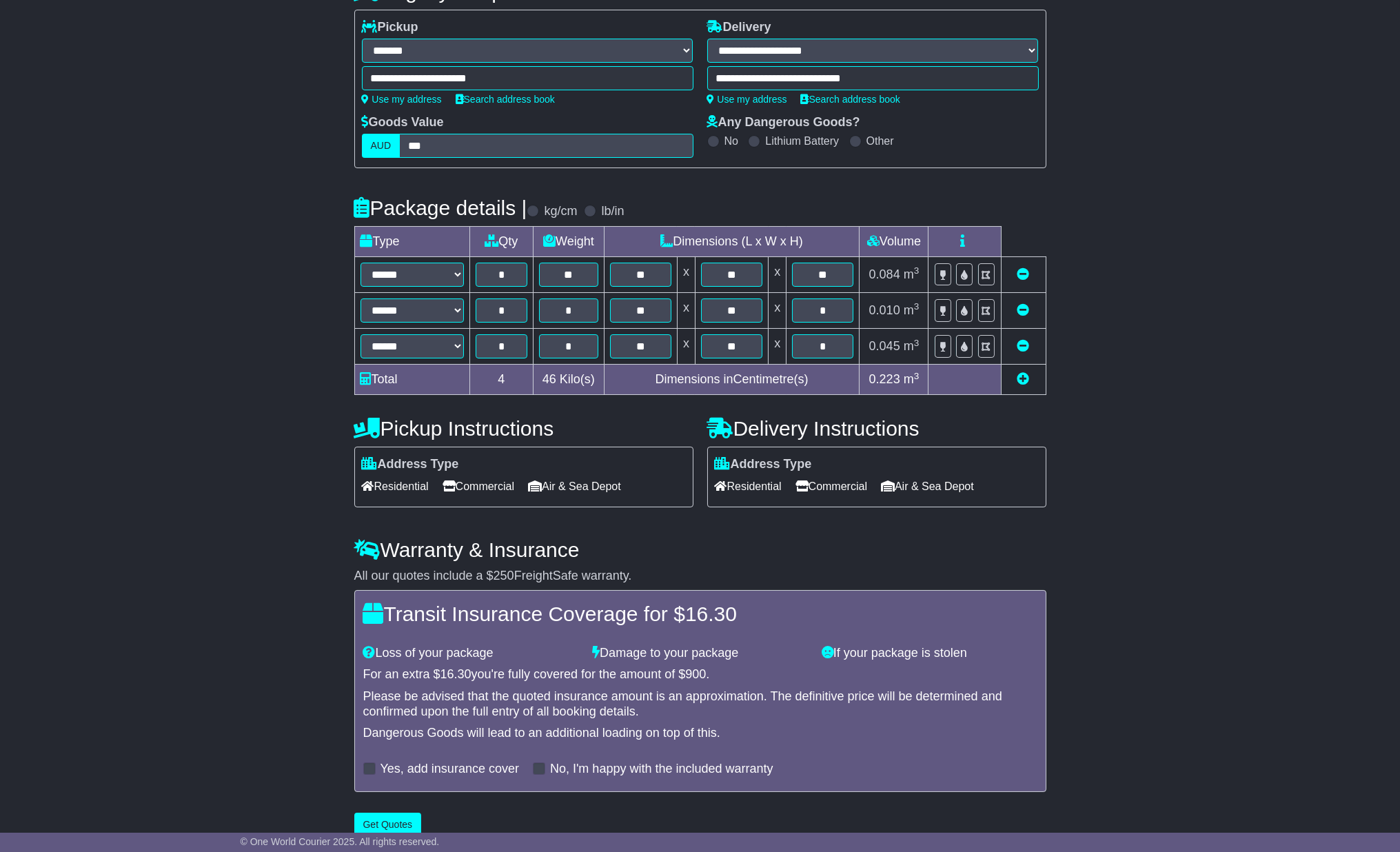
scroll to position [190, 0]
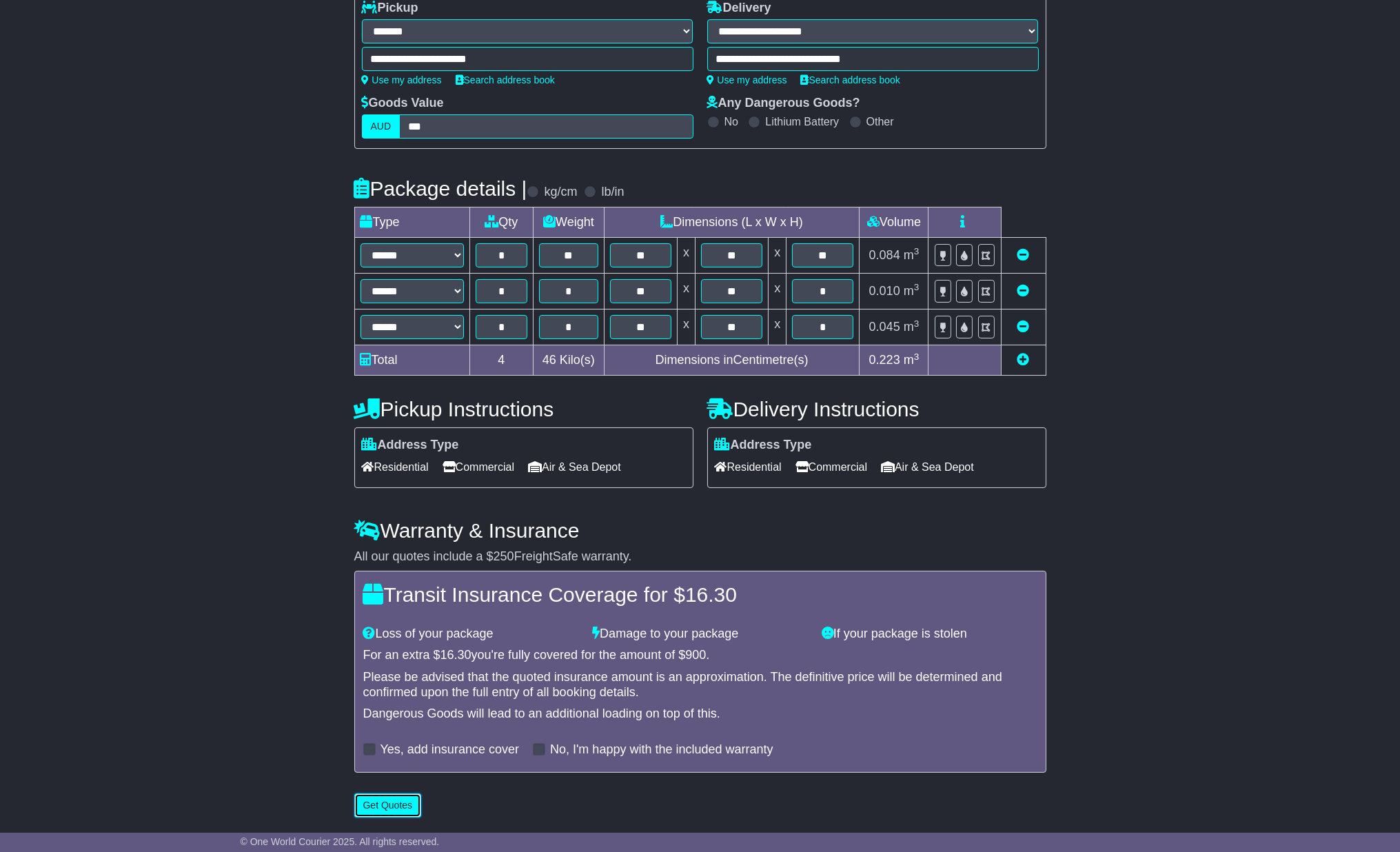
click at [373, 805] on button "Get Quotes" at bounding box center [388, 806] width 68 height 24
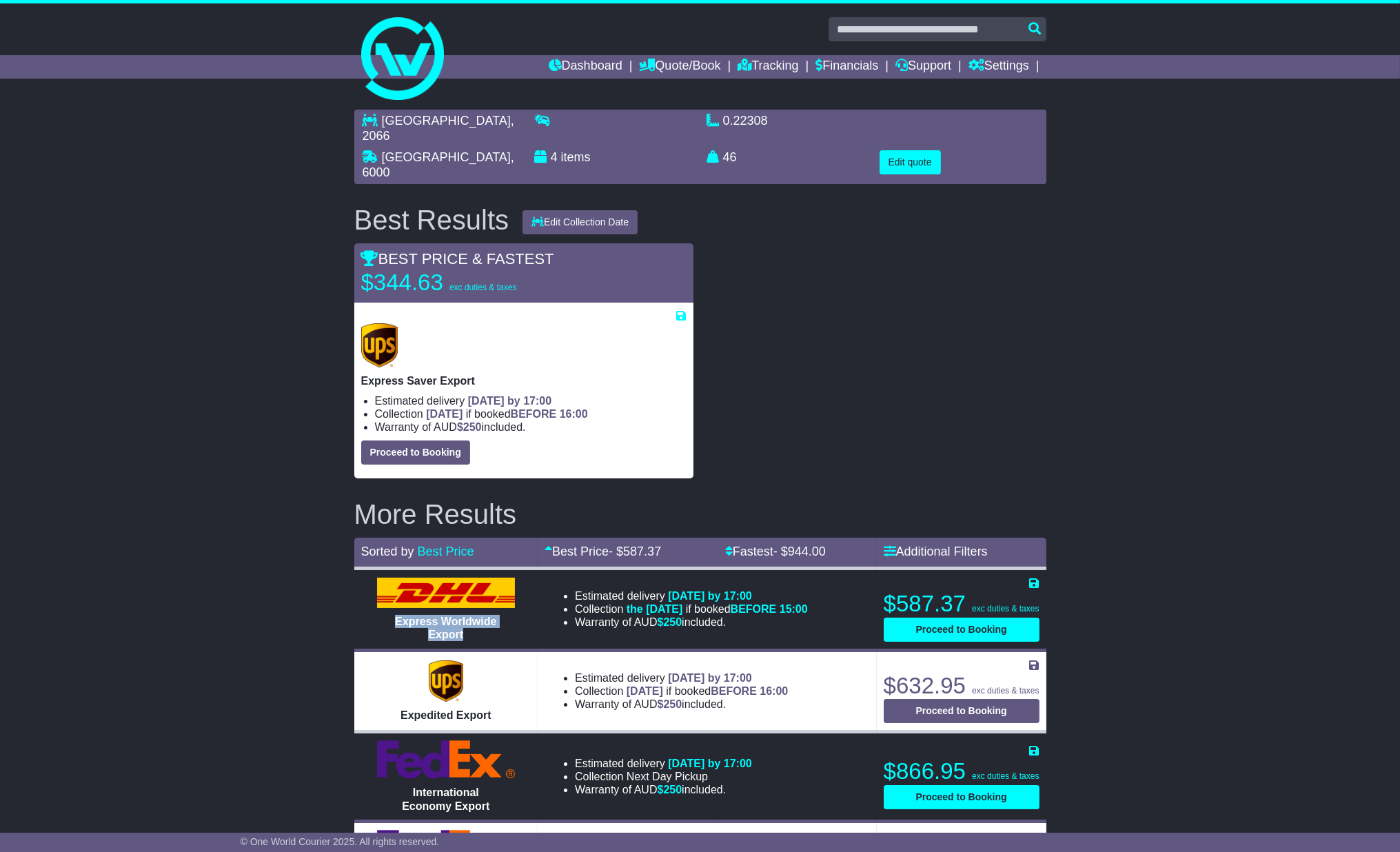
drag, startPoint x: 465, startPoint y: 630, endPoint x: 994, endPoint y: 340, distance: 603.3
click at [384, 615] on div "Express Worldwide Export" at bounding box center [446, 628] width 138 height 26
copy span "Express Worldwide Export"
